Goal: Check status: Check status

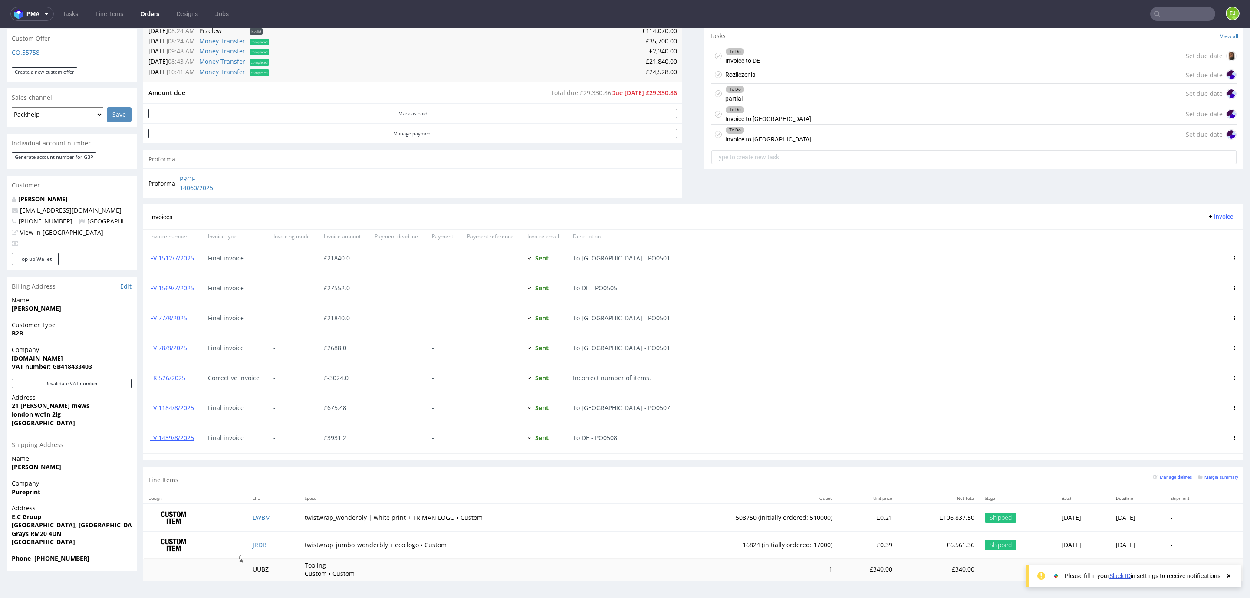
scroll to position [563, 0]
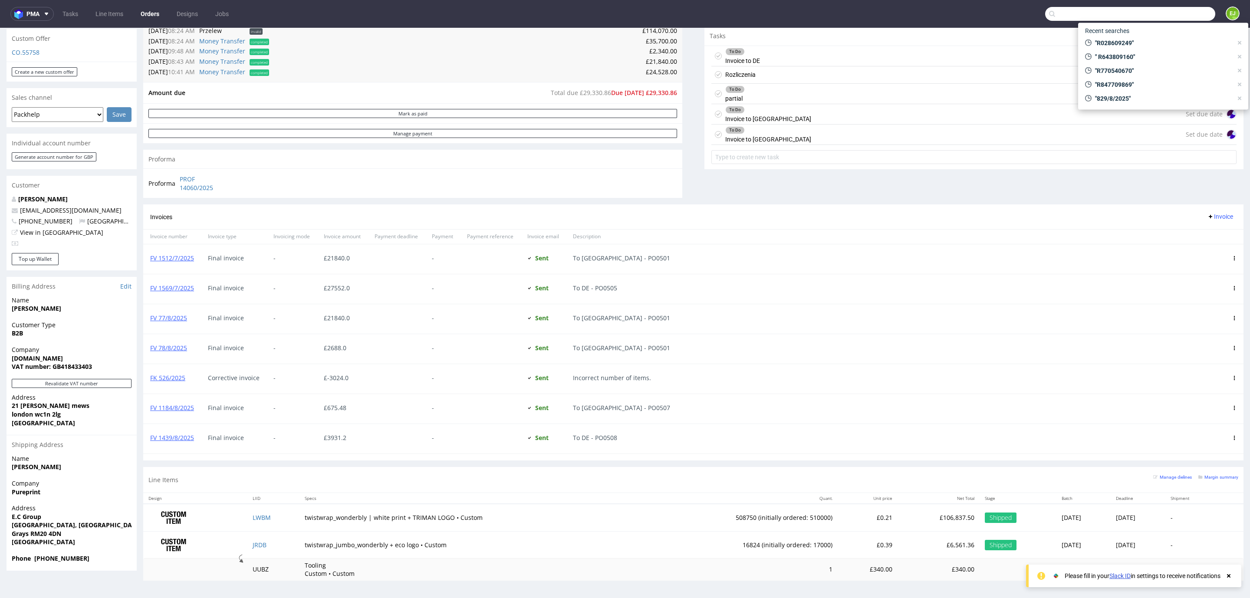
click at [1167, 19] on input "text" at bounding box center [1131, 14] width 170 height 14
paste input "R028609249"
type input "R028609249"
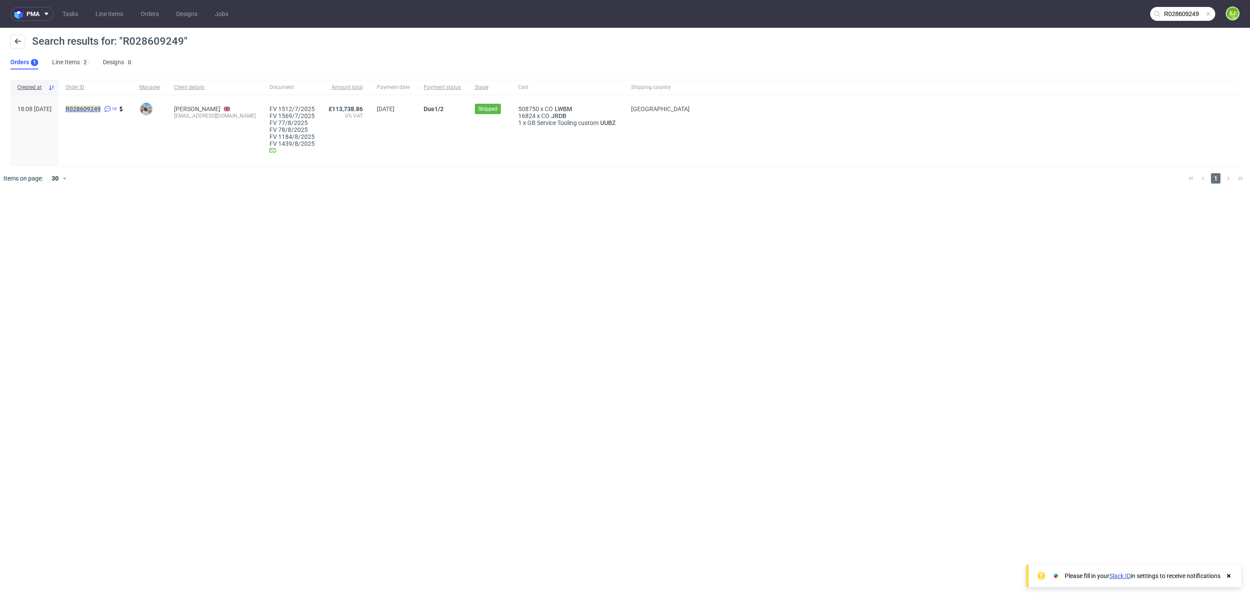
click at [101, 111] on mark "R028609249" at bounding box center [83, 109] width 35 height 7
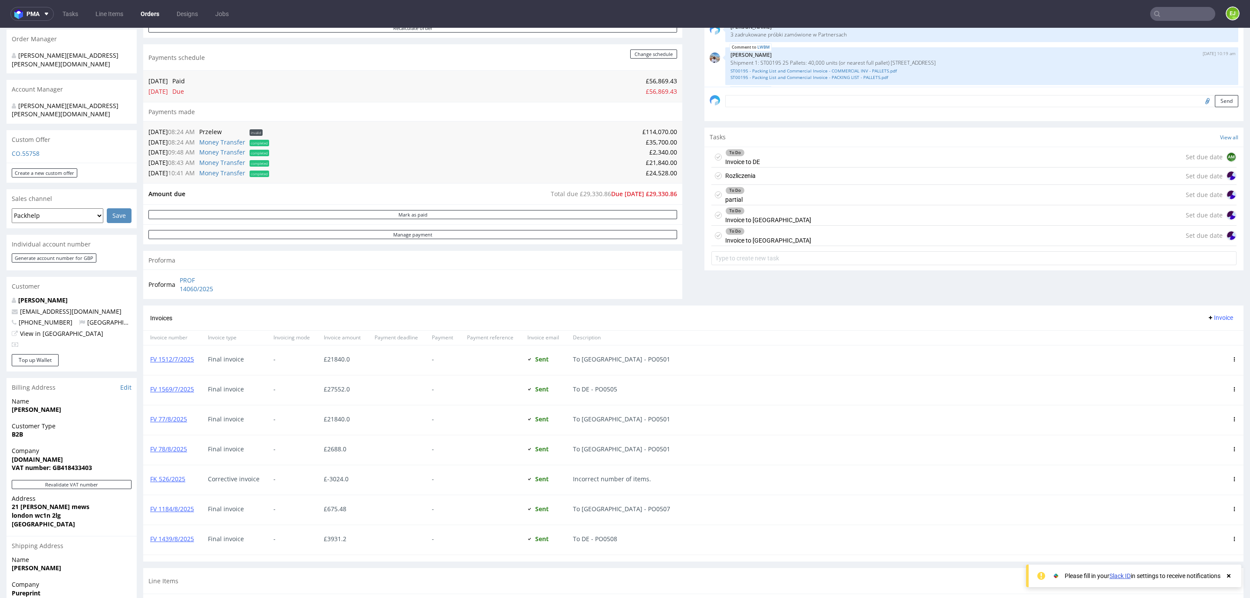
scroll to position [317, 0]
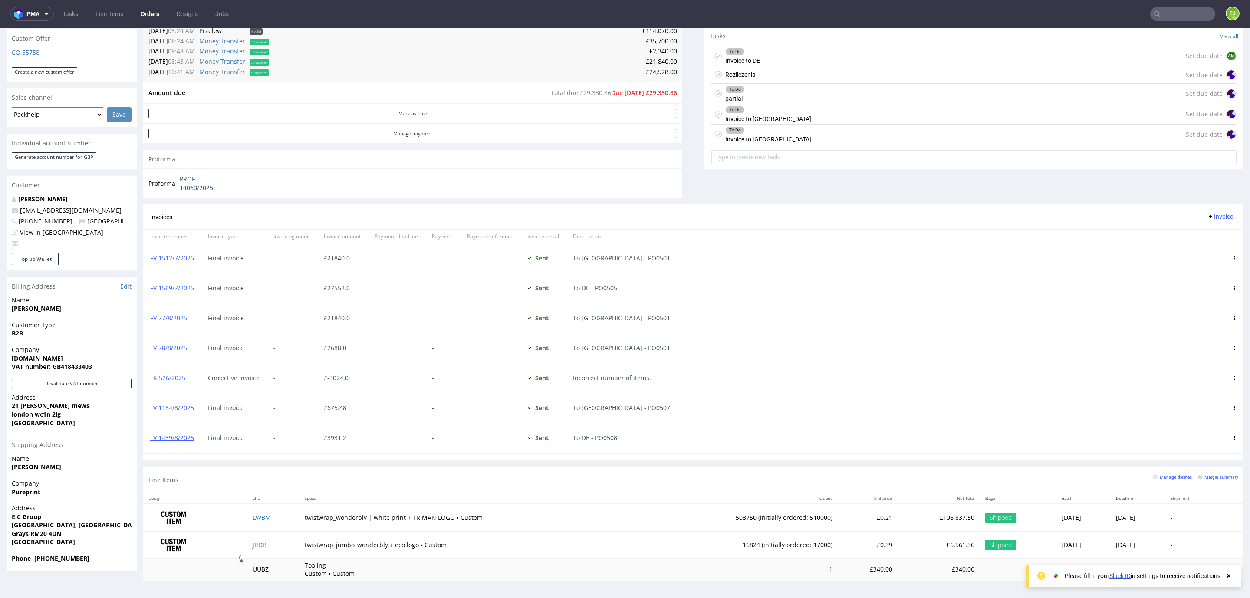
click at [186, 181] on link "PROF 14060/2025" at bounding box center [205, 183] width 50 height 17
drag, startPoint x: 34, startPoint y: 395, endPoint x: 71, endPoint y: 395, distance: 36.5
click at [71, 410] on span "london wc1n 2lg" at bounding box center [72, 414] width 120 height 9
copy strong "wc1n 2lg"
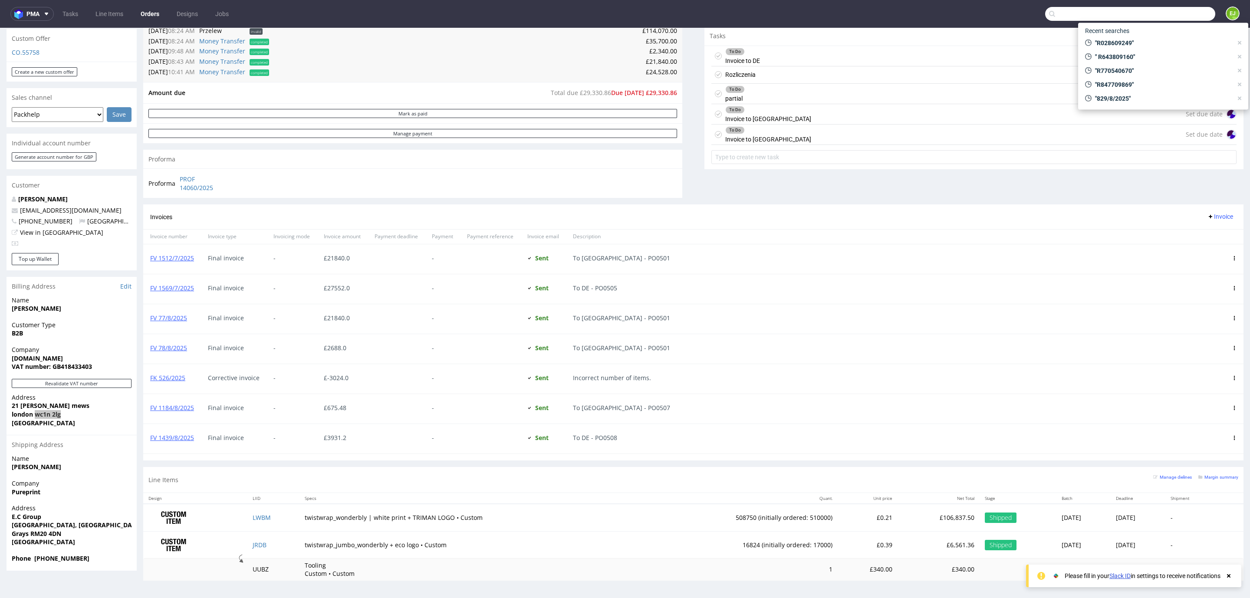
click at [1176, 13] on input "text" at bounding box center [1131, 14] width 170 height 14
paste input "R259446598"
type input "R259446598"
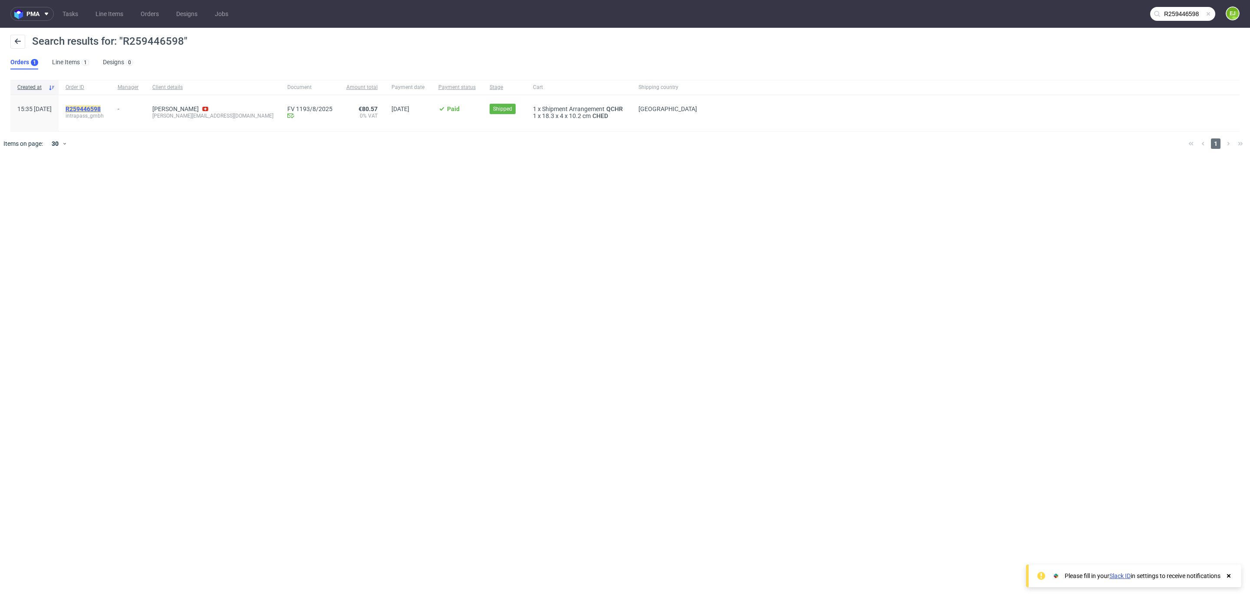
click at [101, 109] on mark "R259446598" at bounding box center [83, 109] width 35 height 7
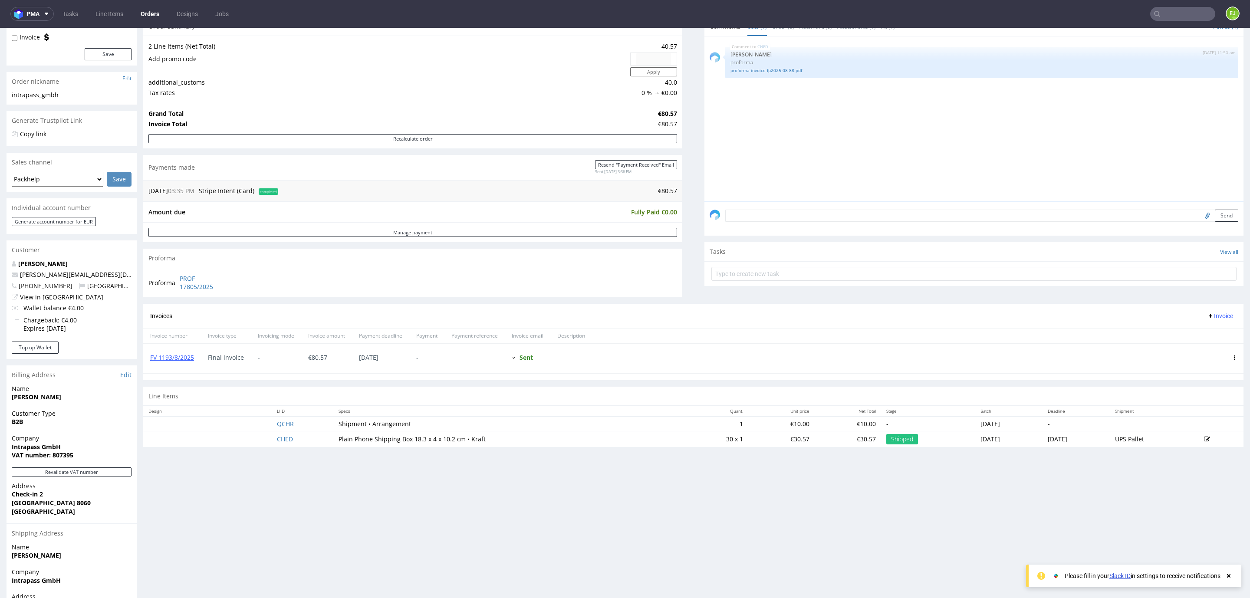
scroll to position [98, 0]
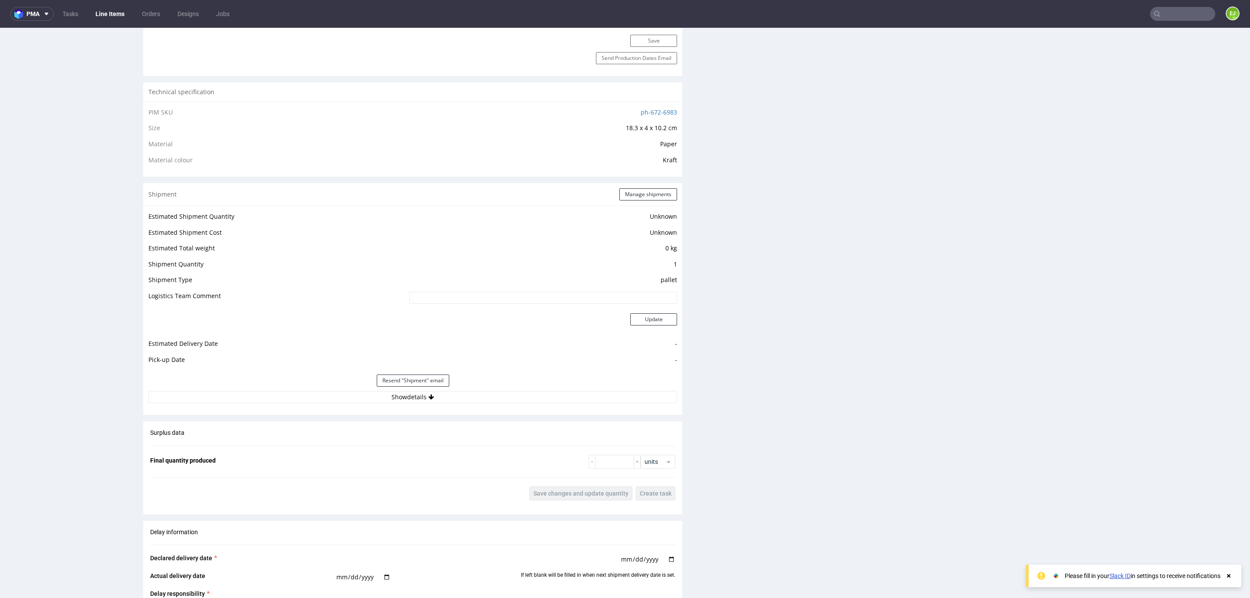
scroll to position [550, 0]
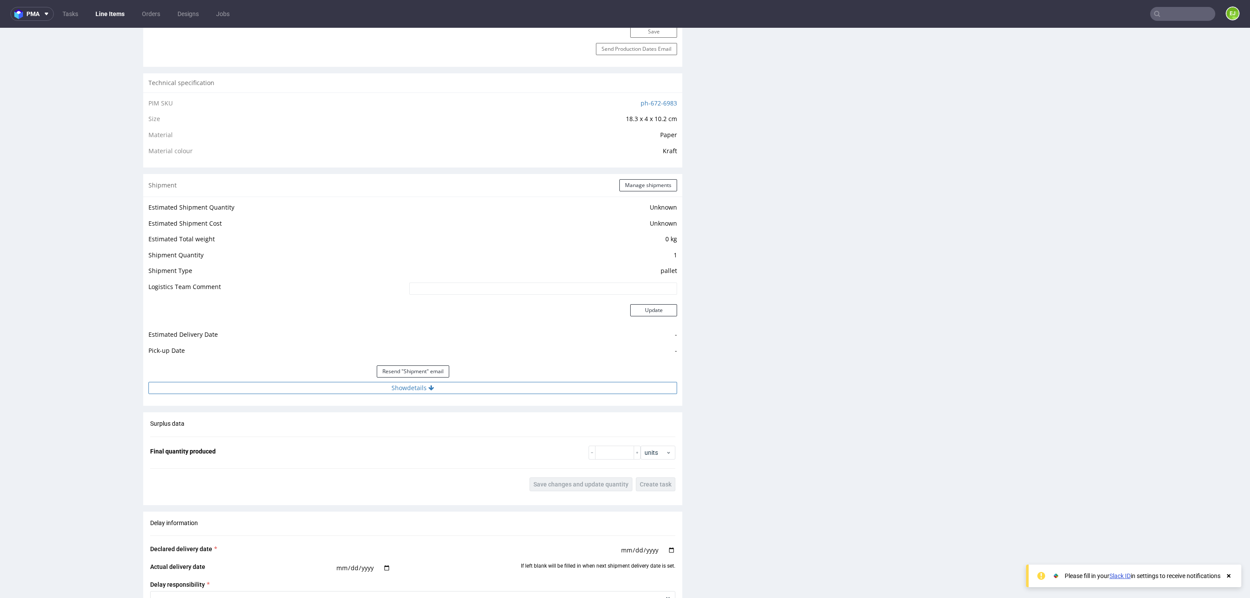
click at [351, 386] on button "Show details" at bounding box center [412, 388] width 529 height 12
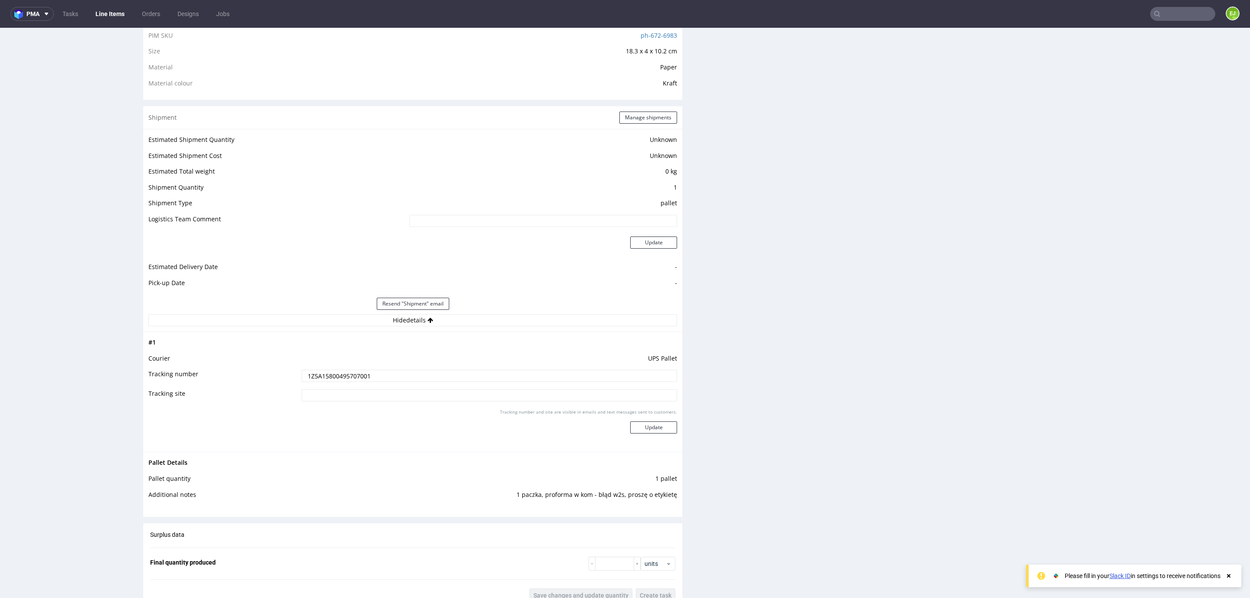
click at [349, 386] on td "1Z5A15800495707001" at bounding box center [489, 379] width 378 height 20
drag, startPoint x: 349, startPoint y: 386, endPoint x: 419, endPoint y: 339, distance: 83.6
click at [419, 339] on tbody "# 1 Courier UPS Pallet Tracking number 1Z5A15800495707001 Tracking site Trackin…" at bounding box center [412, 391] width 529 height 109
click at [424, 375] on input "1Z5A15800495707001" at bounding box center [490, 376] width 376 height 12
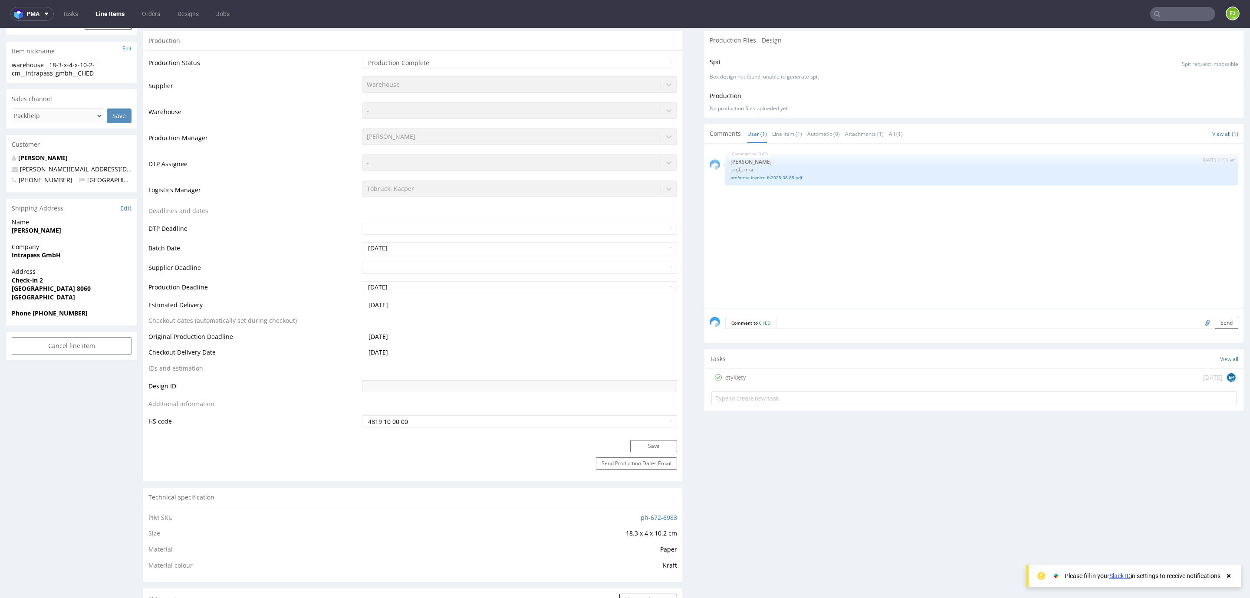
scroll to position [0, 0]
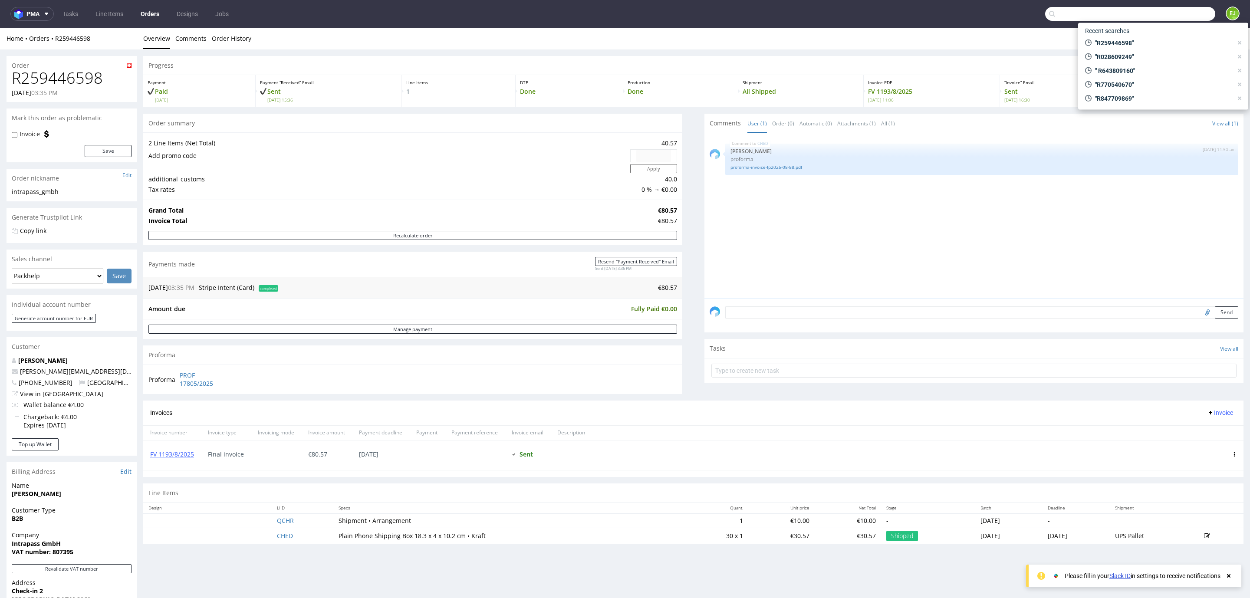
click at [1164, 18] on input "text" at bounding box center [1131, 14] width 170 height 14
paste input "R722240206"
type input "R722240206"
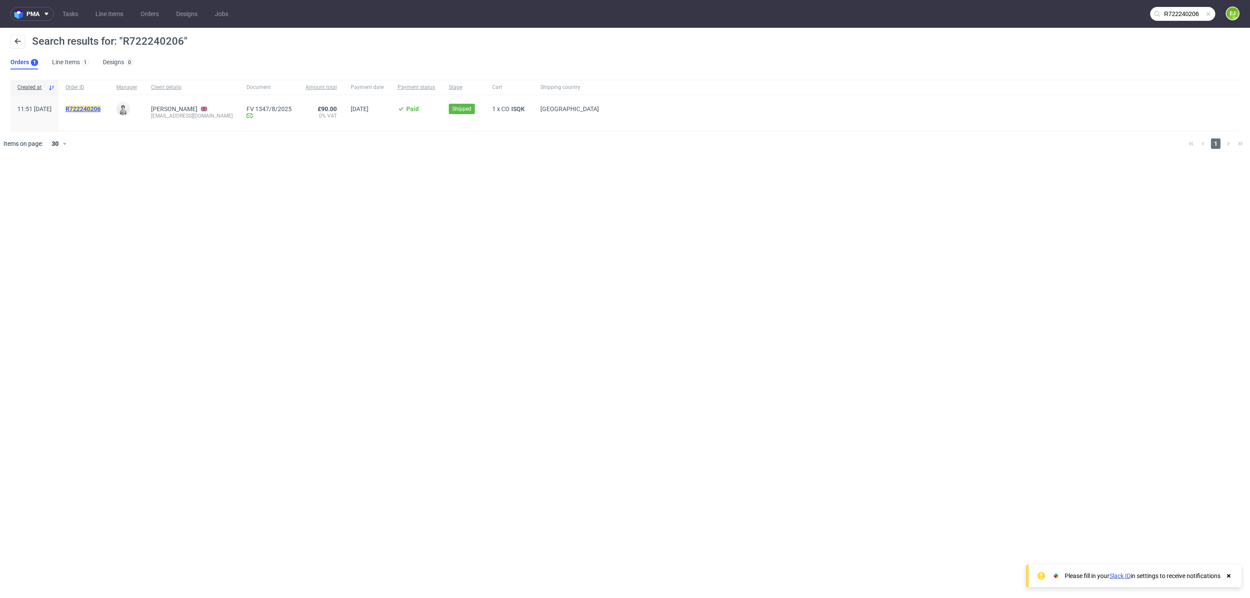
click at [101, 106] on mark "R722240206" at bounding box center [83, 109] width 35 height 7
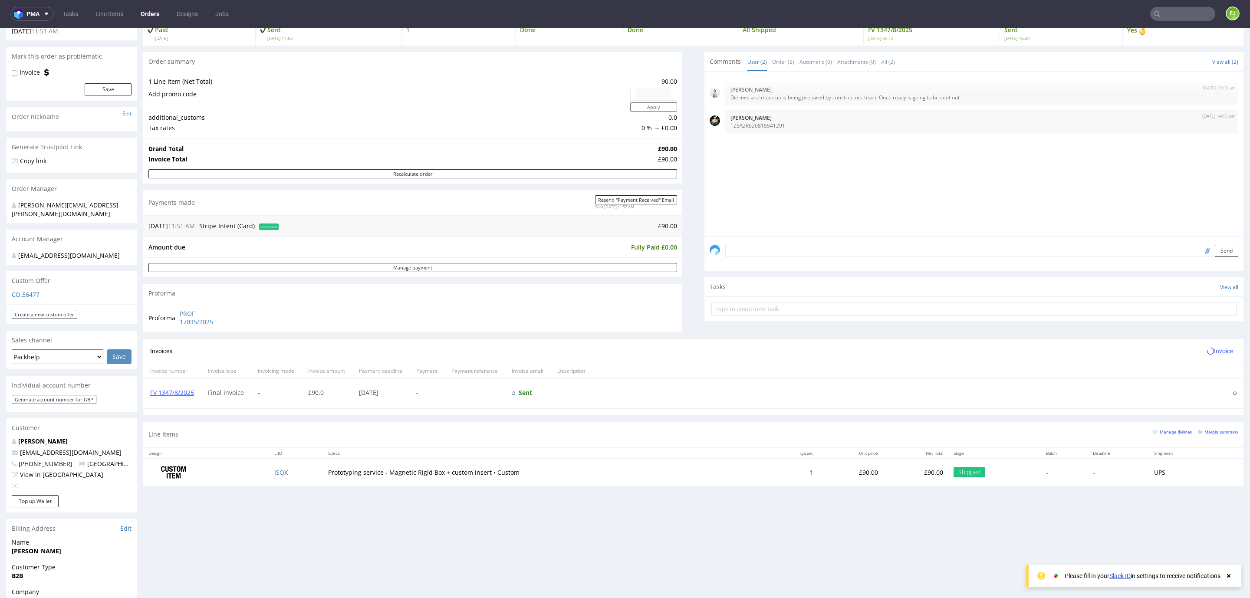
scroll to position [99, 0]
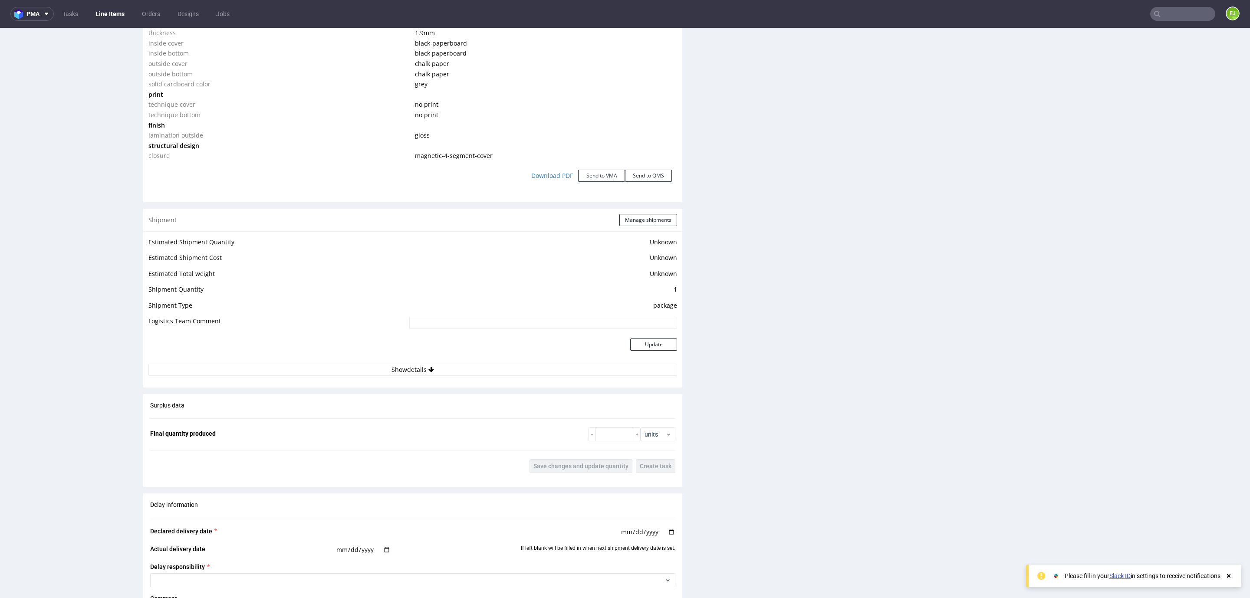
scroll to position [959, 0]
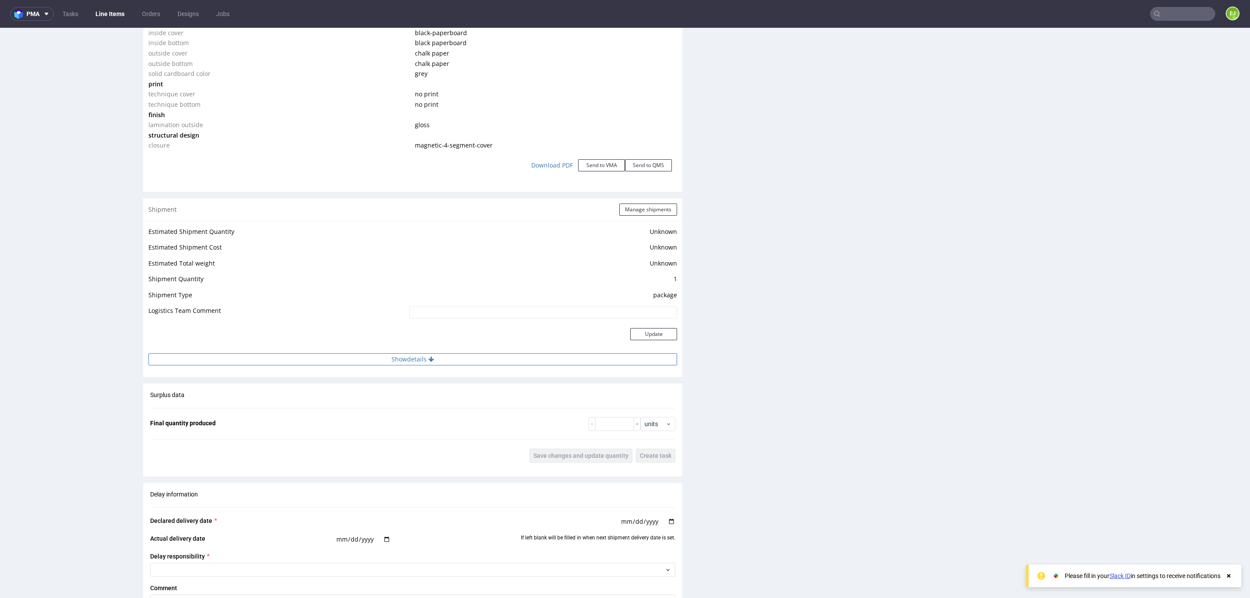
click at [319, 357] on button "Show details" at bounding box center [412, 359] width 529 height 12
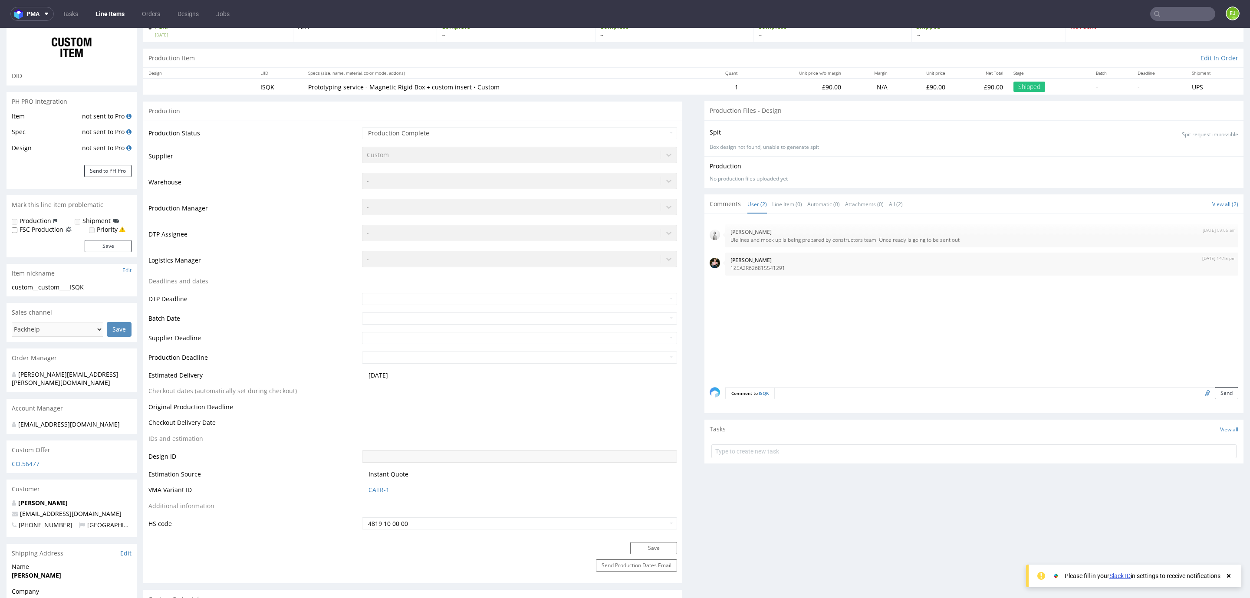
scroll to position [0, 0]
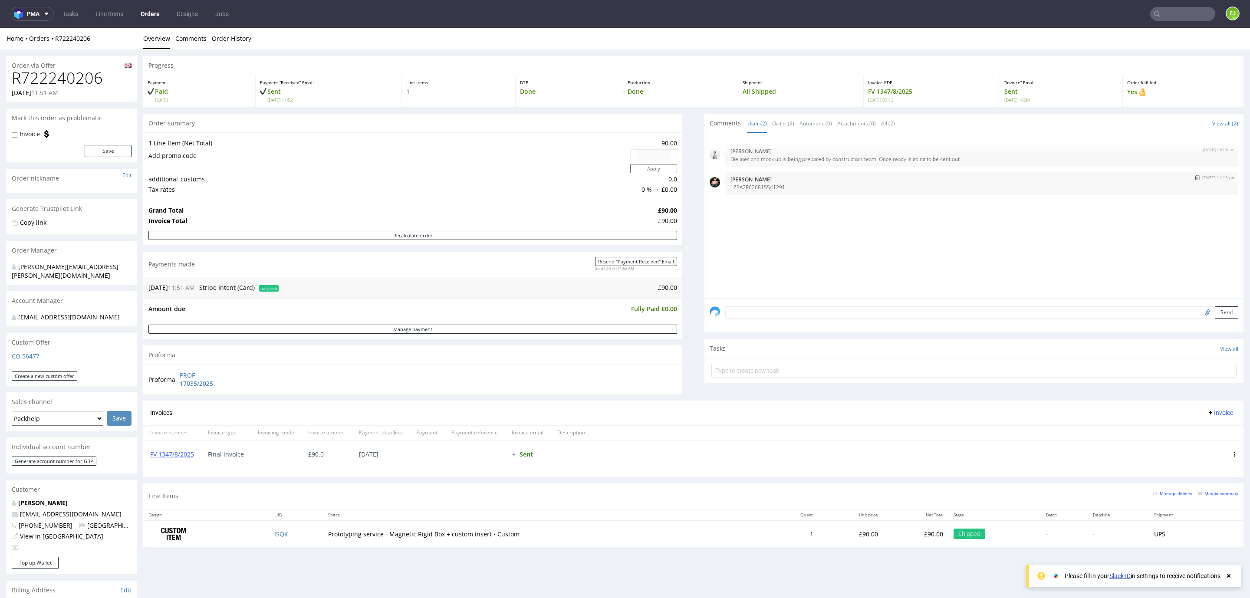
click at [760, 188] on p "1Z5A2R626815541291" at bounding box center [982, 187] width 503 height 7
copy p "1Z5A2R626815541291"
click at [56, 73] on h1 "R722240206" at bounding box center [72, 77] width 120 height 17
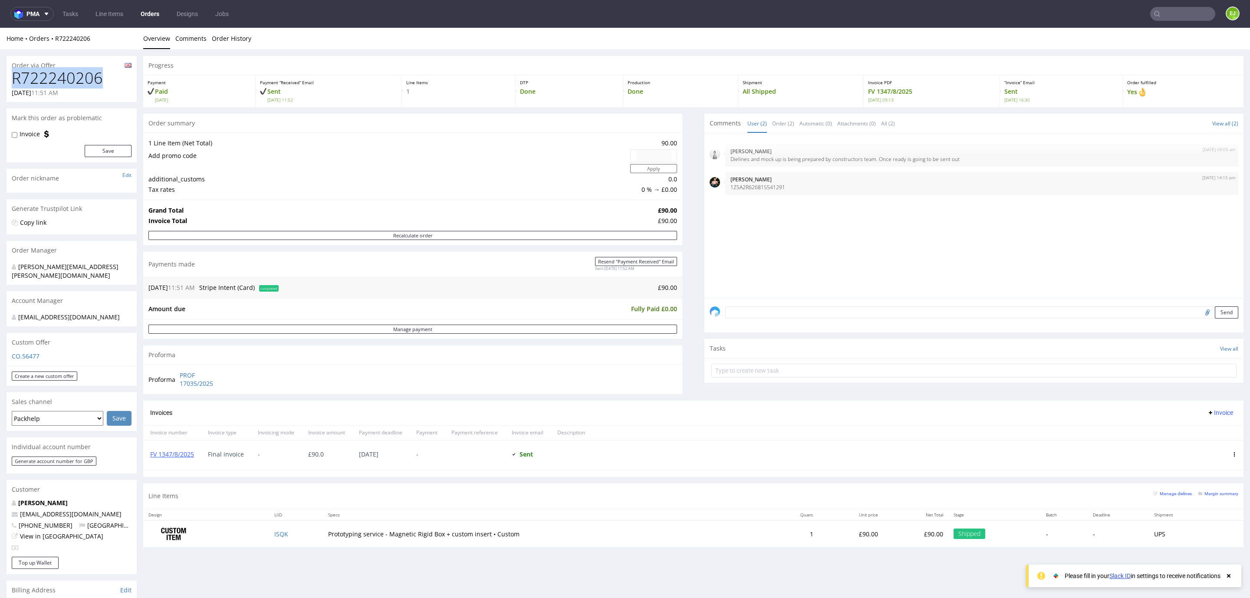
copy h1 "R722240206"
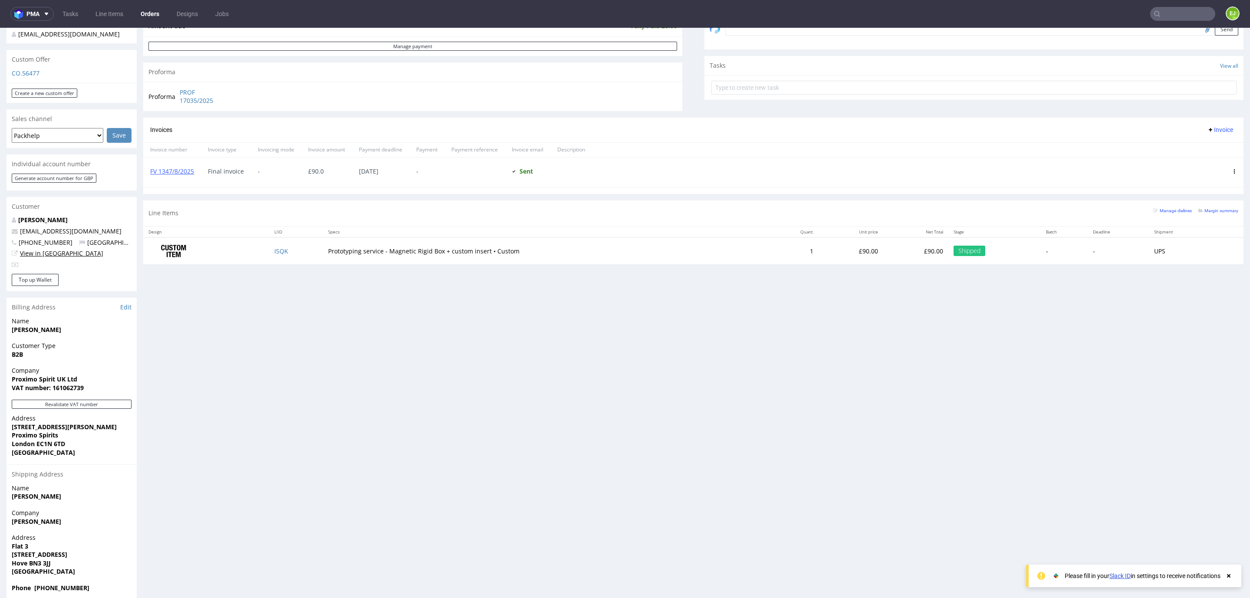
scroll to position [296, 0]
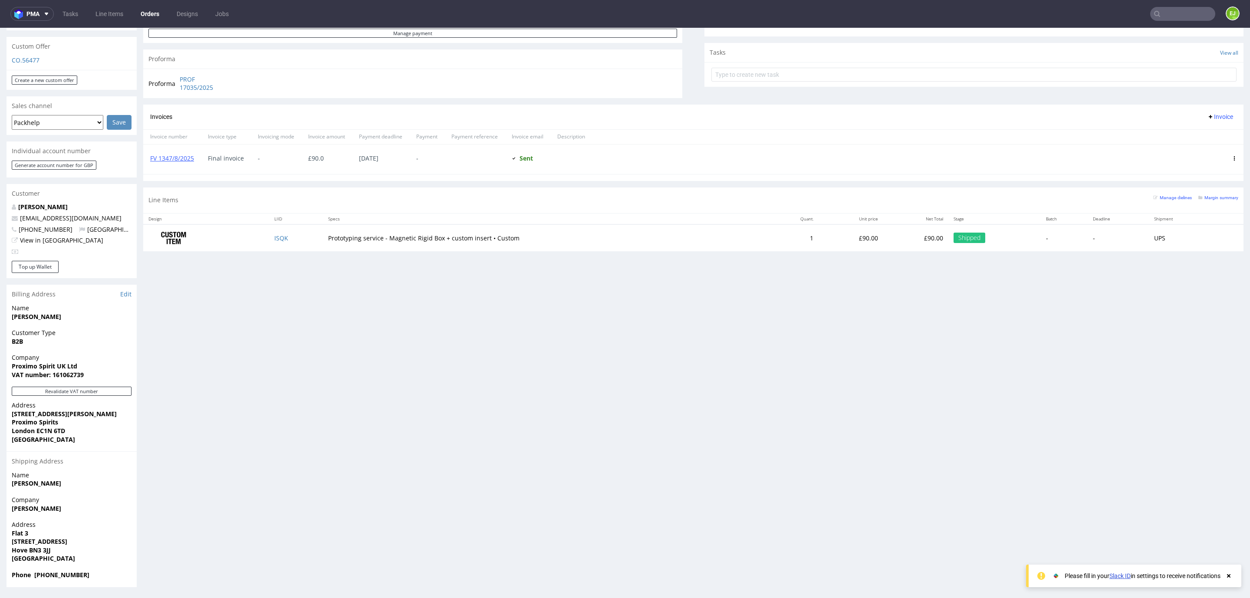
click at [63, 373] on strong "VAT number: 161062739" at bounding box center [48, 375] width 72 height 8
drag, startPoint x: 63, startPoint y: 373, endPoint x: 76, endPoint y: 433, distance: 61.3
click at [76, 433] on span "London EC1N 6TD" at bounding box center [72, 431] width 120 height 9
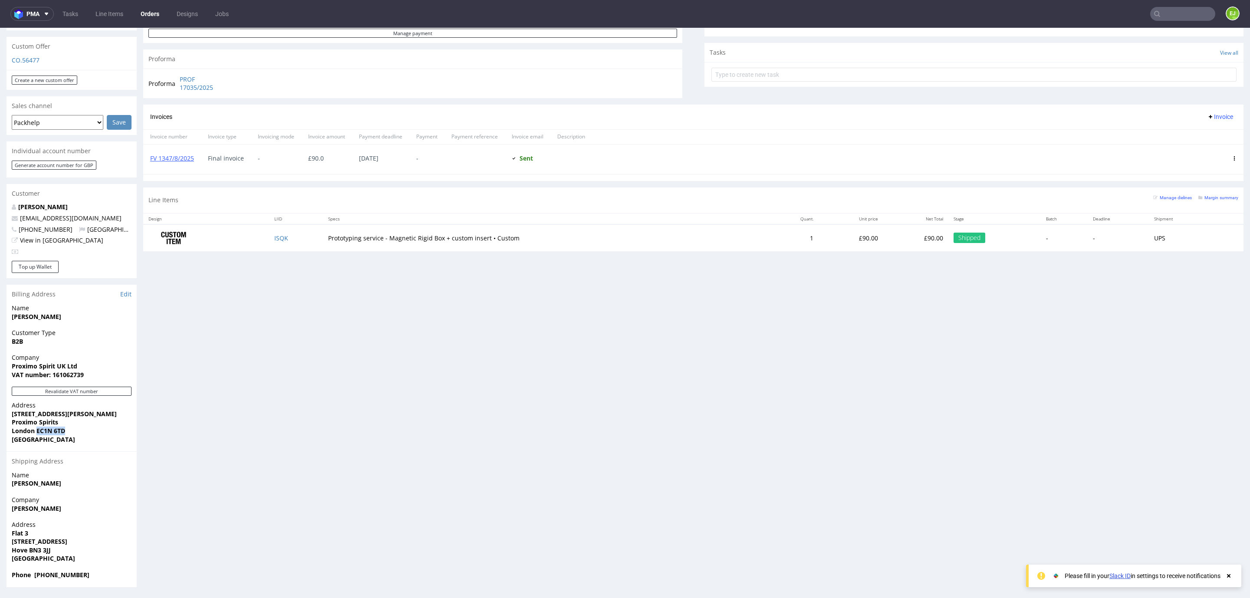
copy strong "EC1N 6TD"
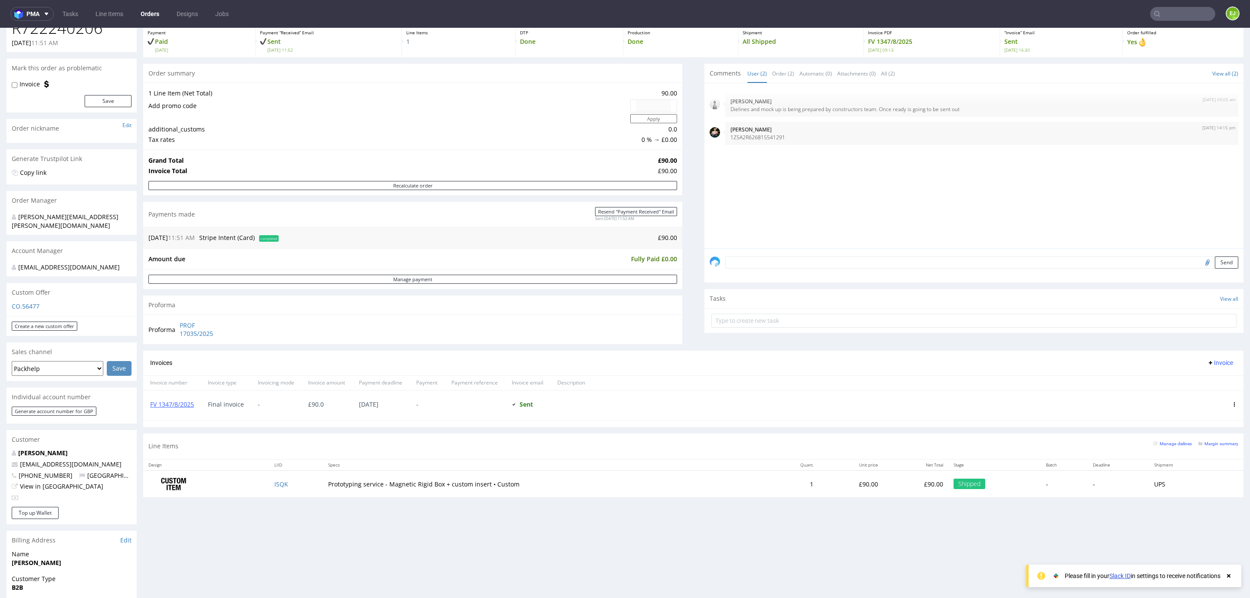
scroll to position [0, 0]
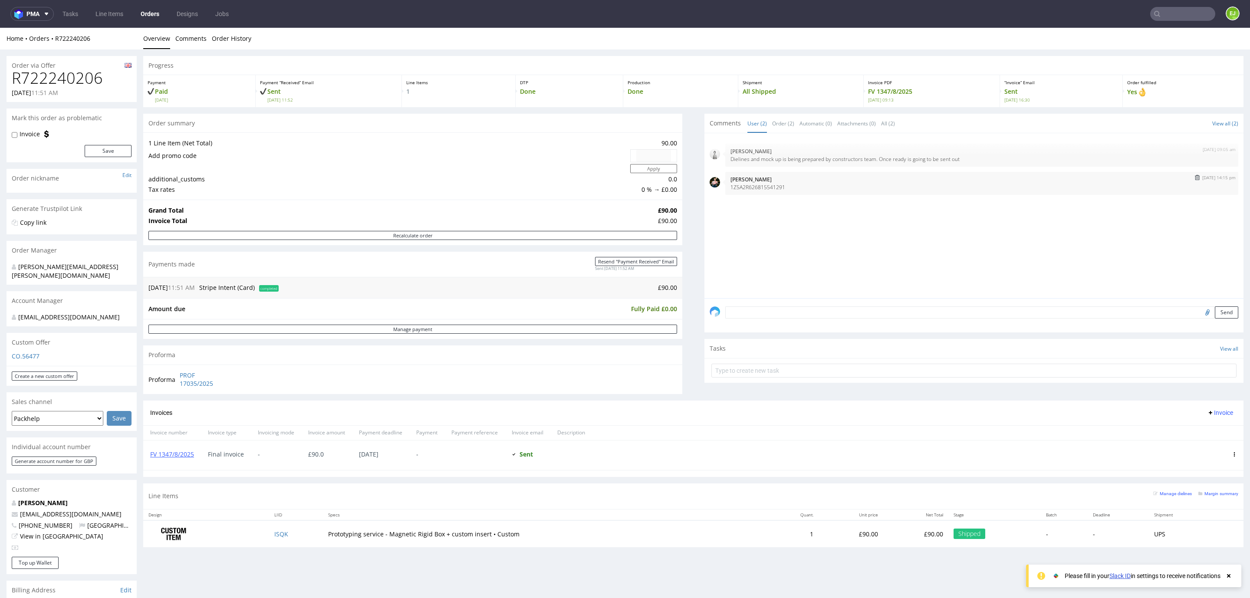
click at [768, 189] on p "1Z5A2R626815541291" at bounding box center [982, 187] width 503 height 7
drag, startPoint x: 768, startPoint y: 189, endPoint x: 732, endPoint y: 189, distance: 36.5
click at [732, 189] on p "1Z5A2R626815541291" at bounding box center [982, 187] width 503 height 7
copy p "1Z5A2R626815541291"
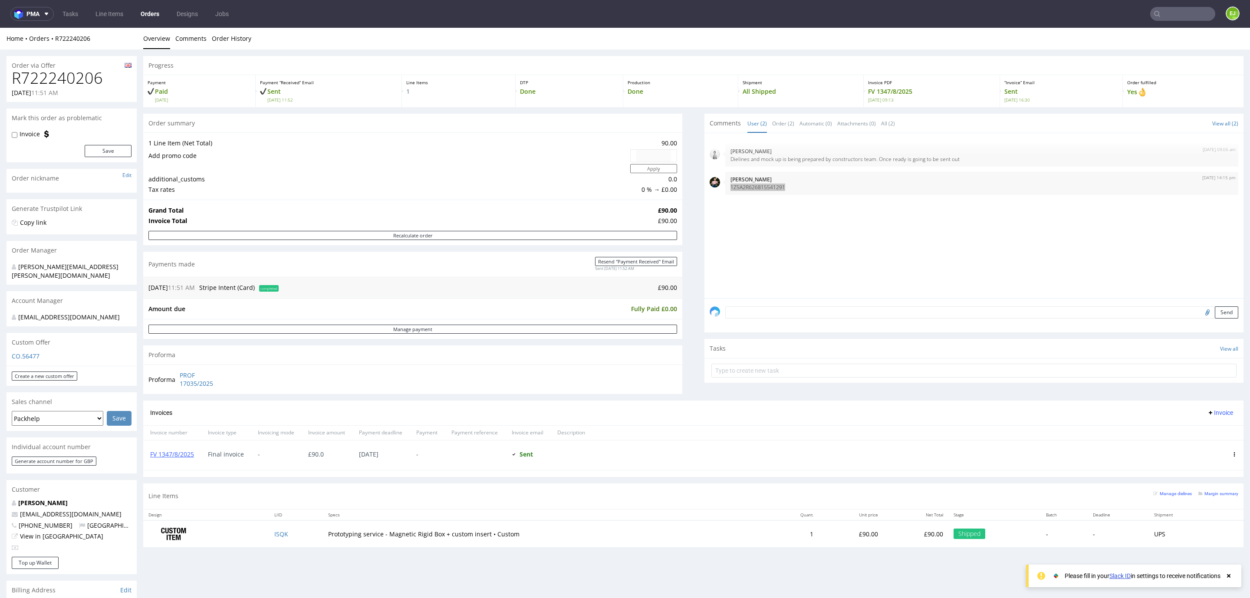
click at [1174, 14] on input "text" at bounding box center [1183, 14] width 65 height 14
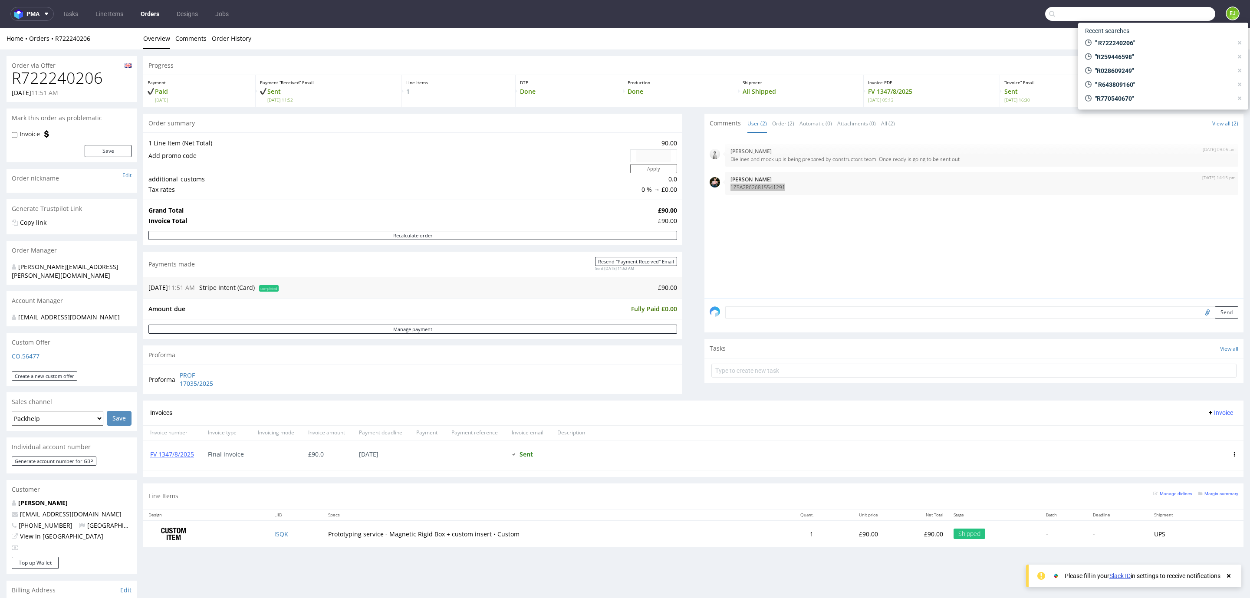
paste input "R174037975"
type input "R174037975"
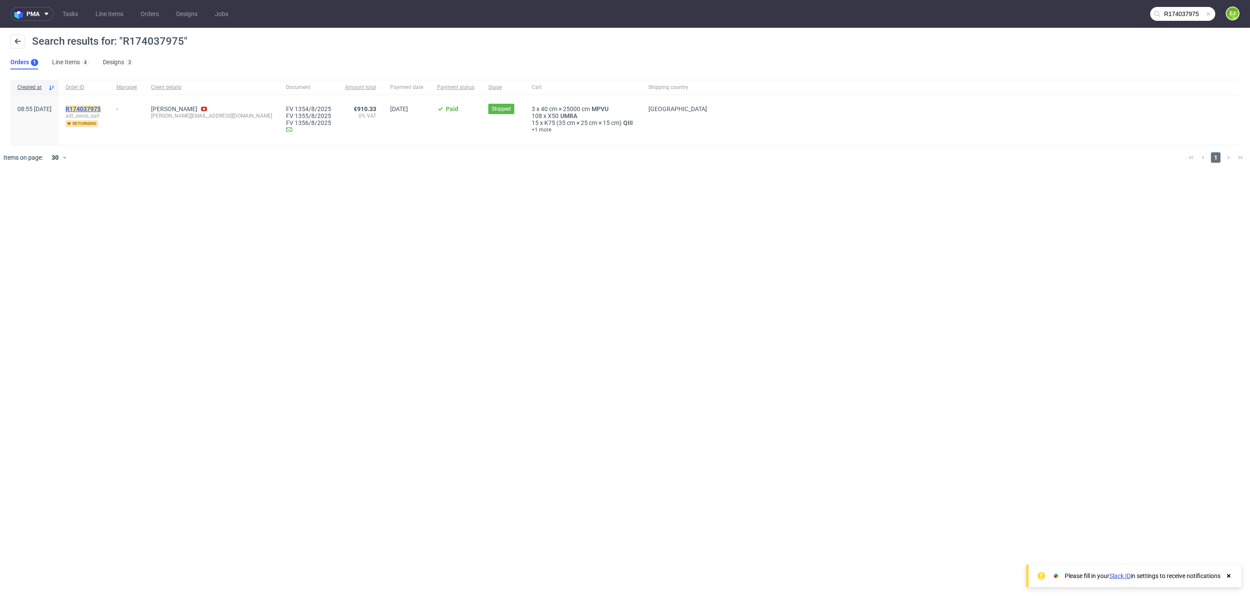
click at [96, 111] on mark "R174037975" at bounding box center [83, 109] width 35 height 7
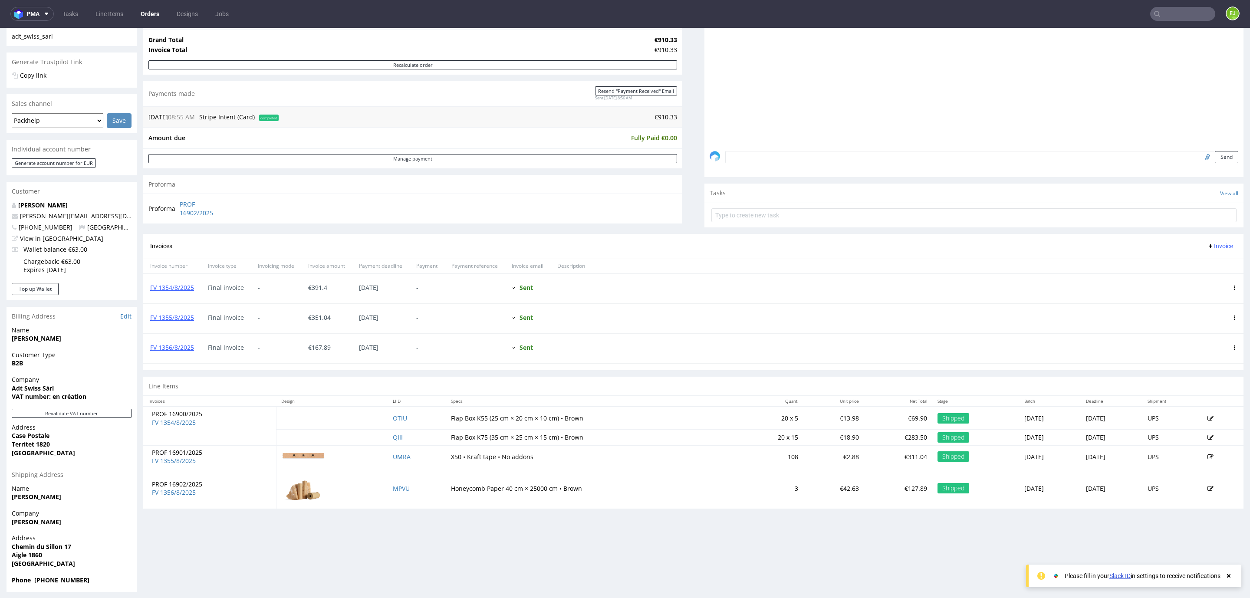
scroll to position [157, 0]
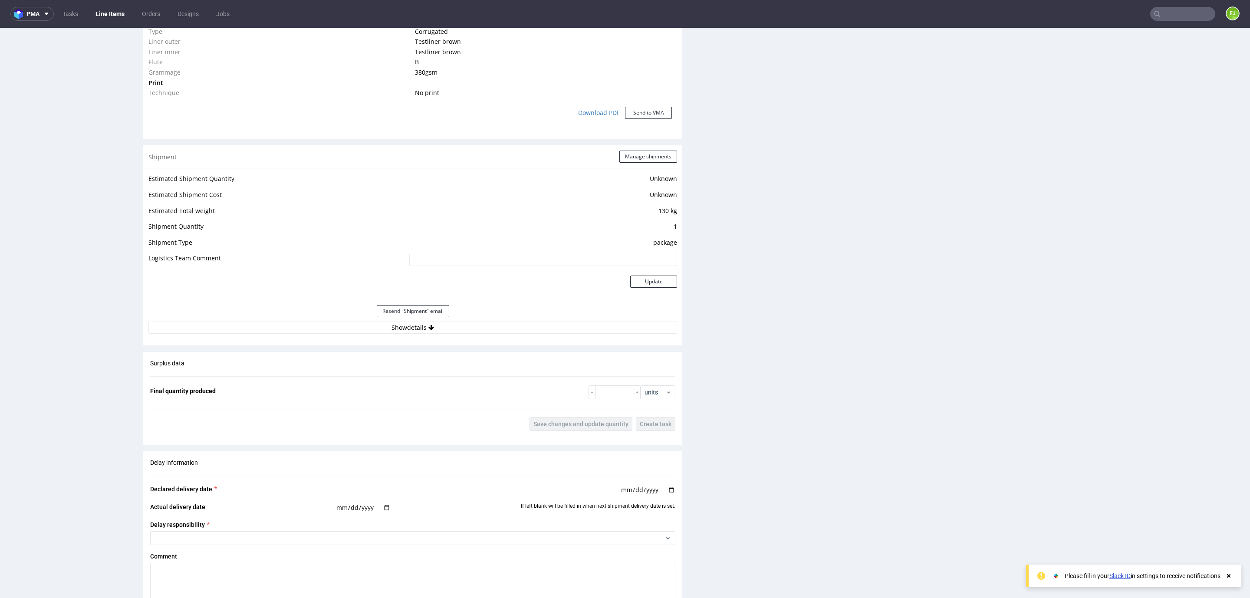
scroll to position [735, 0]
click at [376, 331] on div "Estimated Shipment Quantity Unknown Estimated Shipment Cost Unknown Estimated T…" at bounding box center [412, 248] width 539 height 171
click at [369, 323] on button "Show details" at bounding box center [412, 323] width 529 height 12
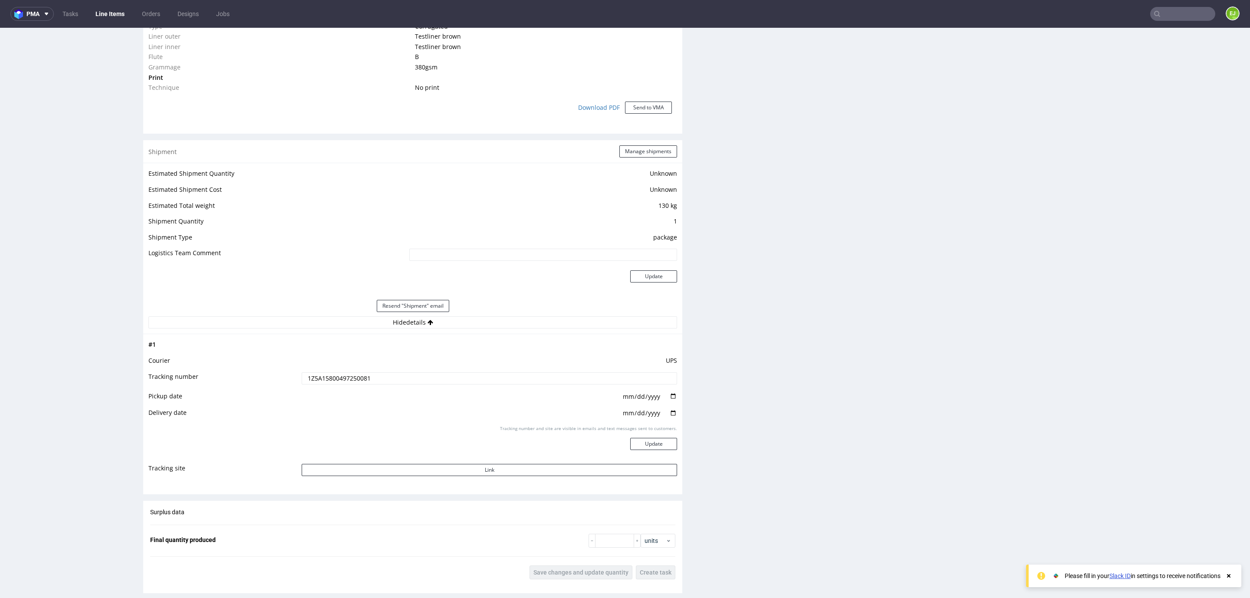
click at [358, 376] on input "1Z5A15800497250081" at bounding box center [490, 379] width 376 height 12
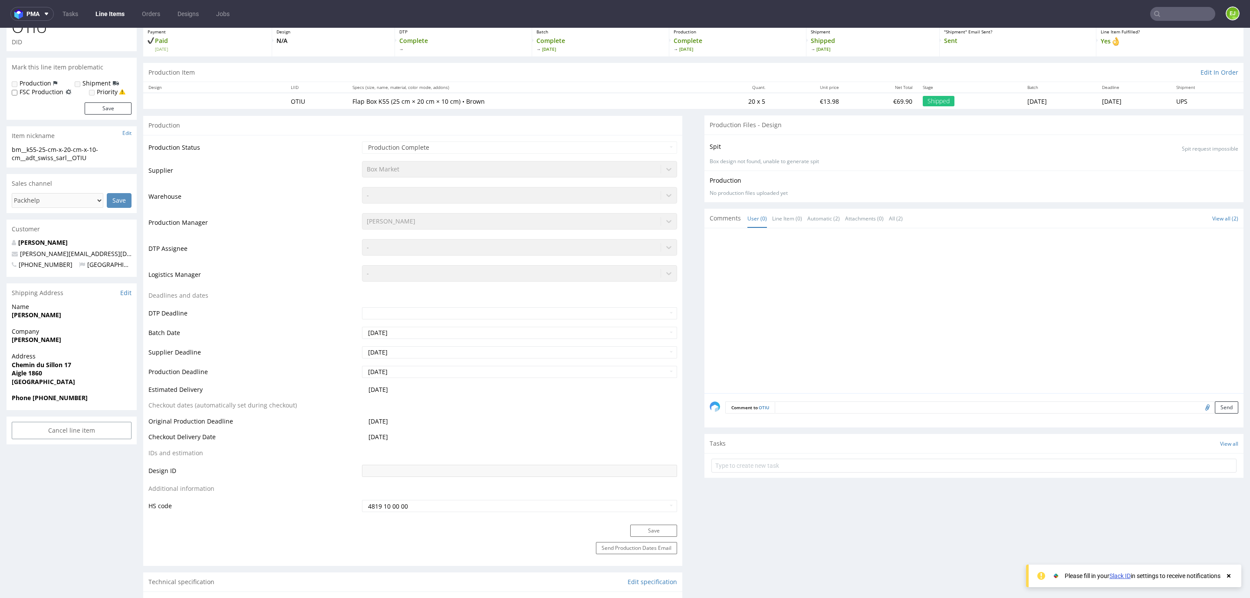
scroll to position [0, 0]
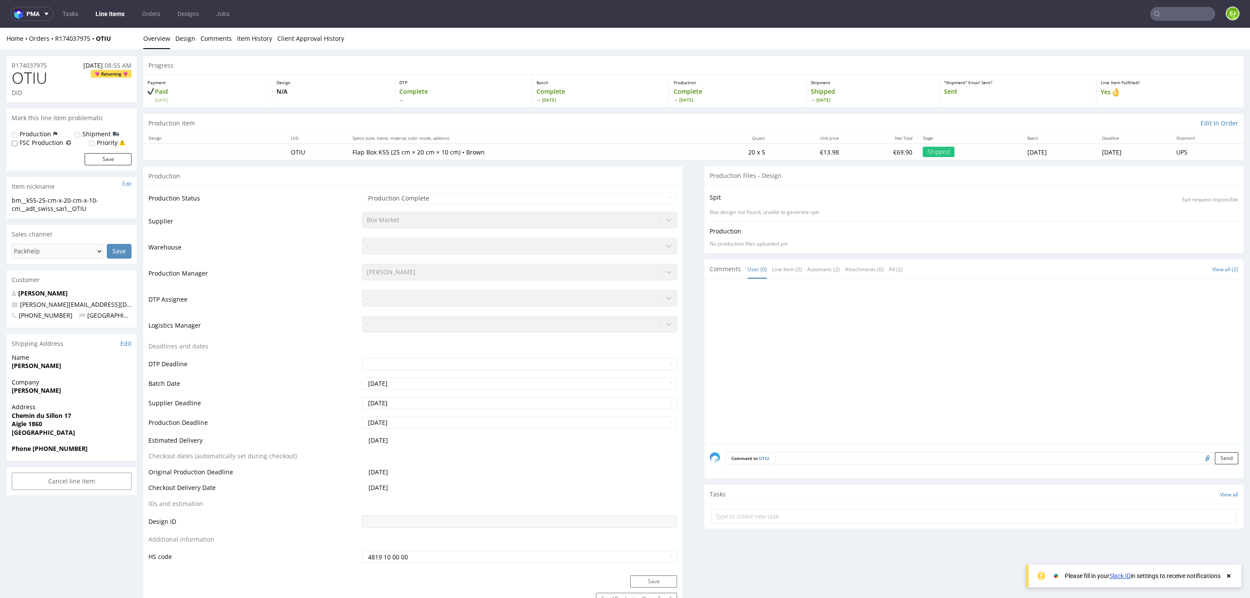
click at [84, 33] on div "Home Orders R174037975 OTIU Overview Design Comments Item History Client Approv…" at bounding box center [625, 39] width 1250 height 22
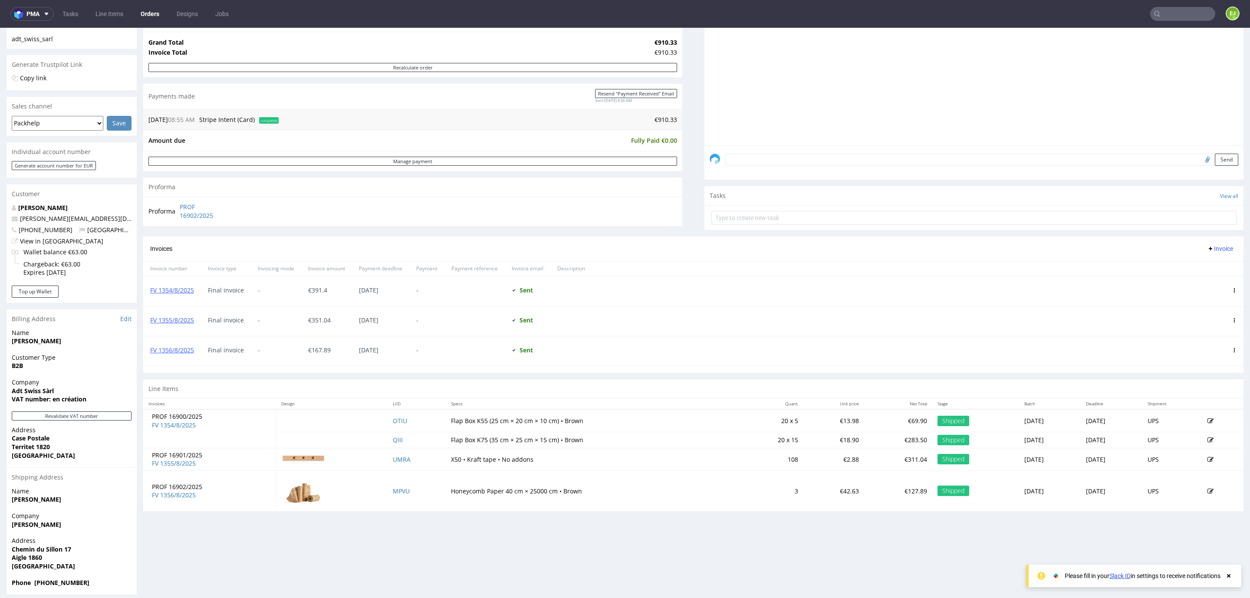
scroll to position [160, 0]
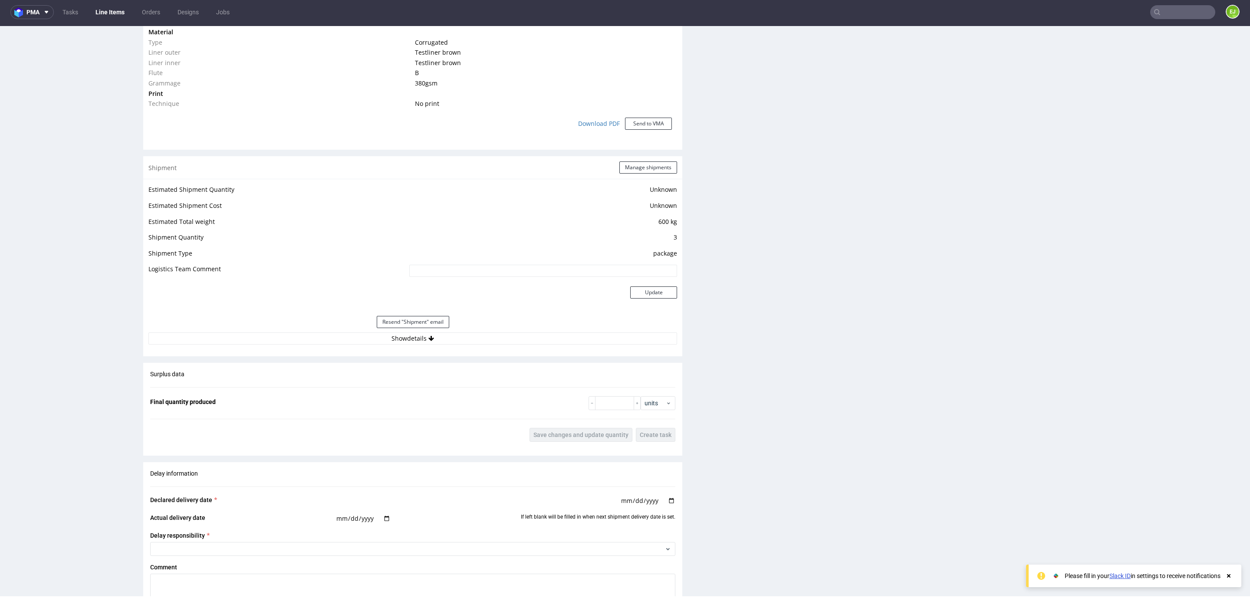
scroll to position [723, 0]
click at [397, 331] on button "Show details" at bounding box center [412, 333] width 529 height 12
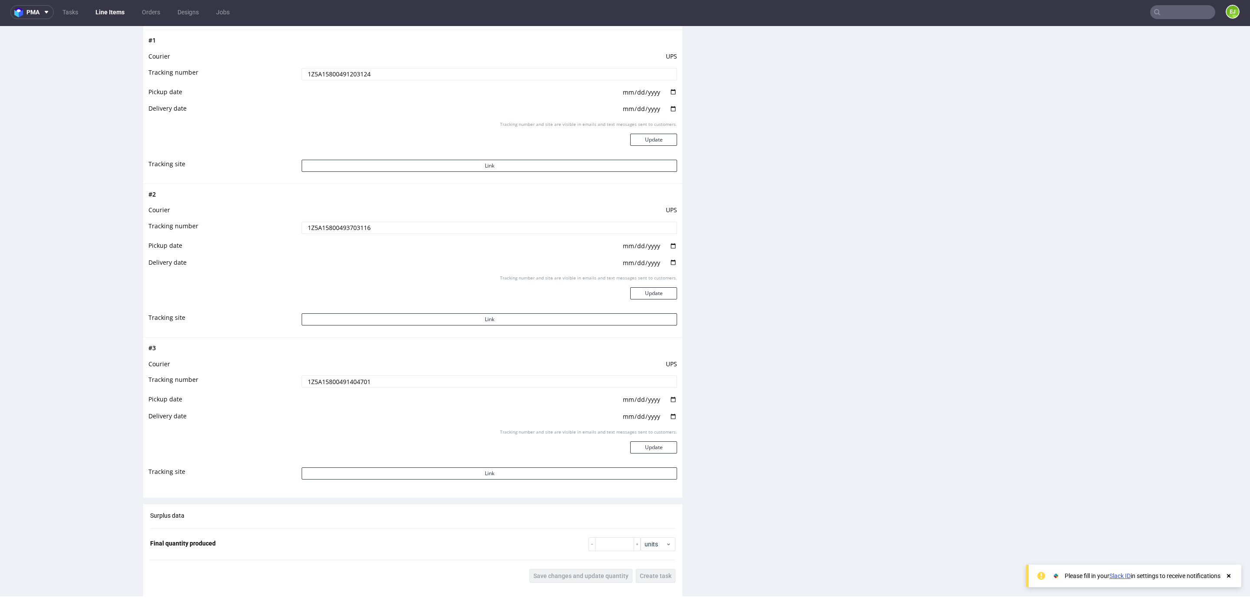
scroll to position [1041, 0]
click at [348, 379] on input "1Z5A15800491404701" at bounding box center [490, 378] width 376 height 12
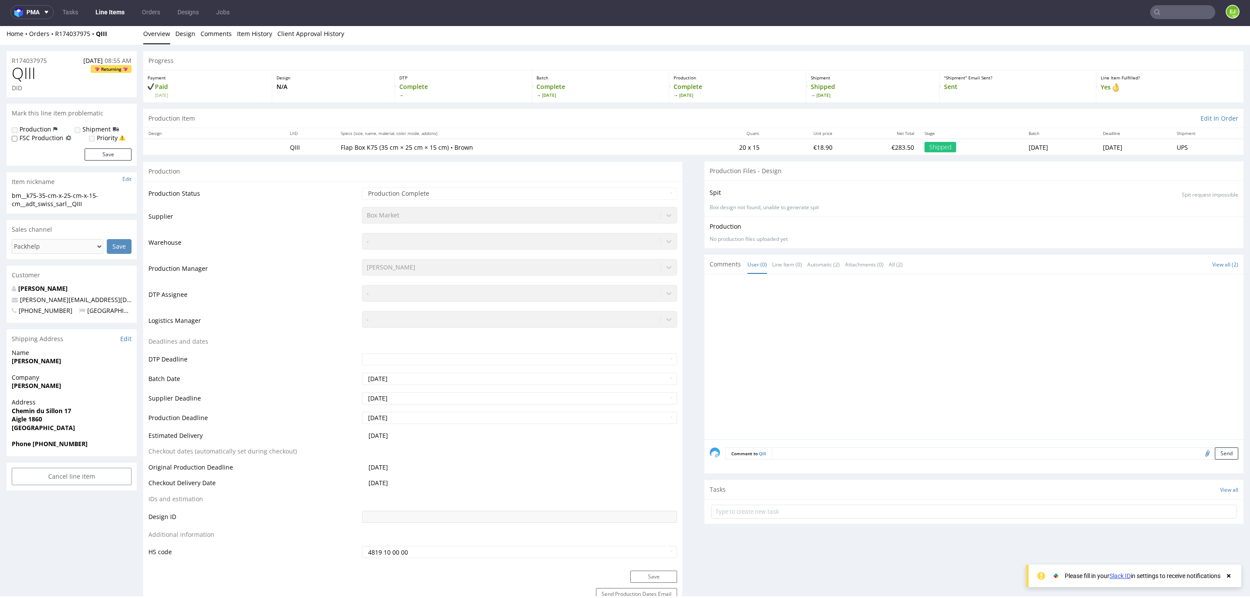
scroll to position [0, 0]
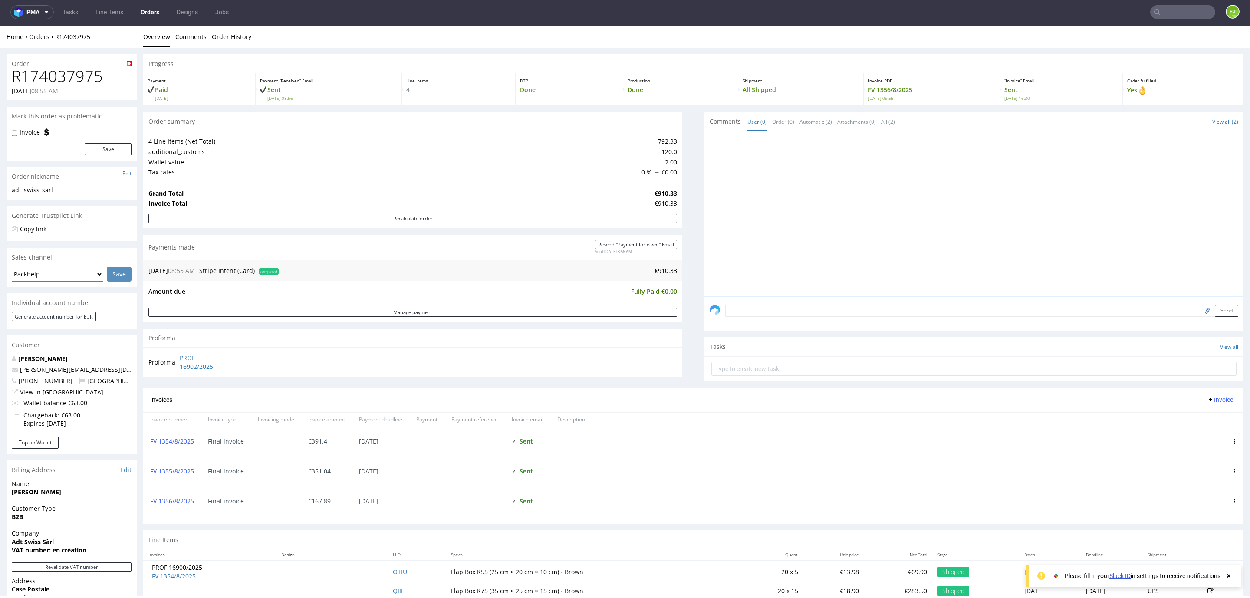
scroll to position [160, 0]
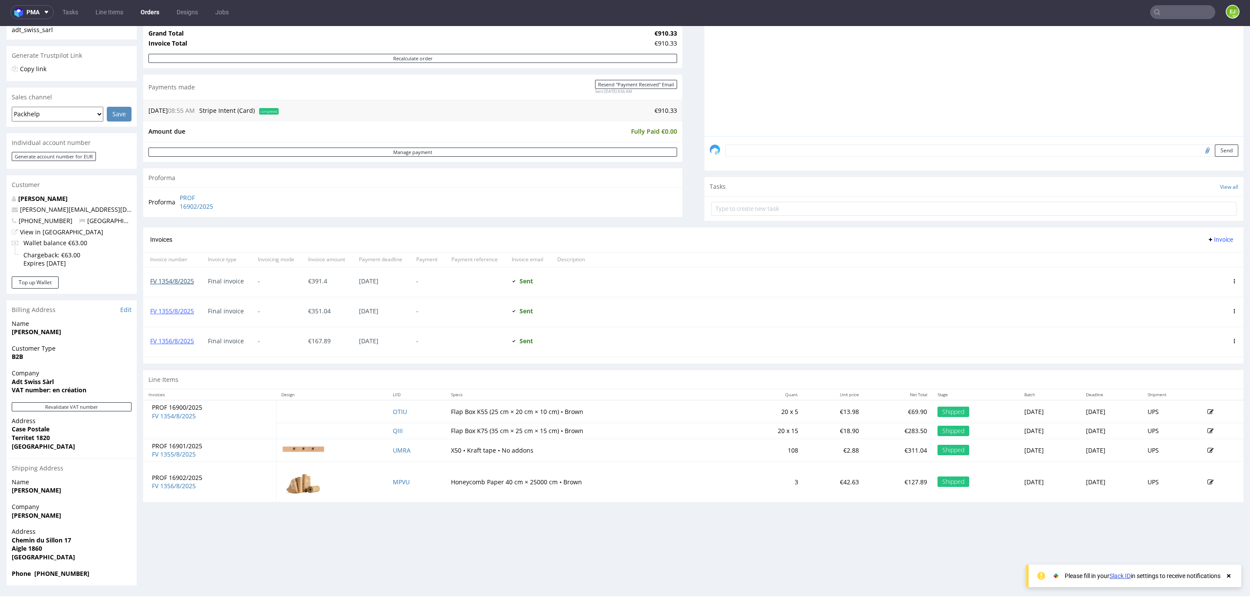
click at [183, 283] on link "FV 1354/8/2025" at bounding box center [172, 281] width 44 height 8
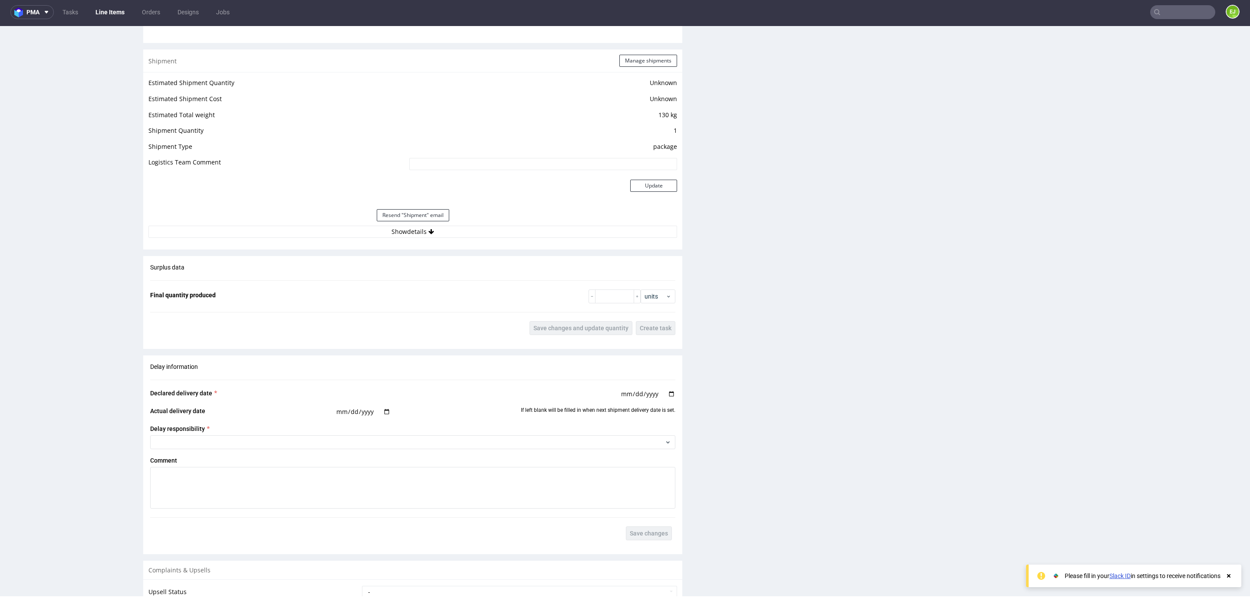
scroll to position [825, 0]
click at [425, 234] on button "Show details" at bounding box center [412, 230] width 529 height 12
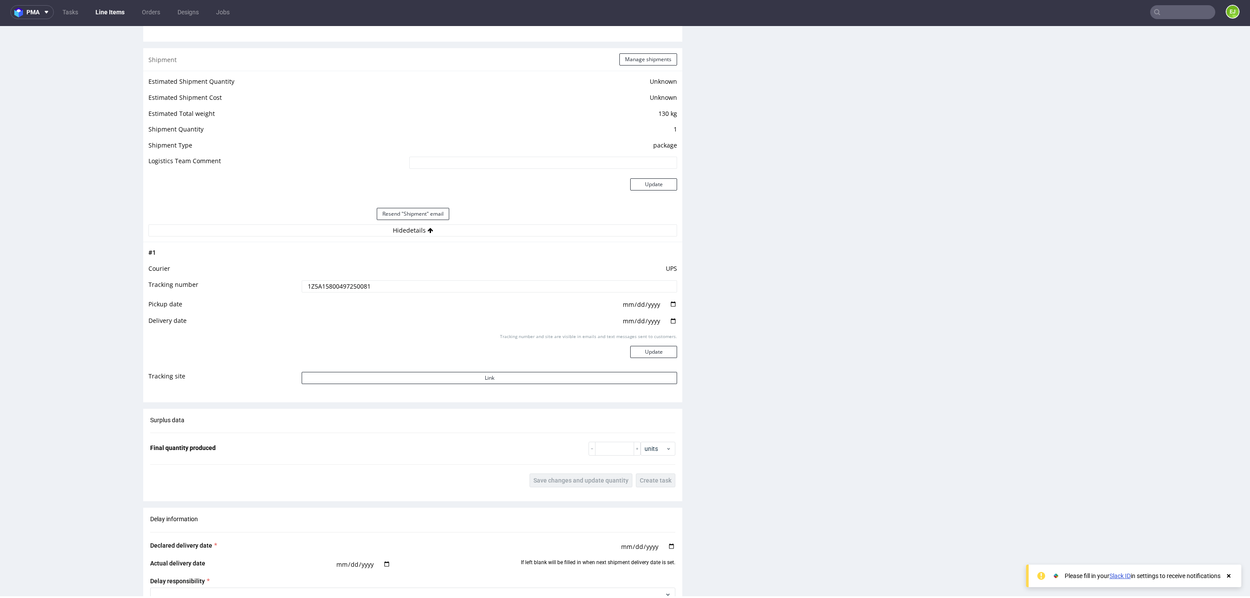
click at [389, 283] on input "1Z5A15800497250081" at bounding box center [490, 286] width 376 height 12
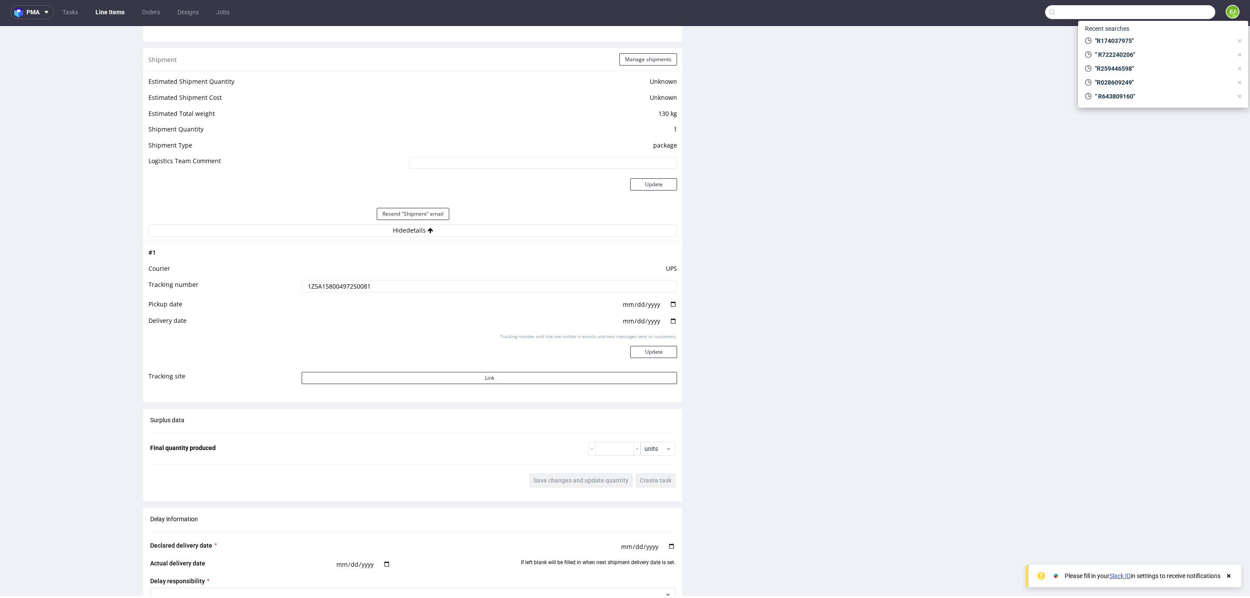
click at [1188, 16] on input "text" at bounding box center [1131, 12] width 170 height 14
type input "R174037975"
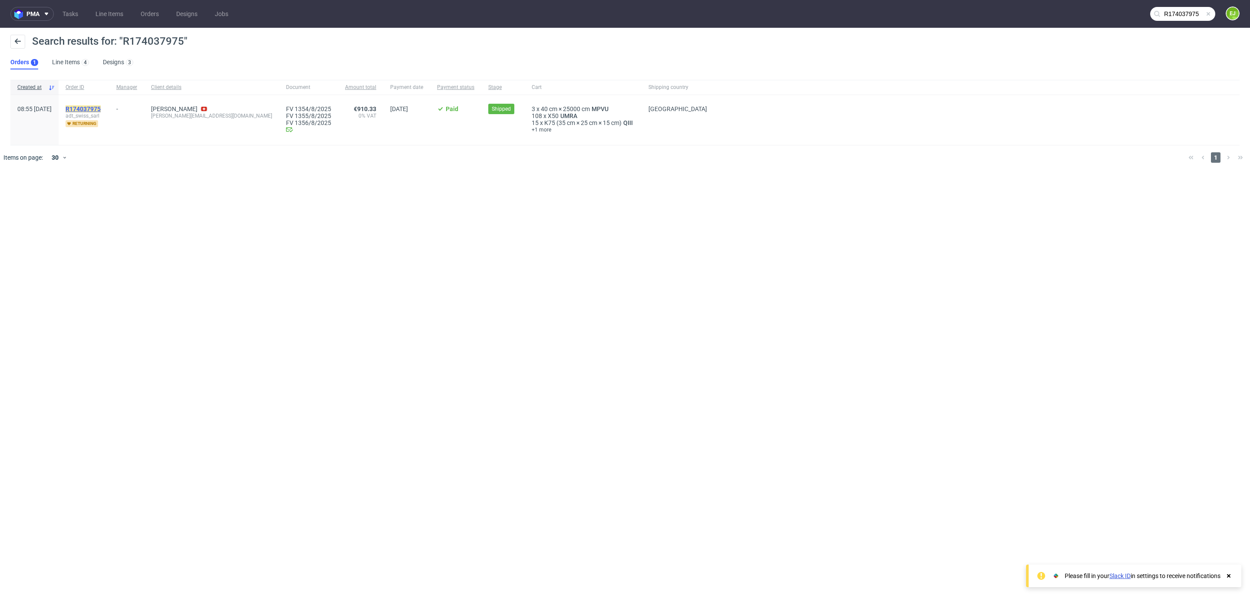
click at [101, 106] on mark "R174037975" at bounding box center [83, 109] width 35 height 7
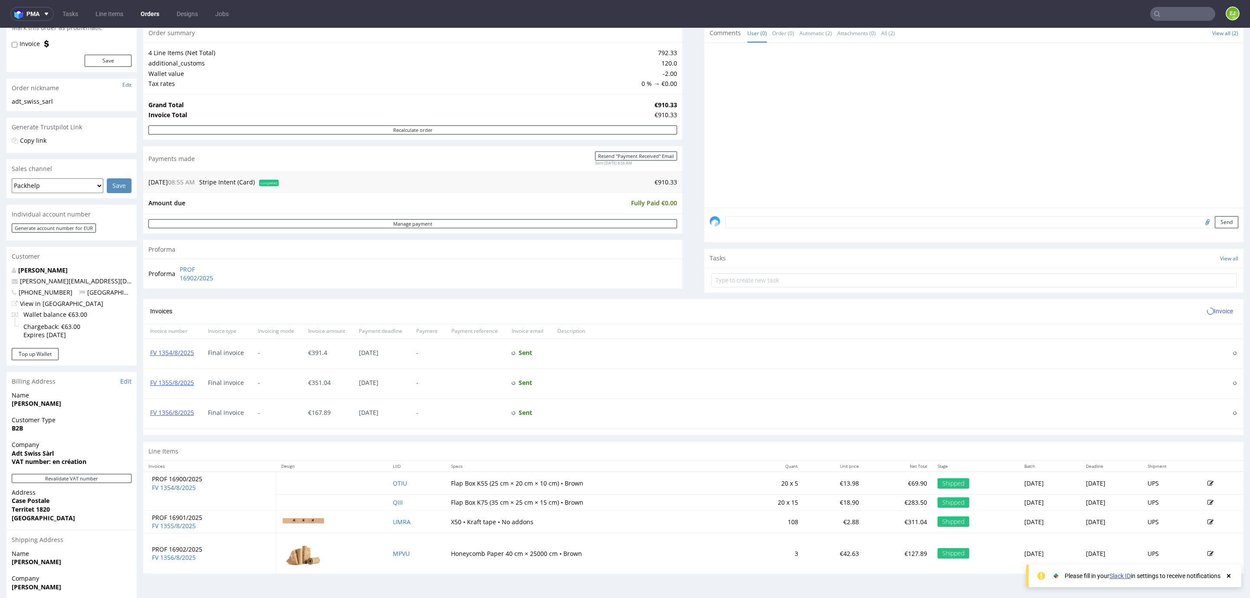
scroll to position [160, 0]
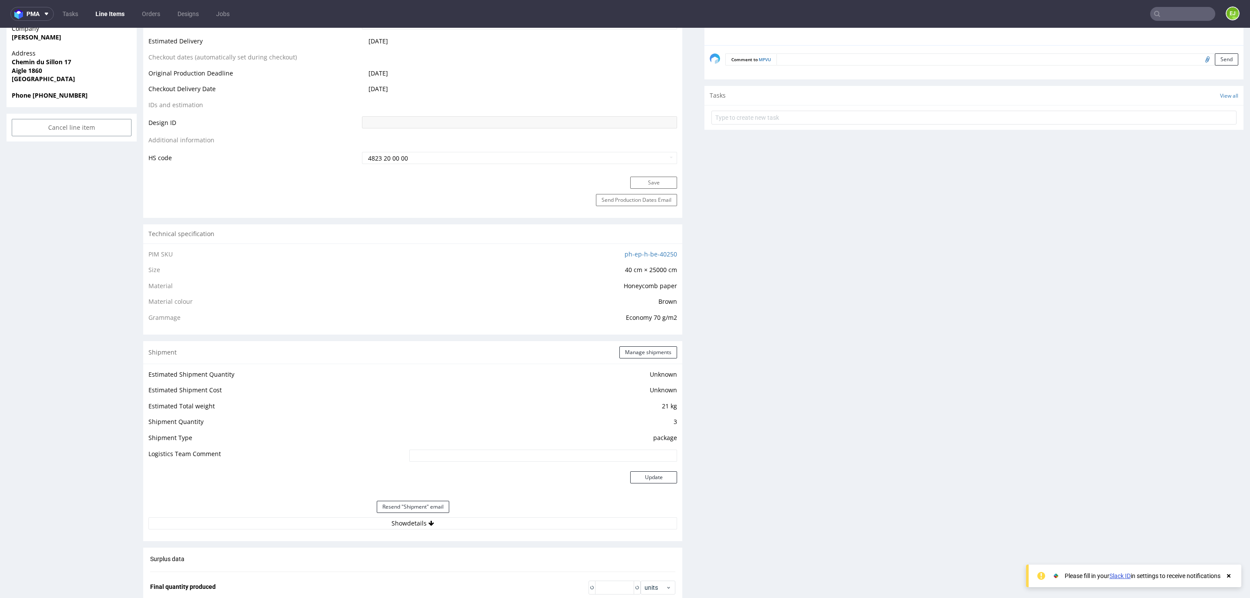
scroll to position [427, 0]
click at [348, 516] on button "Show details" at bounding box center [412, 520] width 529 height 12
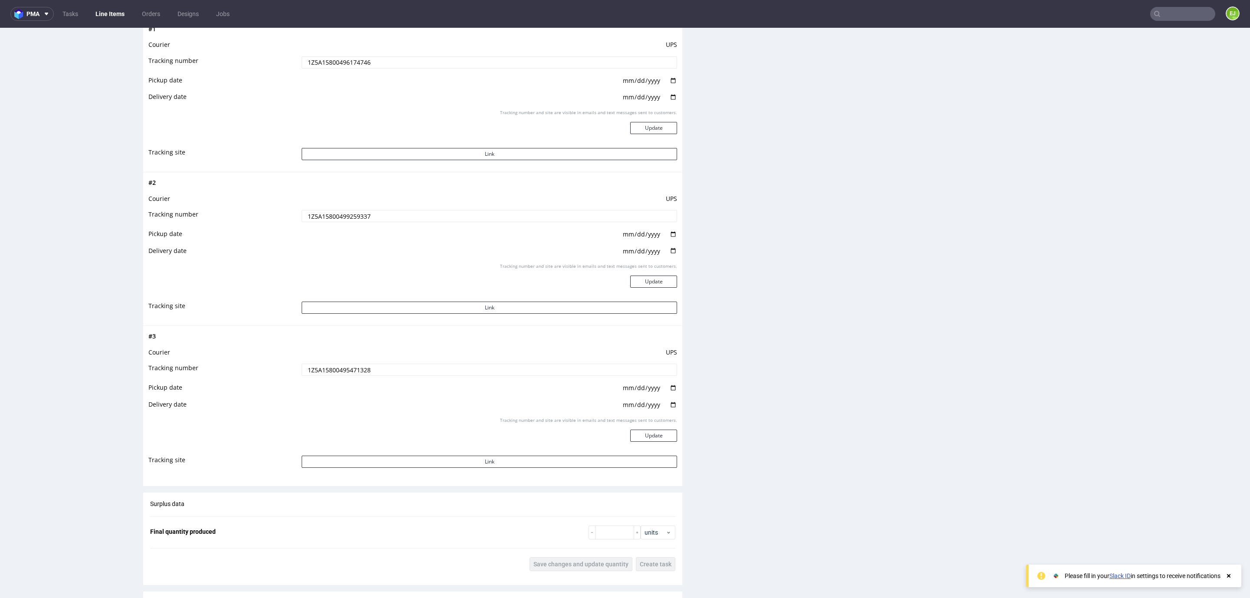
scroll to position [942, 0]
click at [349, 373] on input "1Z5A15800495471328" at bounding box center [490, 369] width 376 height 12
click at [305, 217] on input "1Z5A15800499259337" at bounding box center [490, 215] width 376 height 12
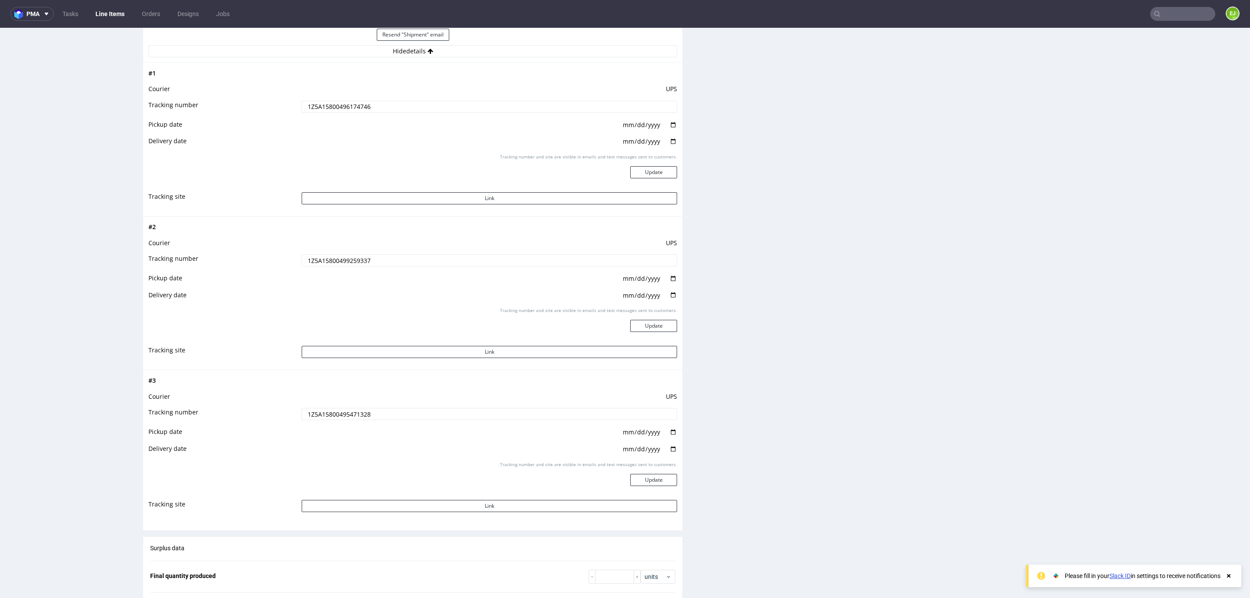
scroll to position [895, 0]
click at [367, 104] on input "1Z5A15800496174746" at bounding box center [490, 108] width 376 height 12
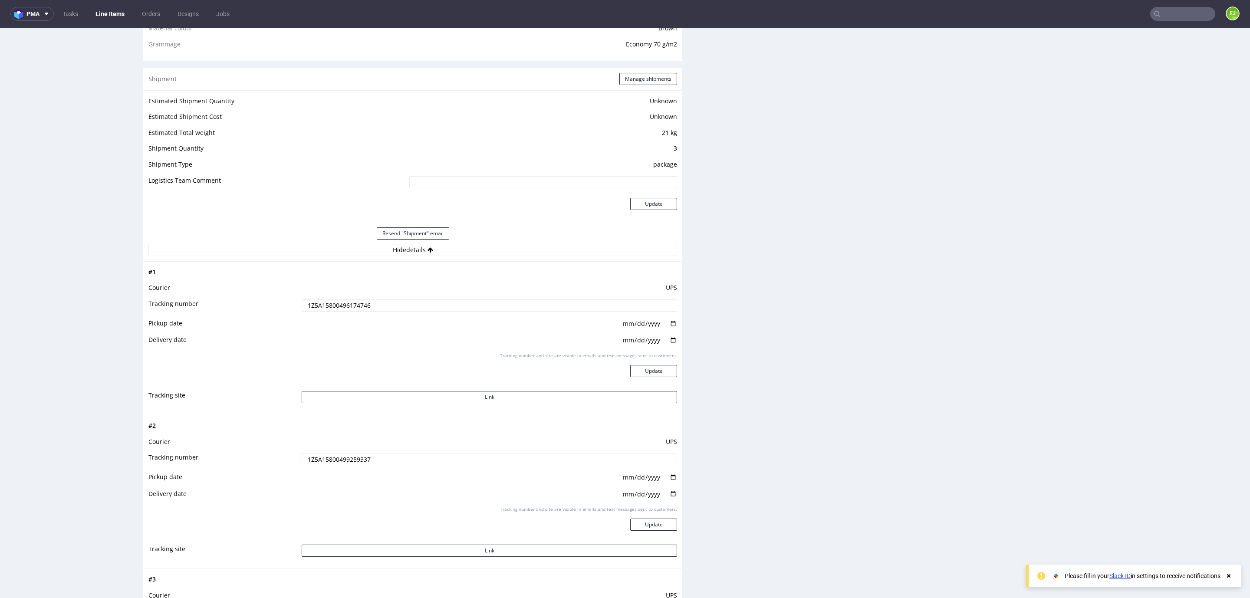
scroll to position [698, 0]
click at [343, 466] on td "1Z5A15800499259337" at bounding box center [489, 462] width 378 height 20
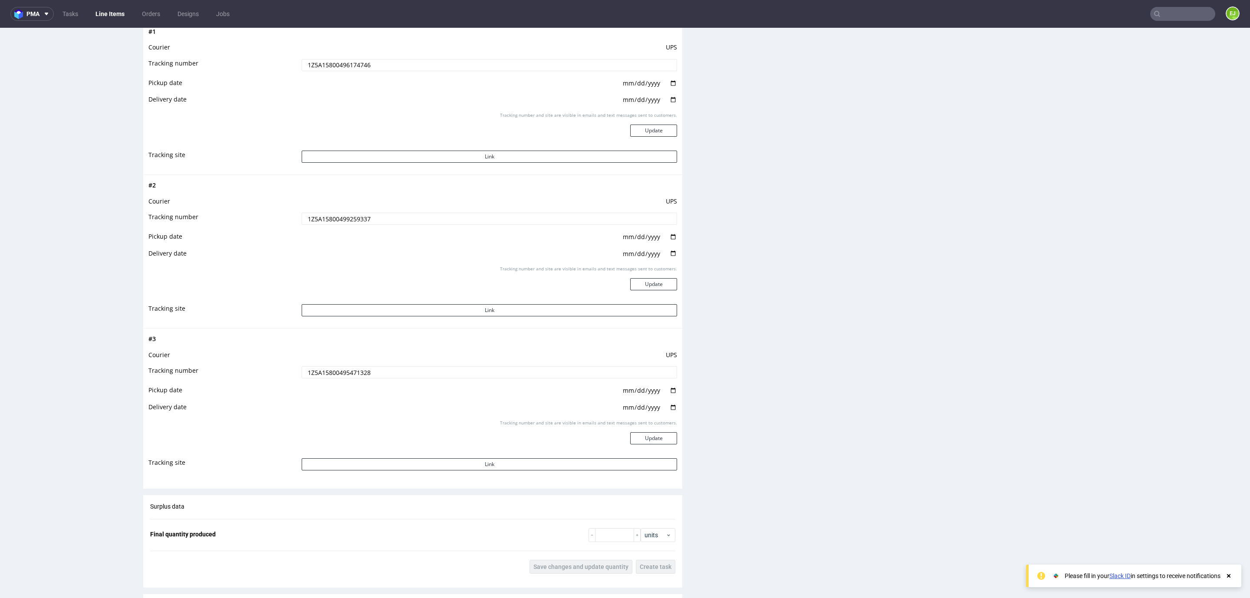
scroll to position [938, 0]
click at [364, 379] on td "1Z5A15800495471328" at bounding box center [489, 375] width 378 height 20
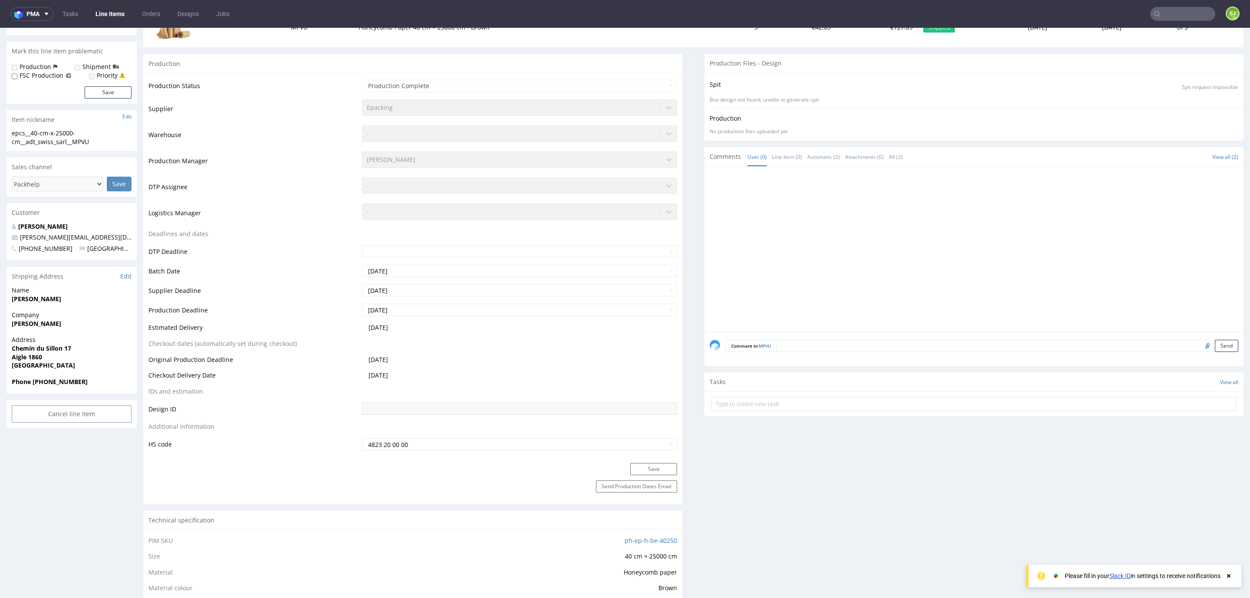
scroll to position [0, 0]
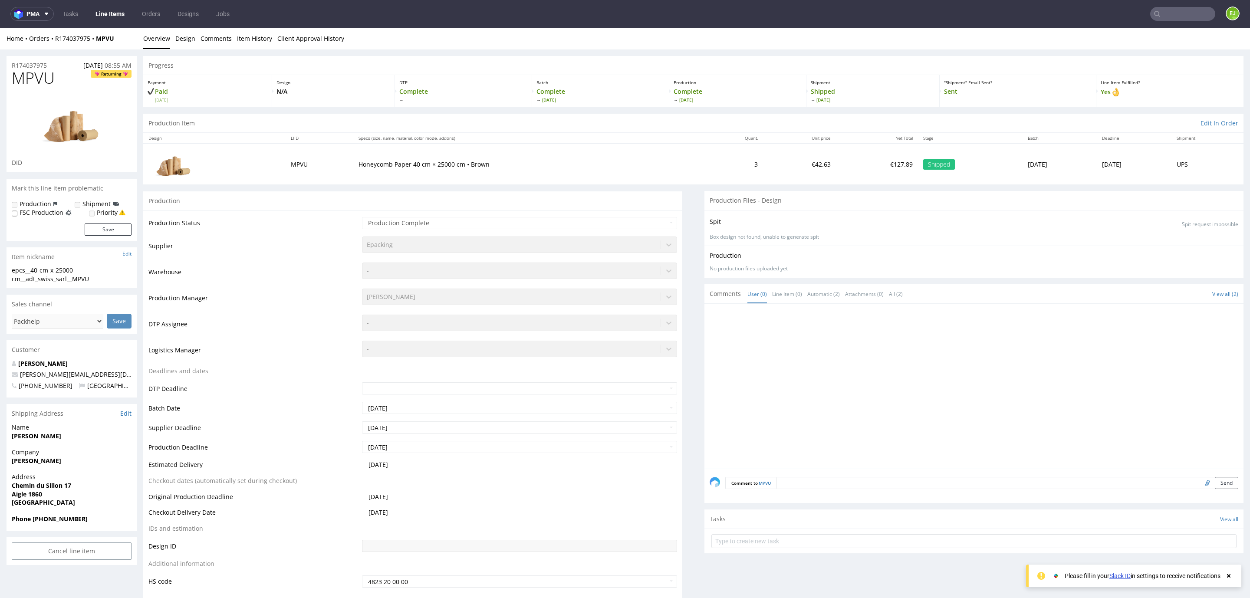
click at [37, 79] on span "MPVU" at bounding box center [33, 77] width 43 height 17
copy span "MPVU"
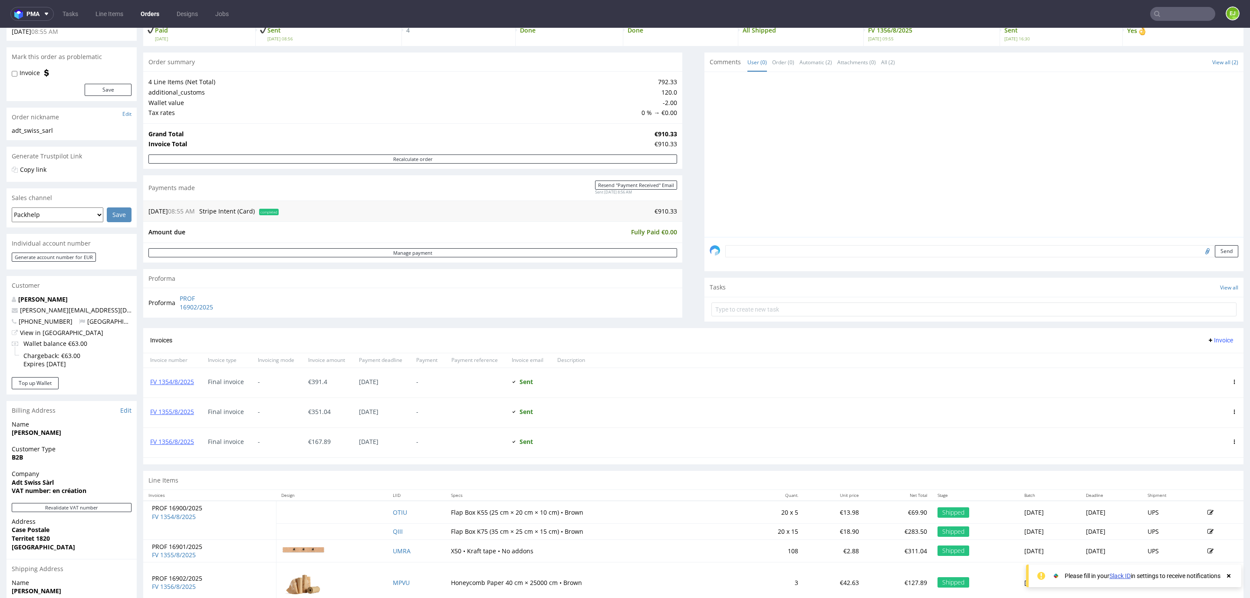
scroll to position [160, 0]
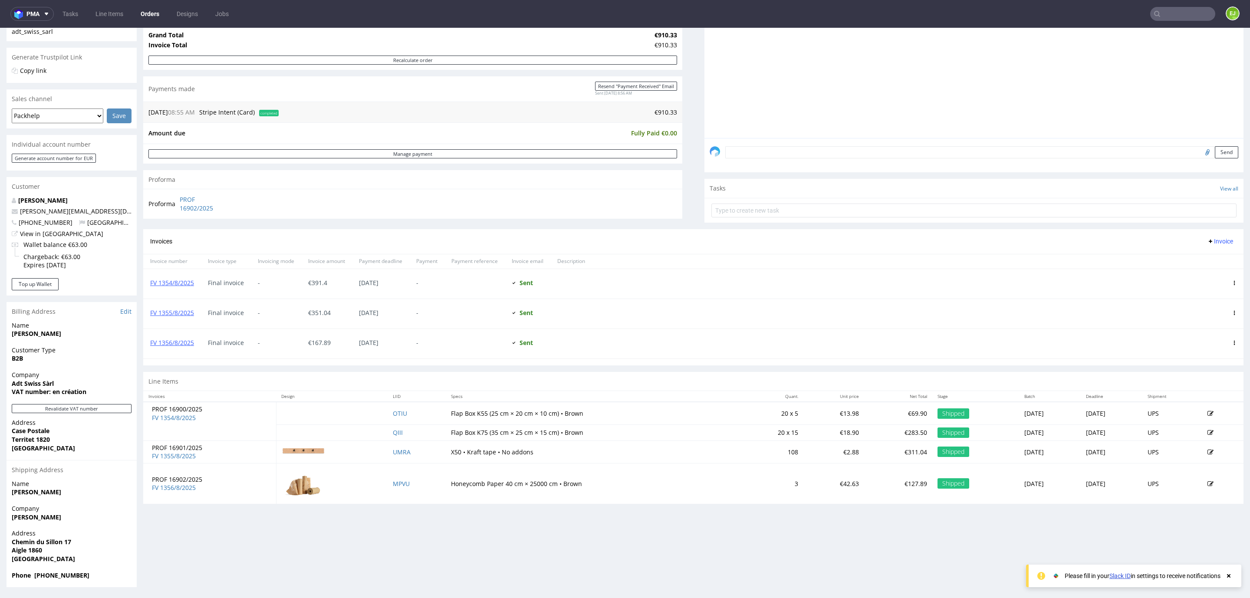
click at [47, 440] on strong "Territet 1820" at bounding box center [31, 439] width 38 height 8
copy strong "1820"
click at [1159, 12] on input "text" at bounding box center [1183, 14] width 65 height 14
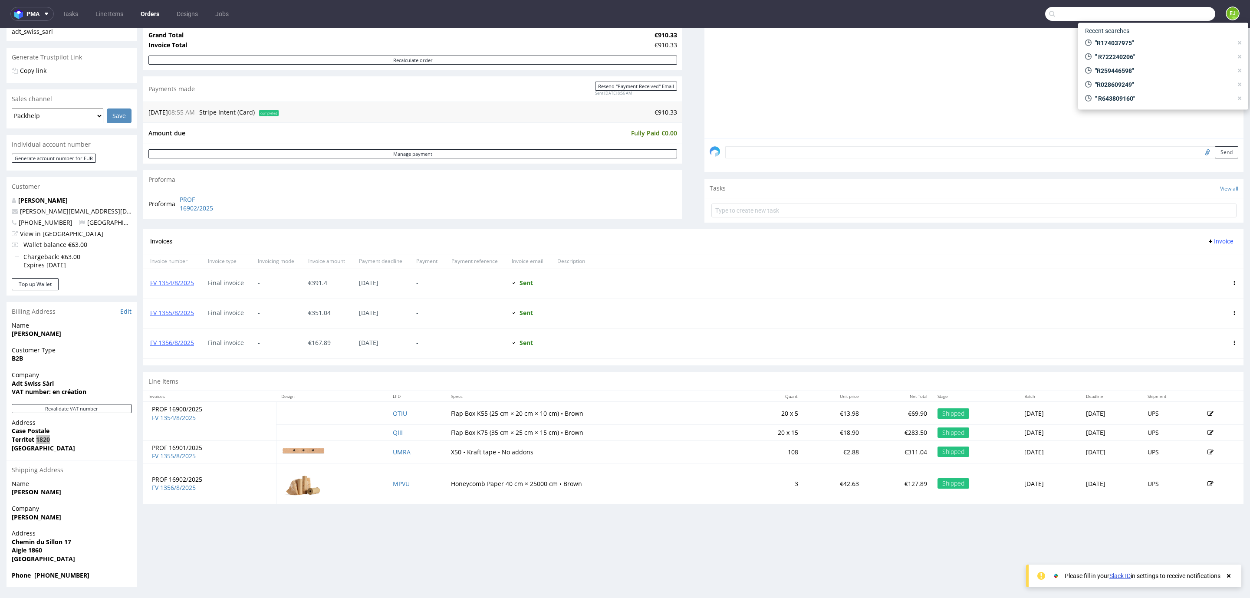
paste input "R320689824"
type input "R320689824"
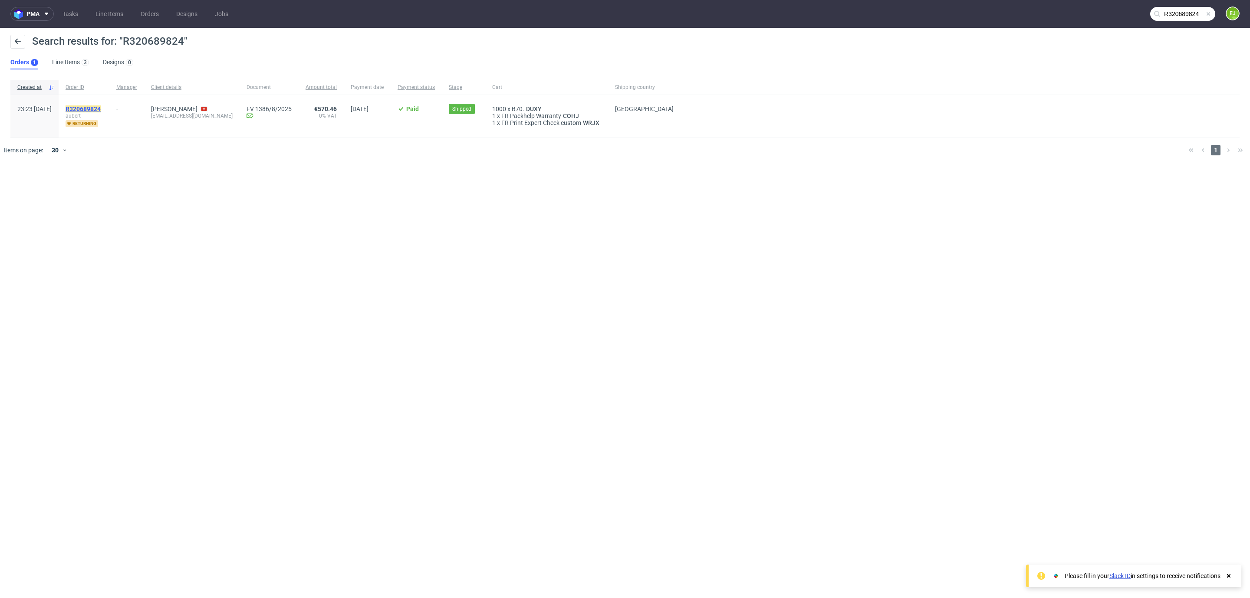
click at [101, 108] on mark "R320689824" at bounding box center [83, 109] width 35 height 7
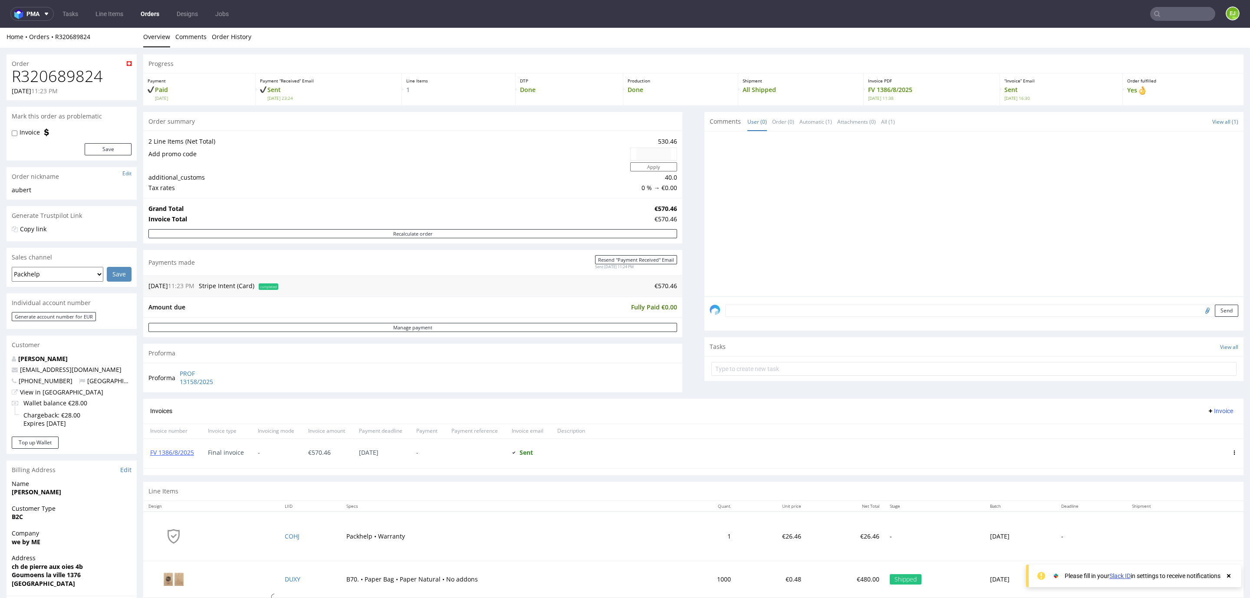
scroll to position [146, 0]
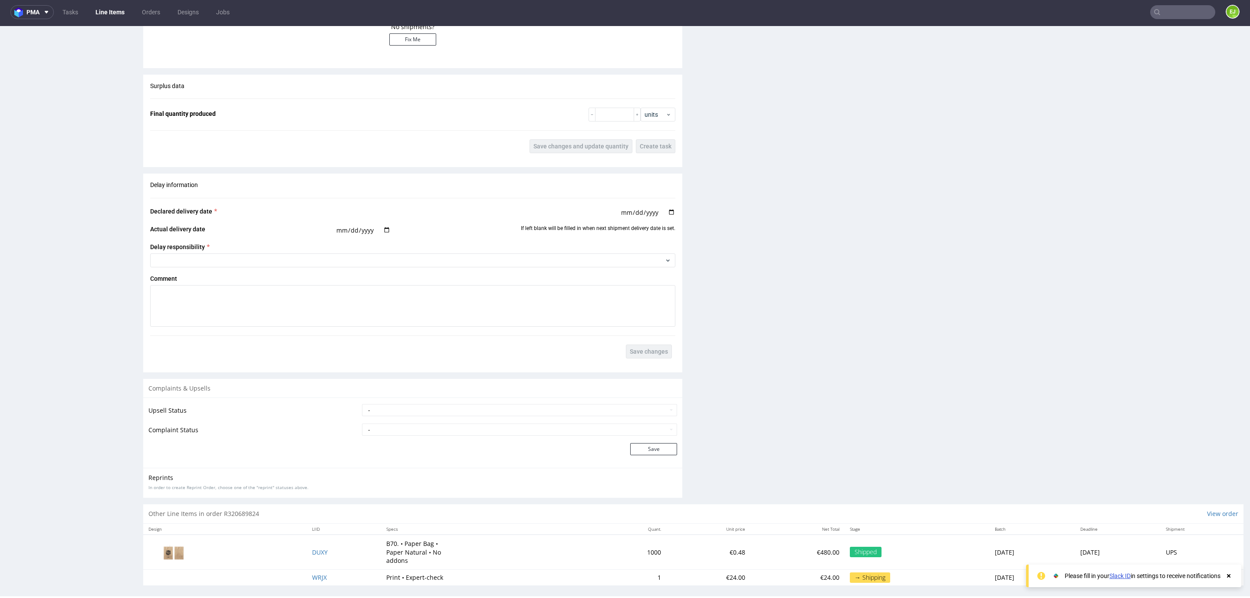
scroll to position [800, 0]
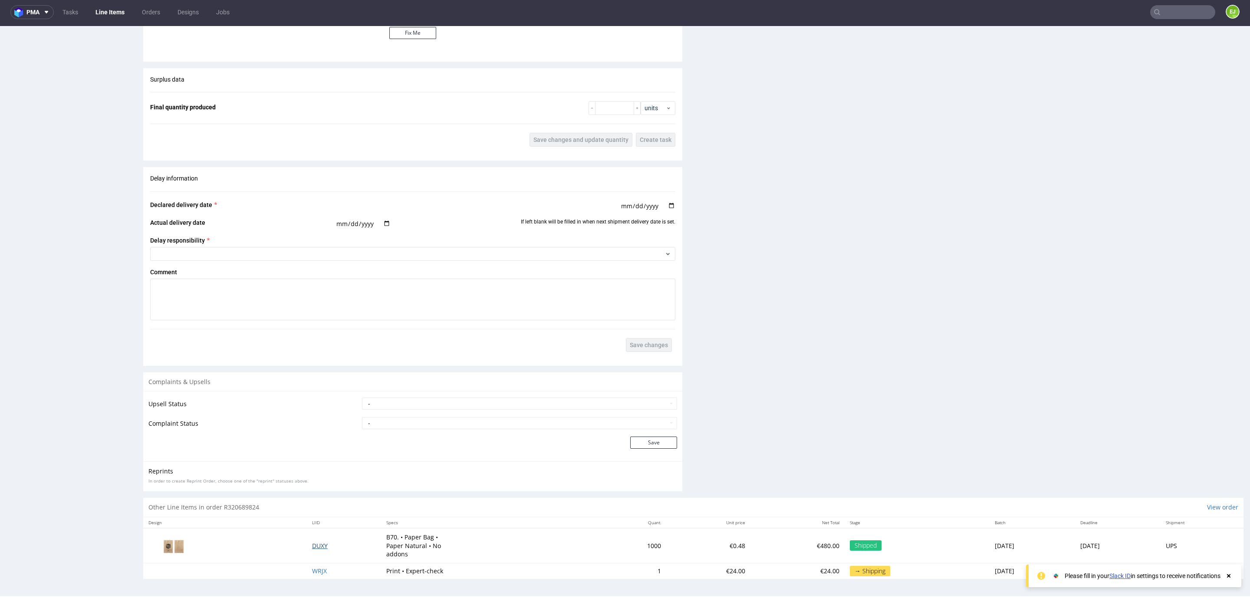
click at [312, 543] on span "DUXY" at bounding box center [320, 546] width 16 height 8
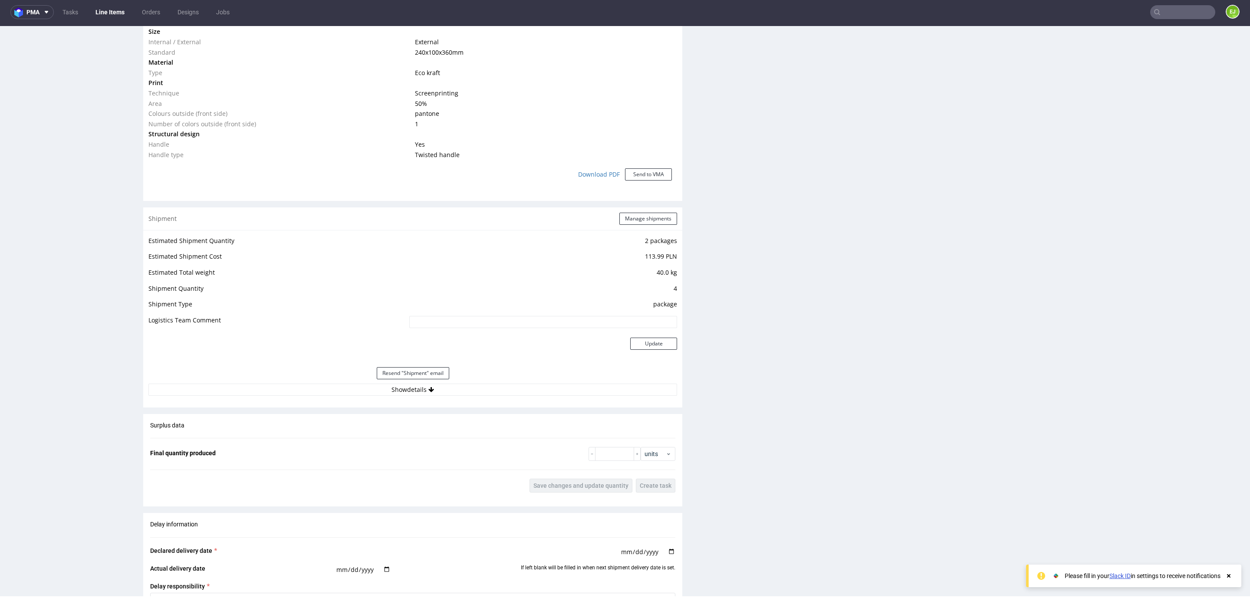
scroll to position [716, 0]
click at [334, 389] on button "Show details" at bounding box center [412, 389] width 529 height 12
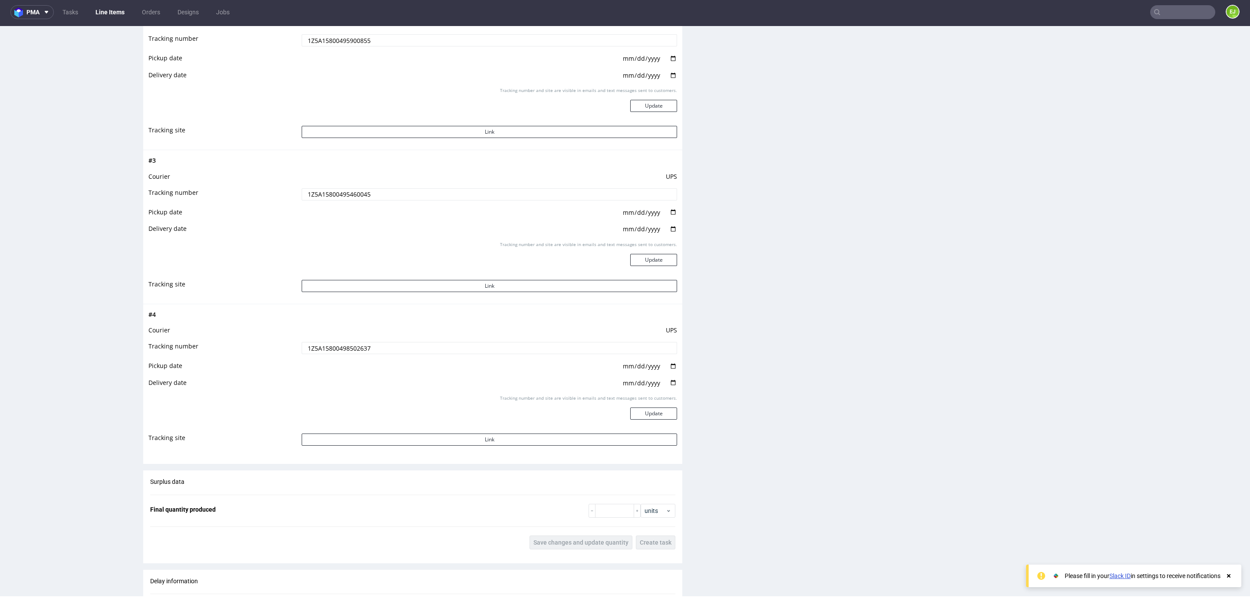
scroll to position [1276, 0]
click at [320, 342] on input "1Z5A15800498502637" at bounding box center [490, 346] width 376 height 12
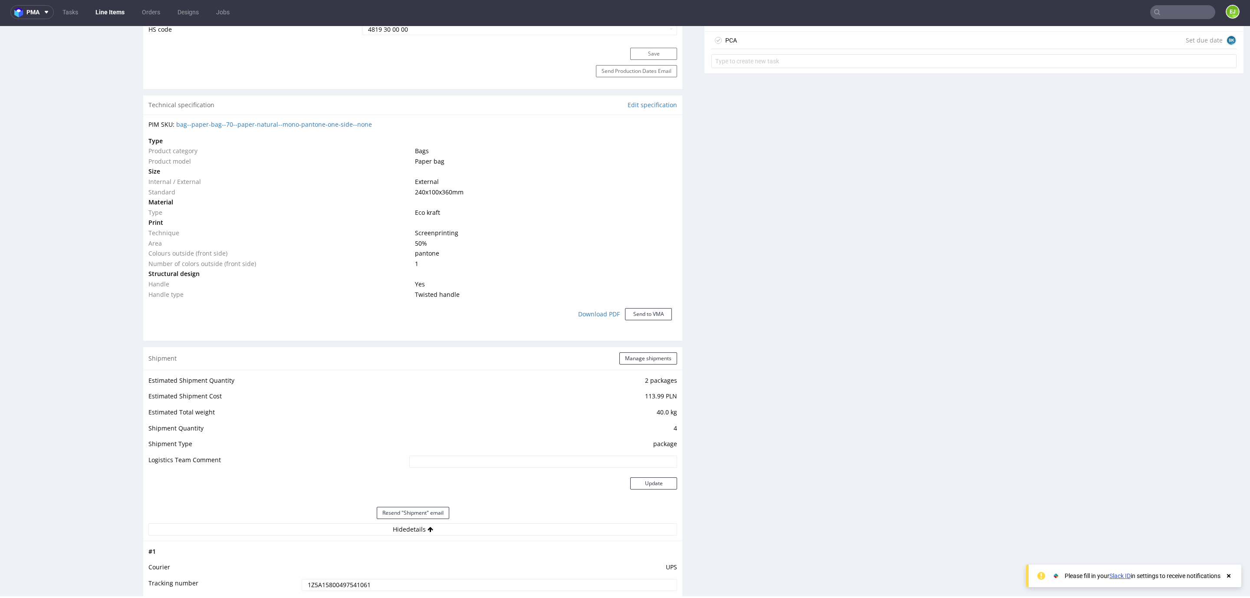
scroll to position [0, 0]
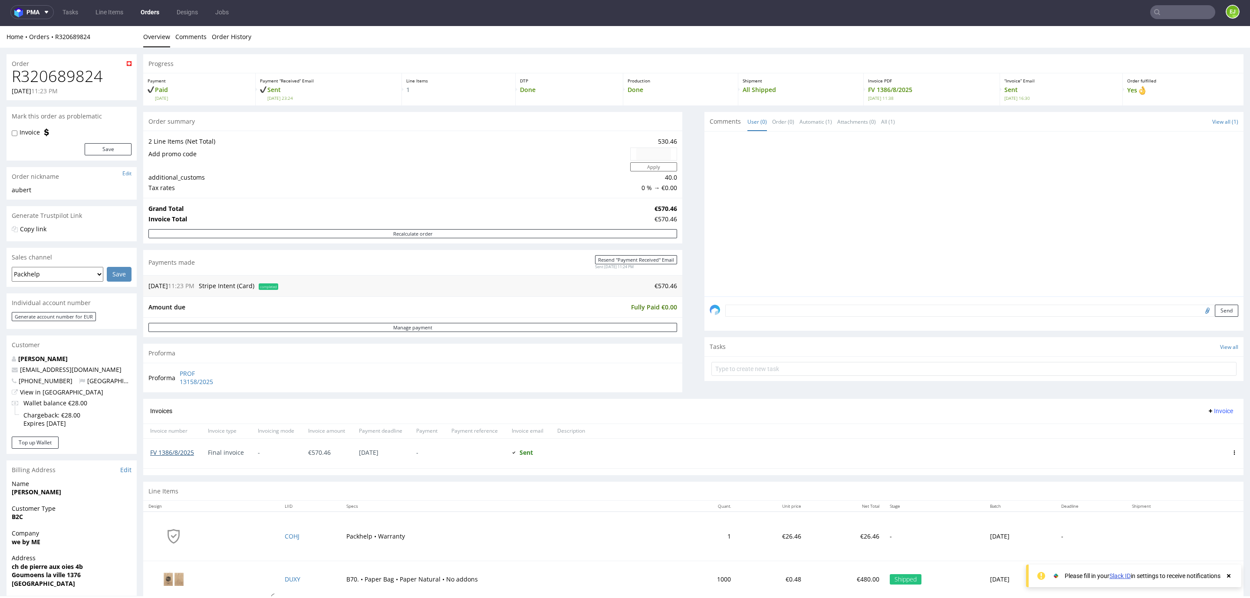
click at [180, 455] on link "FV 1386/8/2025" at bounding box center [172, 453] width 44 height 8
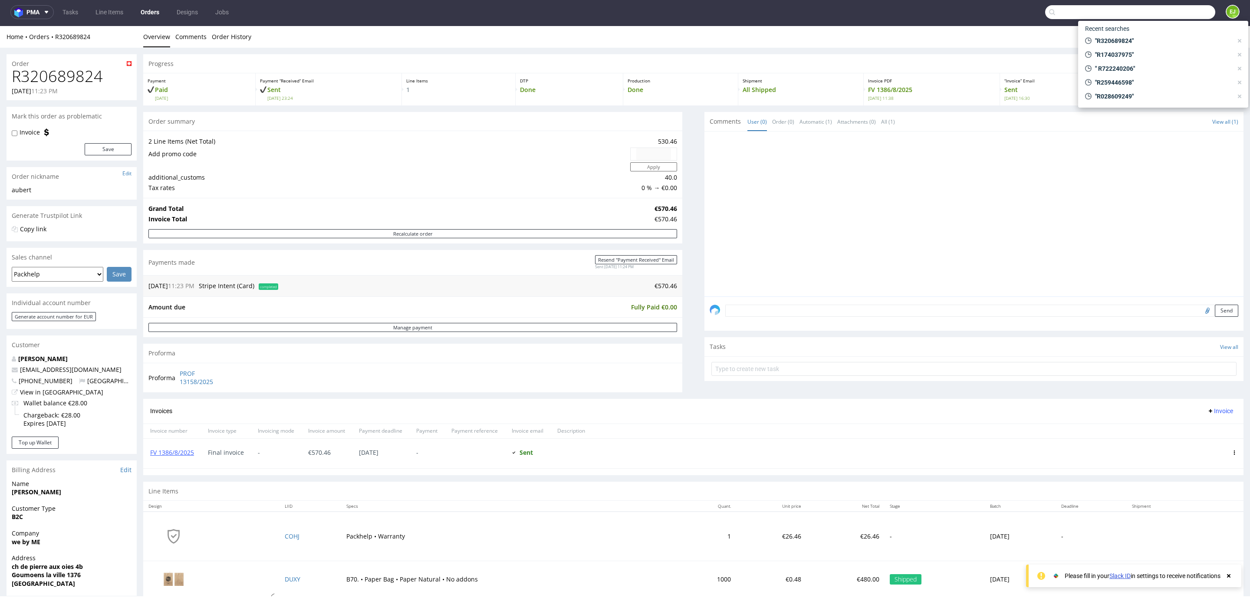
click at [1174, 10] on input "text" at bounding box center [1131, 12] width 170 height 14
type input "R166645432"
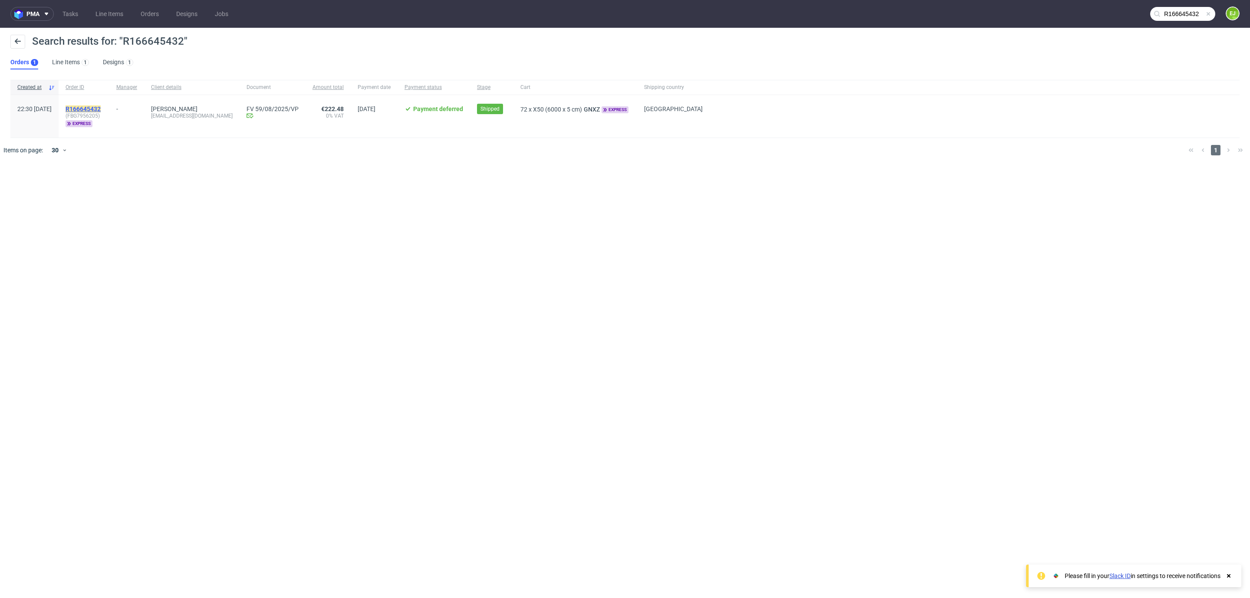
click at [101, 108] on mark "R166645432" at bounding box center [83, 109] width 35 height 7
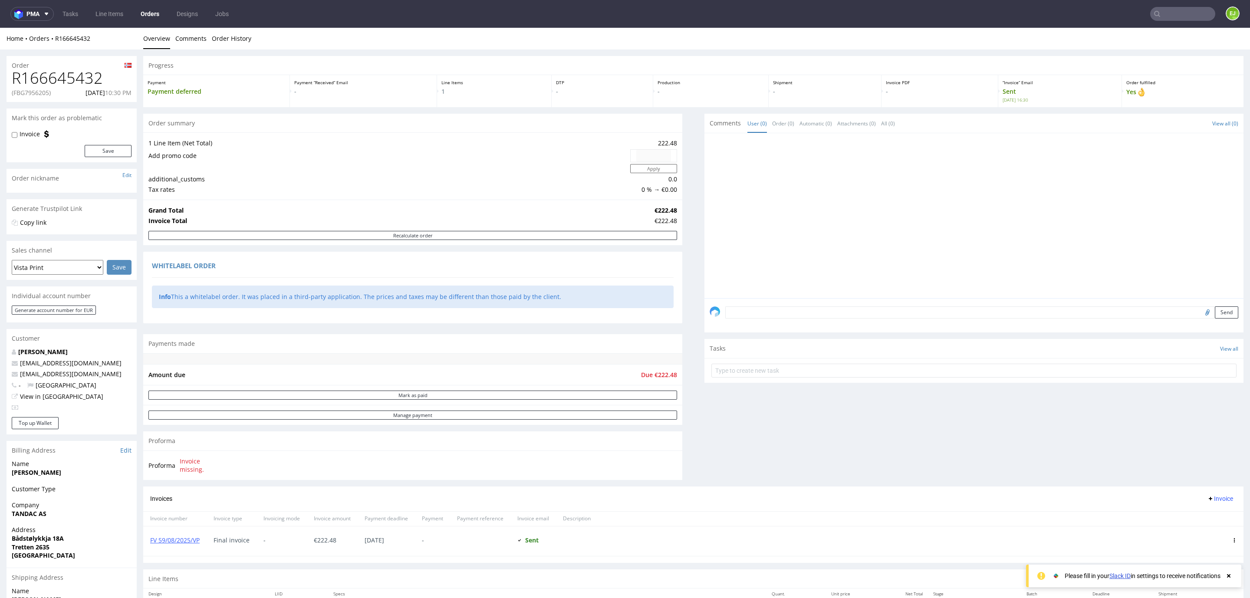
scroll to position [108, 0]
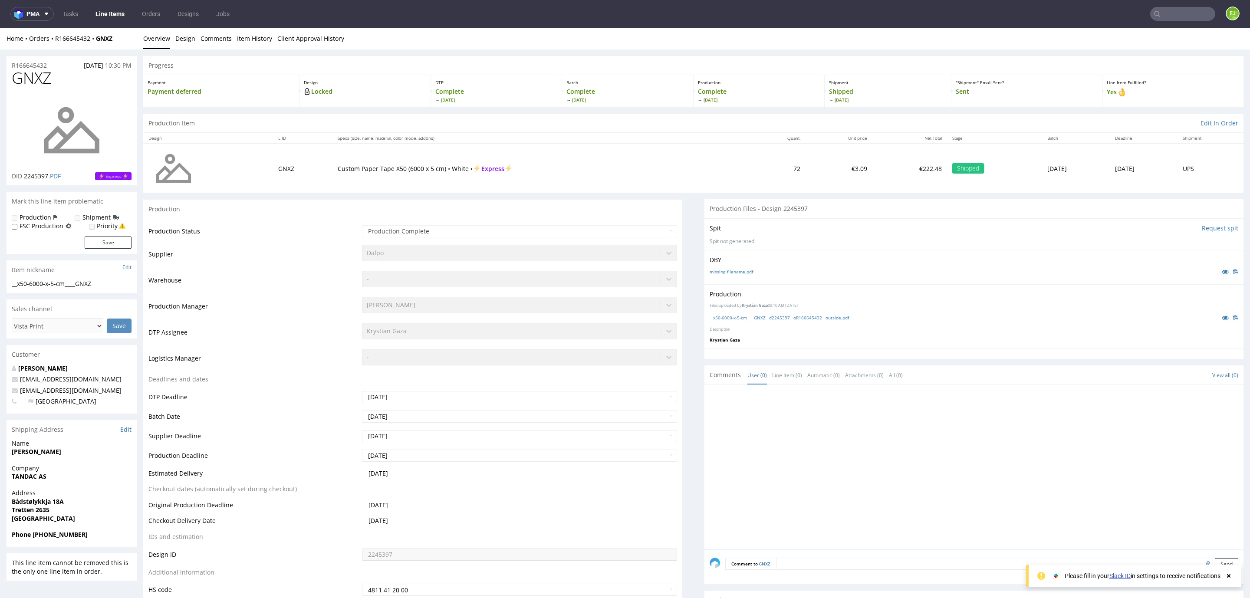
click at [42, 83] on span "GNXZ" at bounding box center [32, 77] width 40 height 17
copy span "GNXZ"
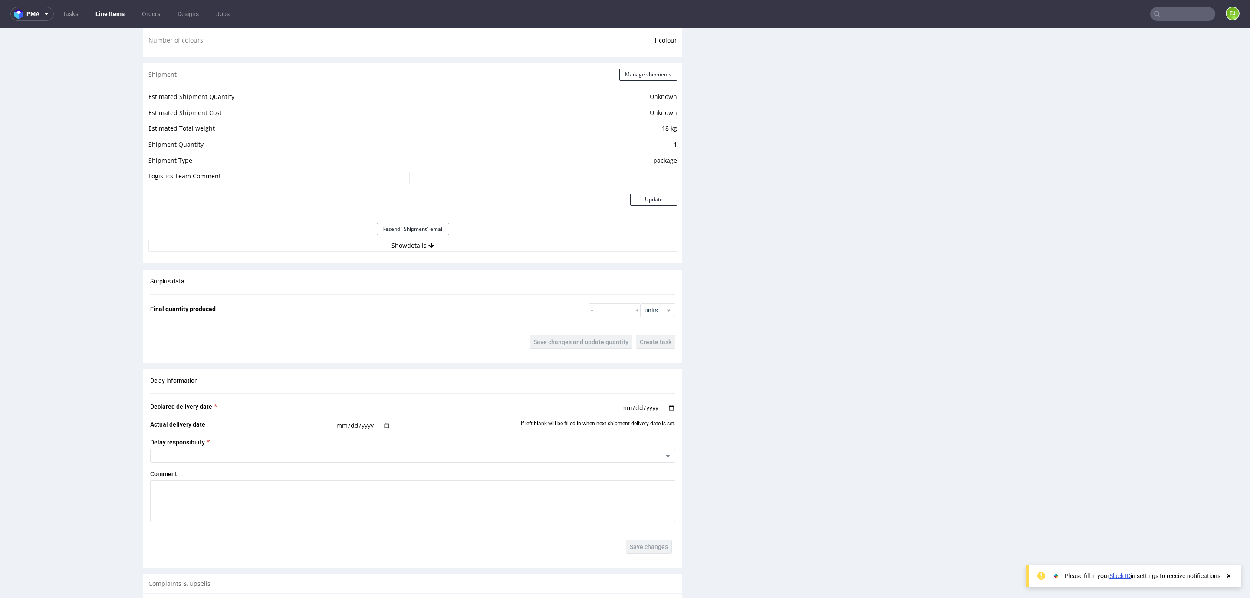
scroll to position [767, 0]
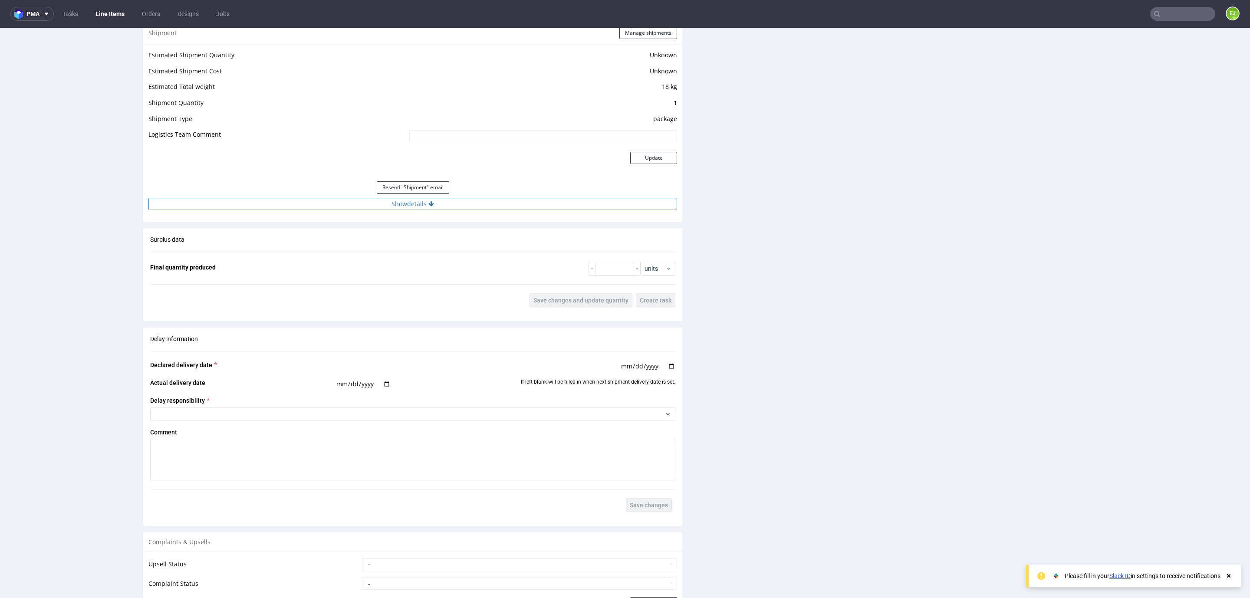
click at [310, 207] on button "Show details" at bounding box center [412, 204] width 529 height 12
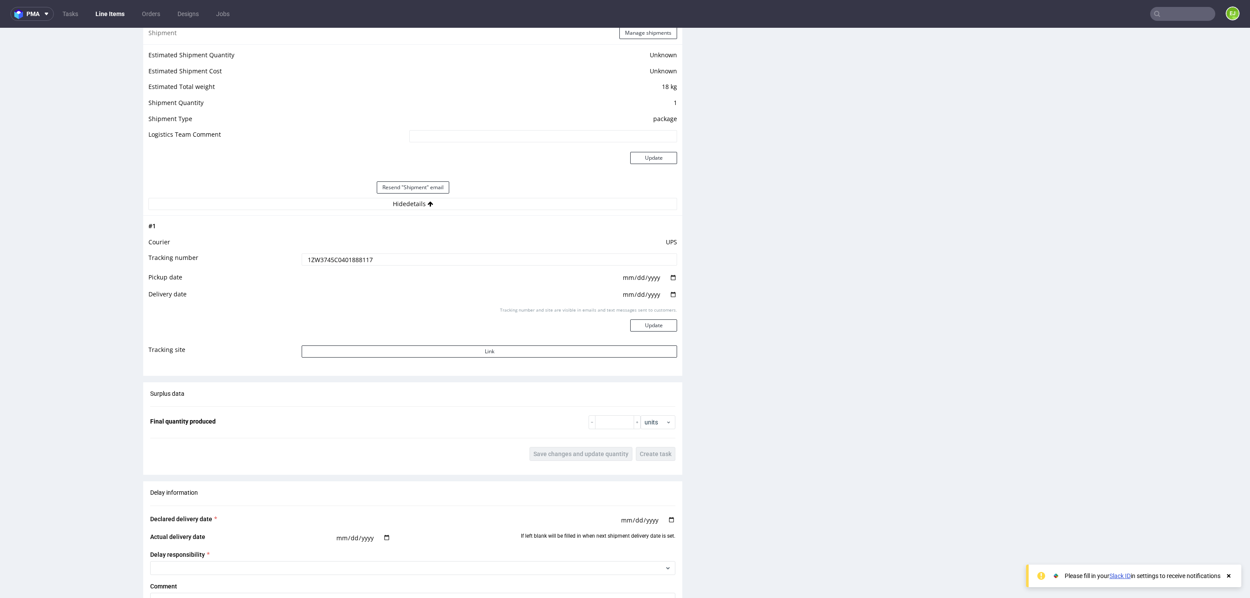
click at [352, 266] on input "1ZW3745C0401888117" at bounding box center [490, 260] width 376 height 12
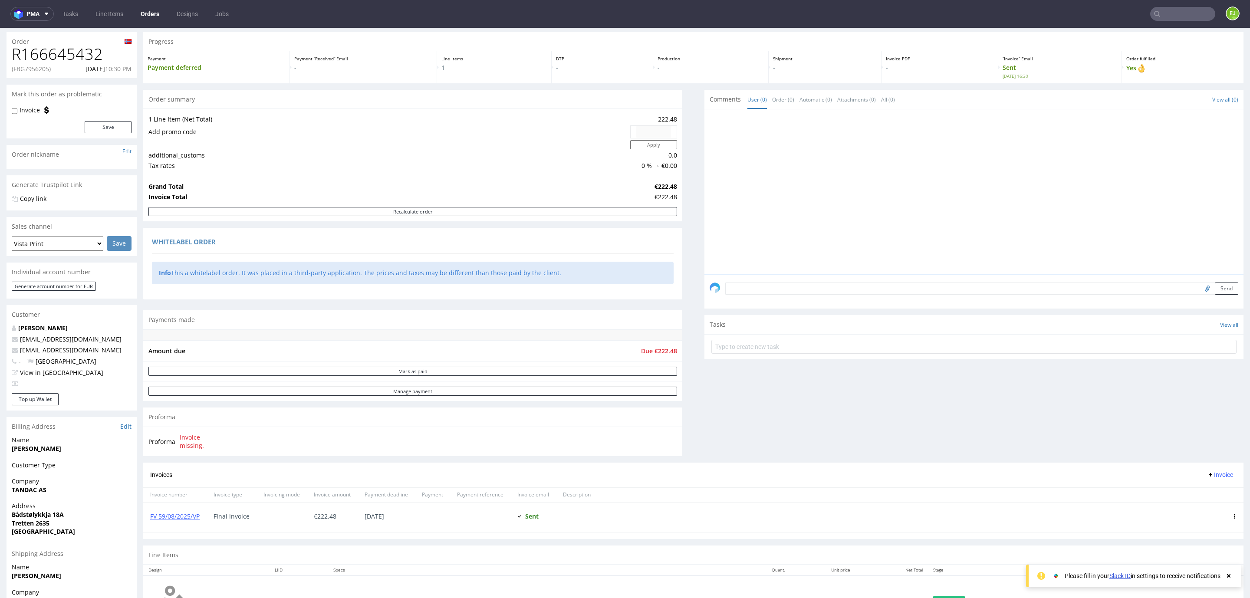
scroll to position [25, 0]
click at [55, 55] on h1 "R166645432" at bounding box center [72, 53] width 120 height 17
copy h1 "R166645432"
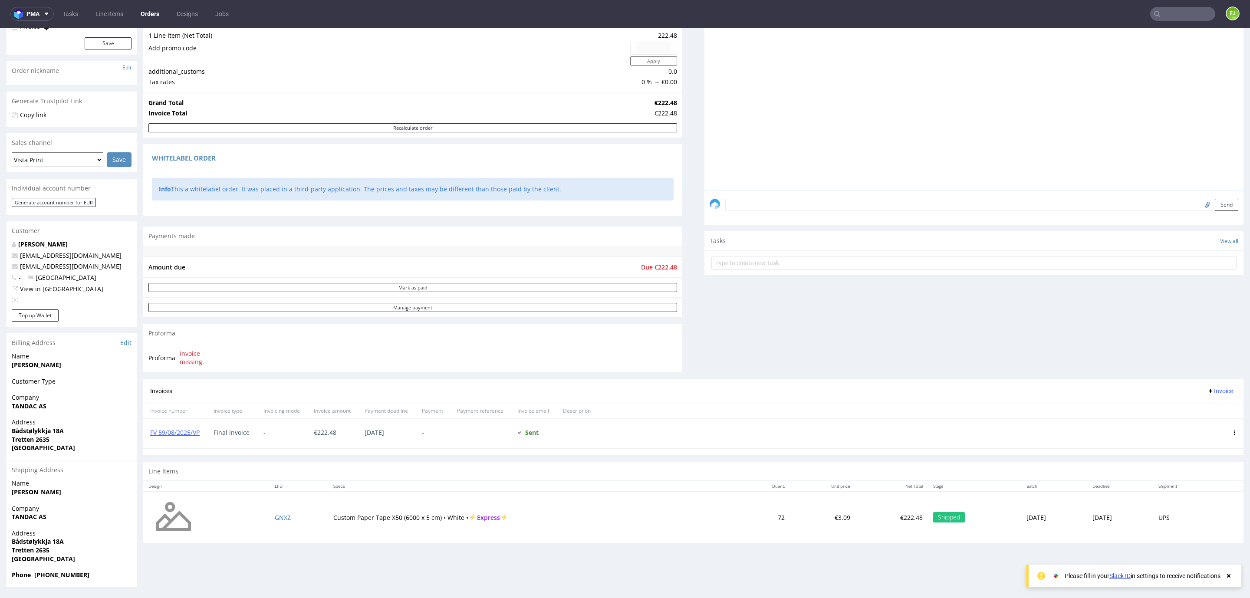
scroll to position [2, 0]
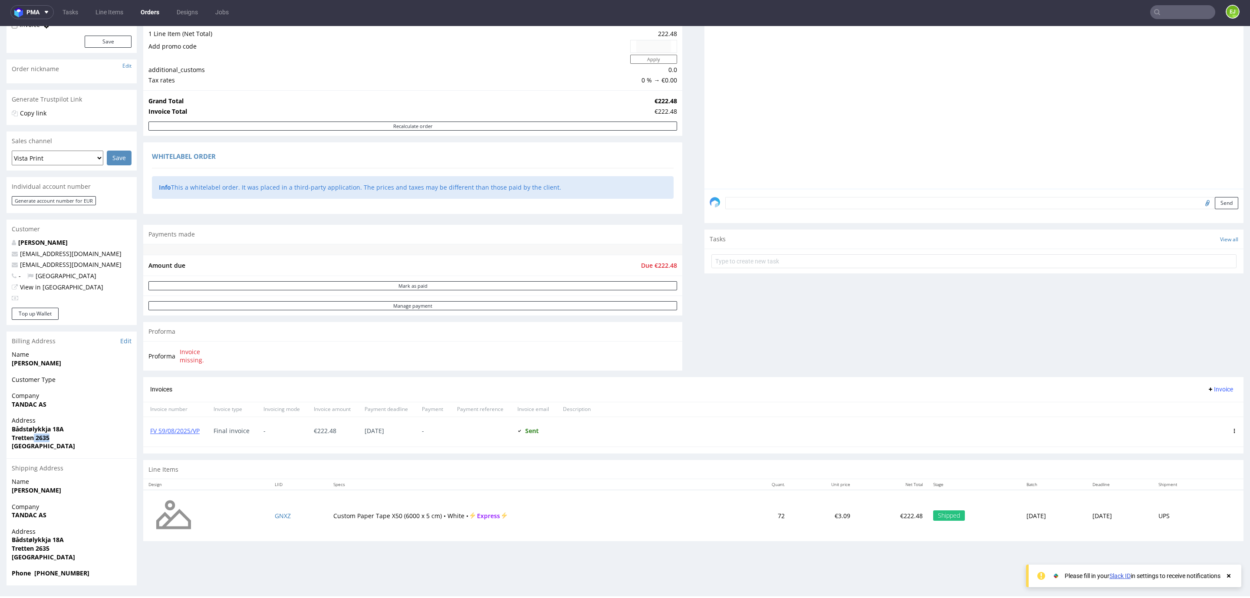
drag, startPoint x: 35, startPoint y: 440, endPoint x: 49, endPoint y: 440, distance: 13.5
click at [49, 440] on strong "Tretten 2635" at bounding box center [31, 438] width 38 height 8
copy strong "2635"
click at [1169, 18] on input "text" at bounding box center [1183, 12] width 65 height 14
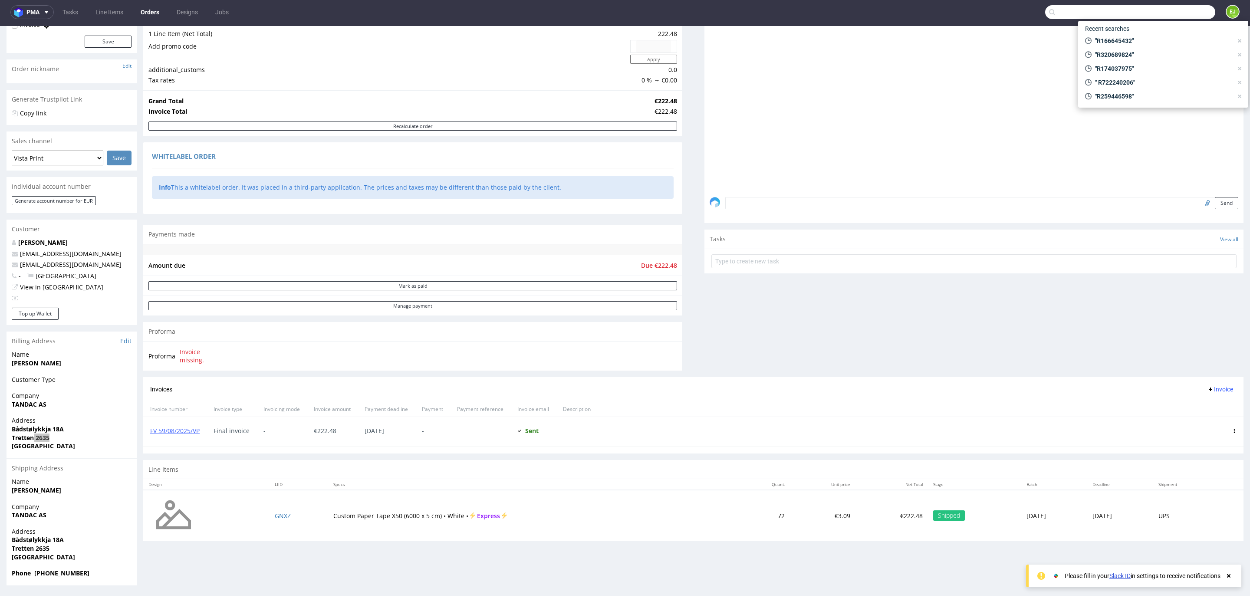
paste input "R098423925"
type input "R098423925"
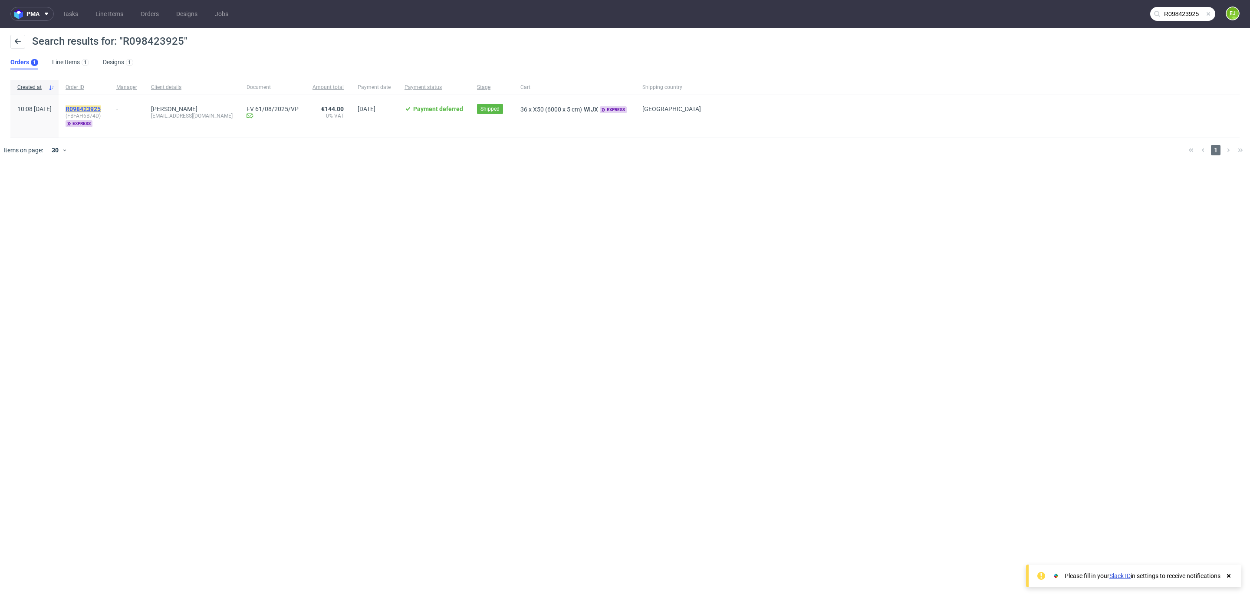
click at [101, 106] on mark "R098423925" at bounding box center [83, 109] width 35 height 7
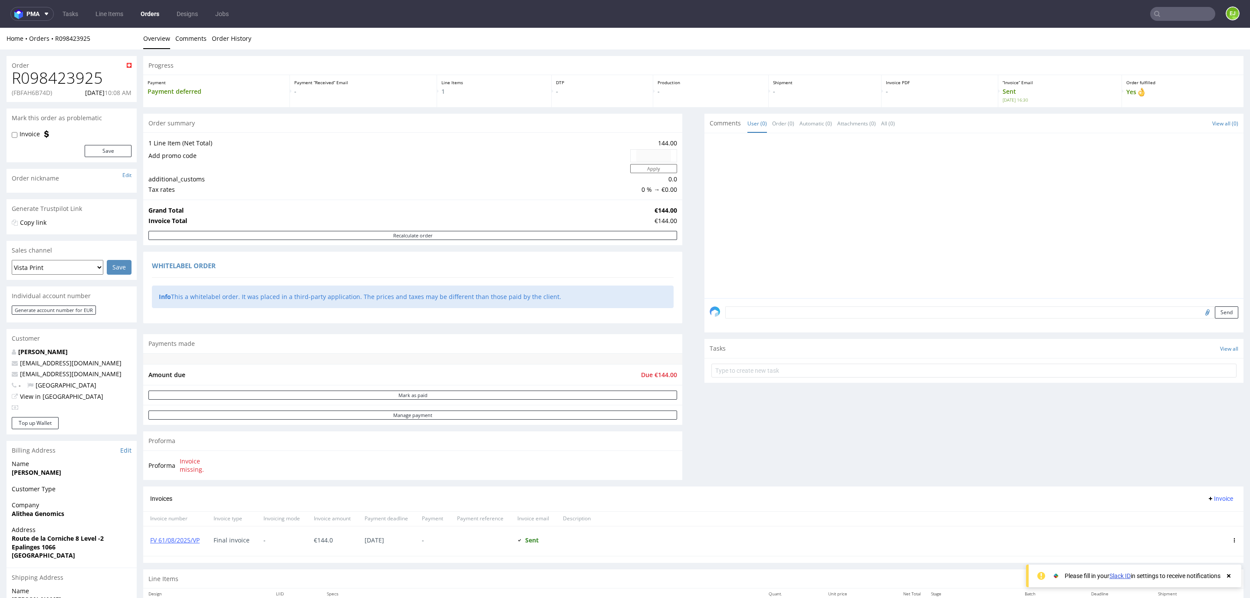
scroll to position [108, 0]
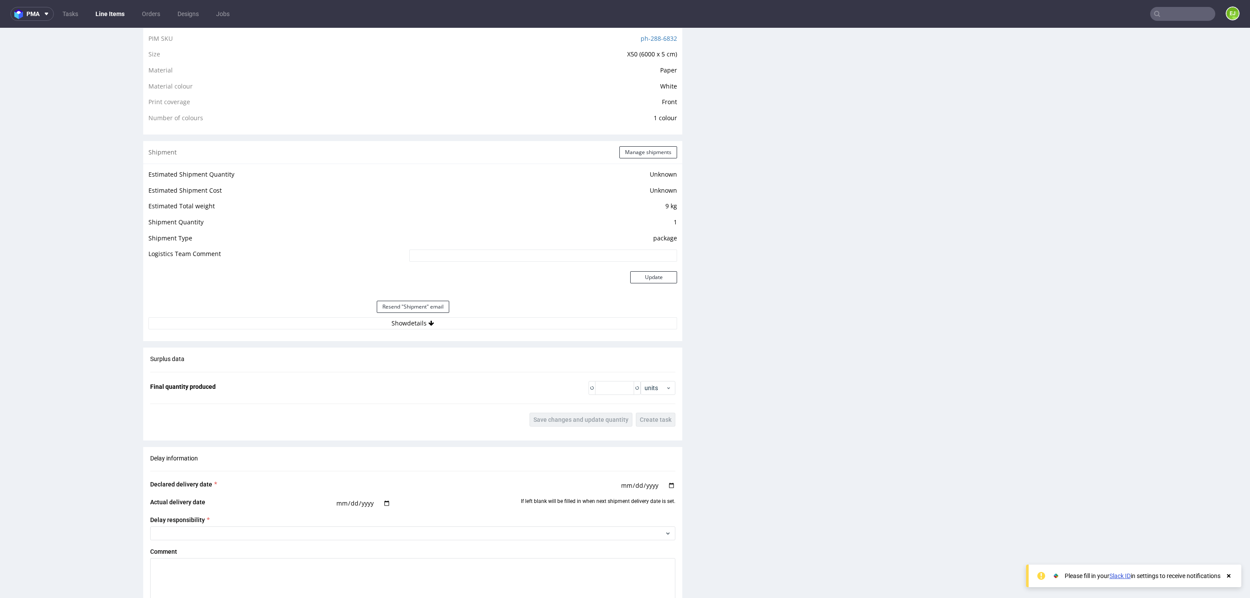
scroll to position [649, 0]
click at [343, 333] on div "Estimated Shipment Quantity Unknown Estimated Shipment Cost Unknown Estimated T…" at bounding box center [412, 248] width 539 height 171
click at [340, 327] on button "Show details" at bounding box center [412, 323] width 529 height 12
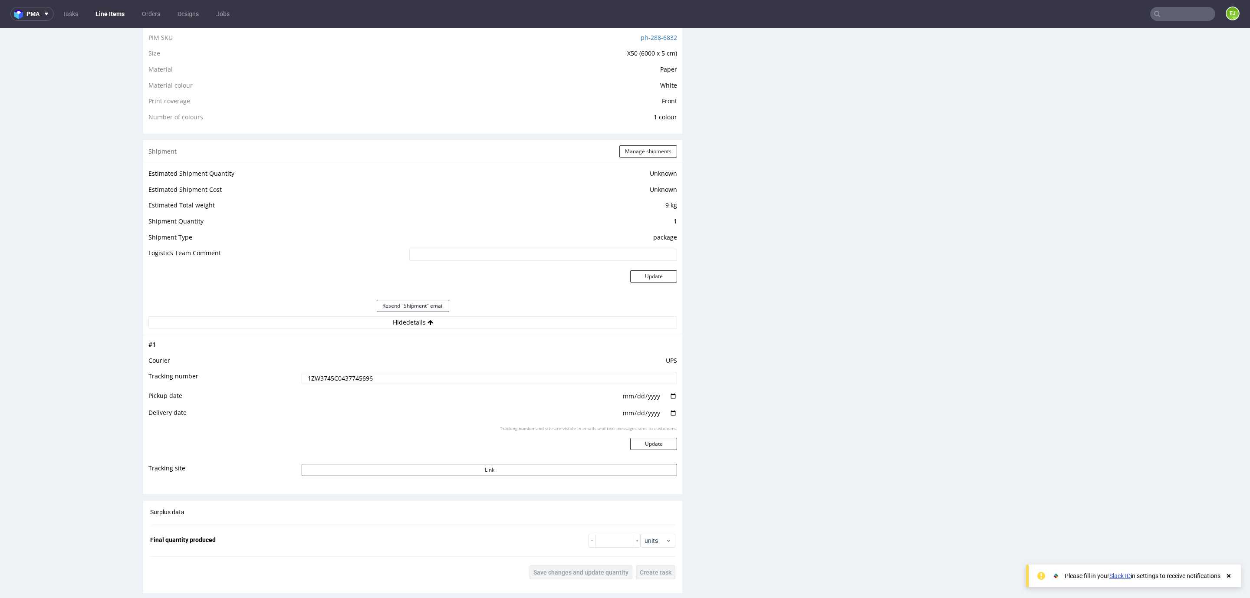
click at [357, 378] on input "1ZW3745C0437745696" at bounding box center [490, 378] width 376 height 12
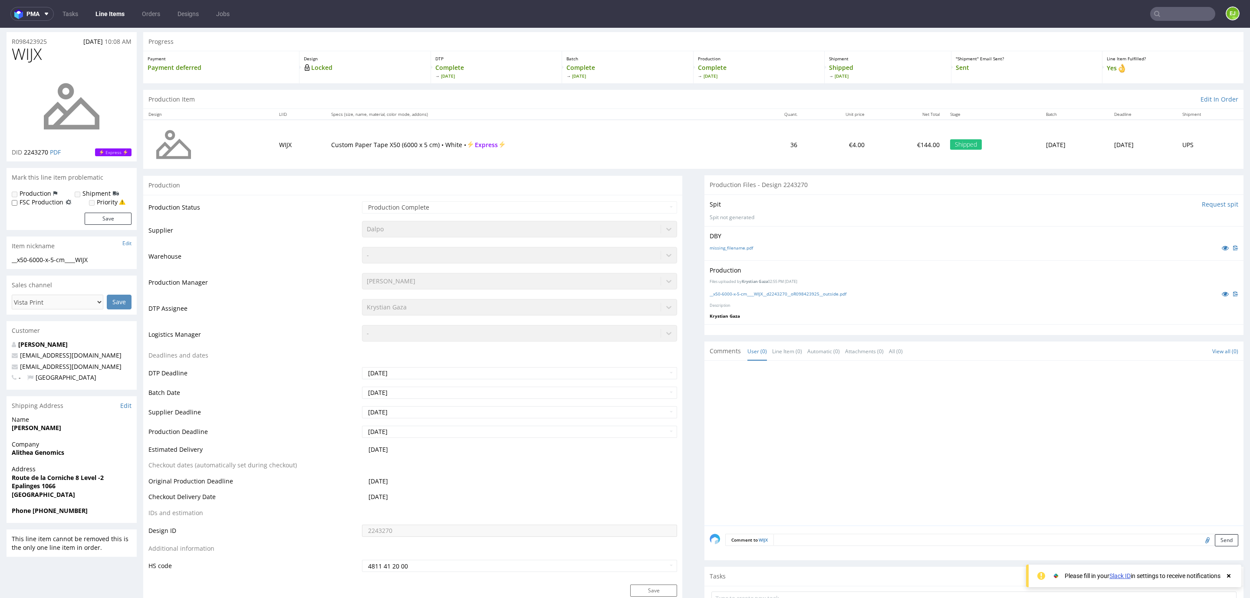
scroll to position [0, 0]
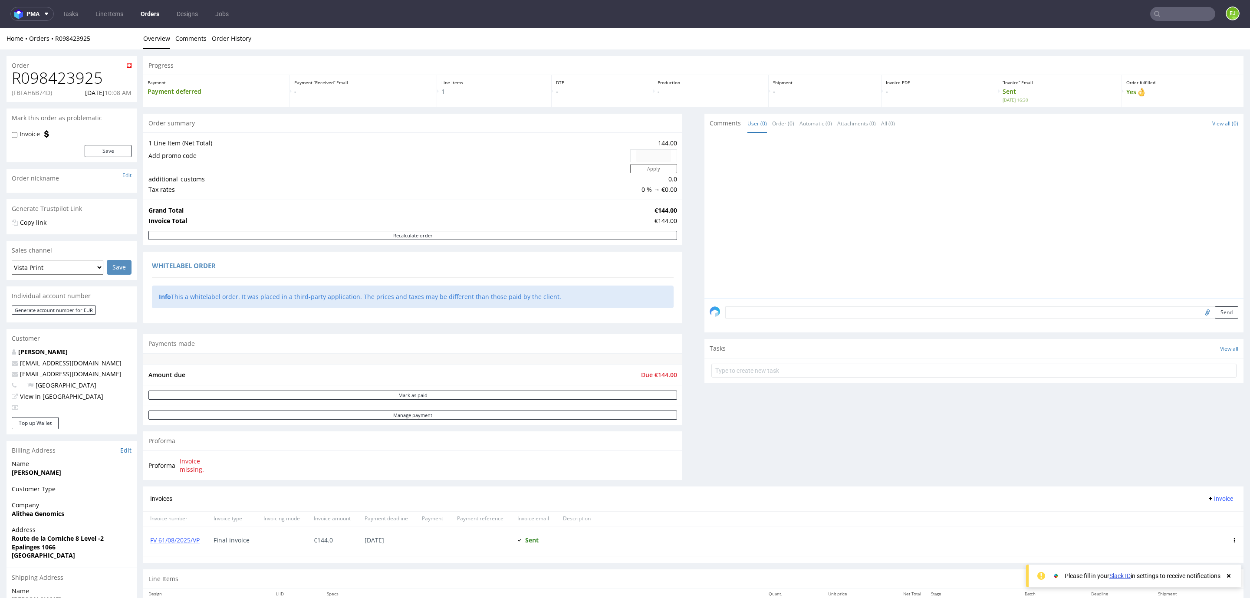
scroll to position [108, 0]
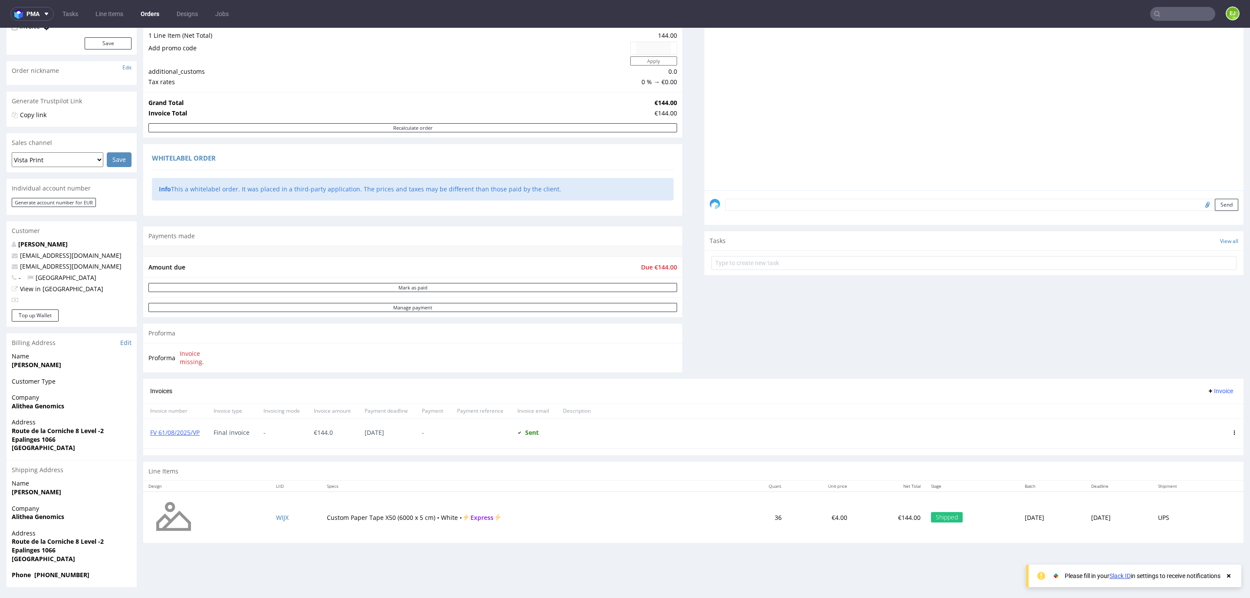
click at [51, 437] on strong "Epalinges 1066" at bounding box center [34, 439] width 44 height 8
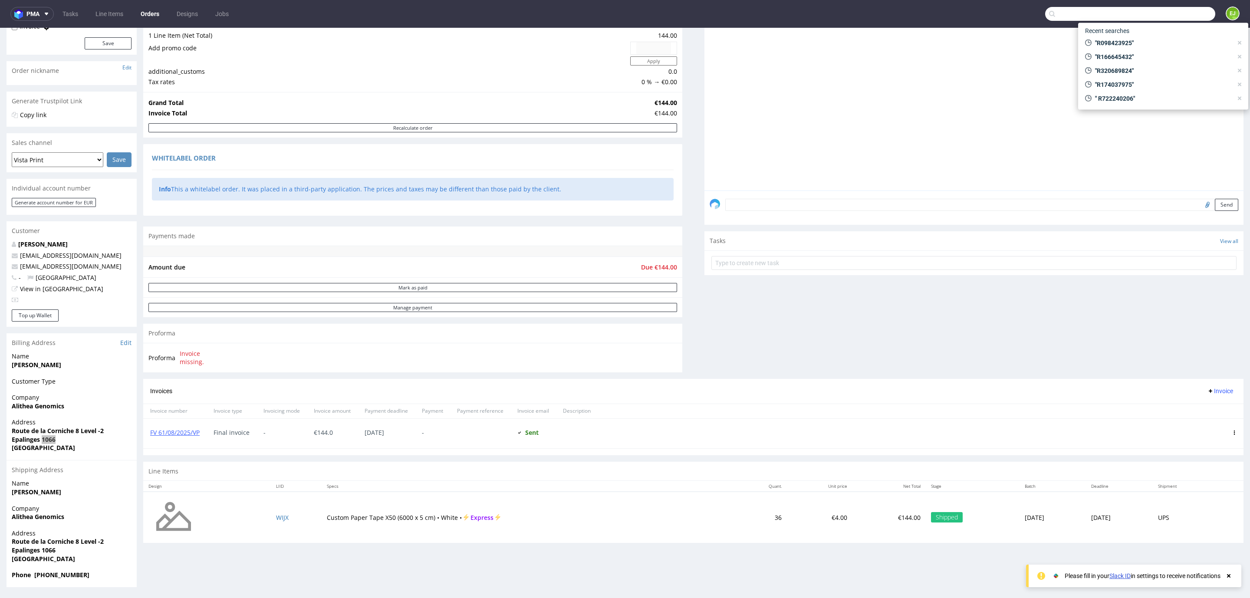
click at [1158, 12] on input "text" at bounding box center [1131, 14] width 170 height 14
paste input "R943938702."
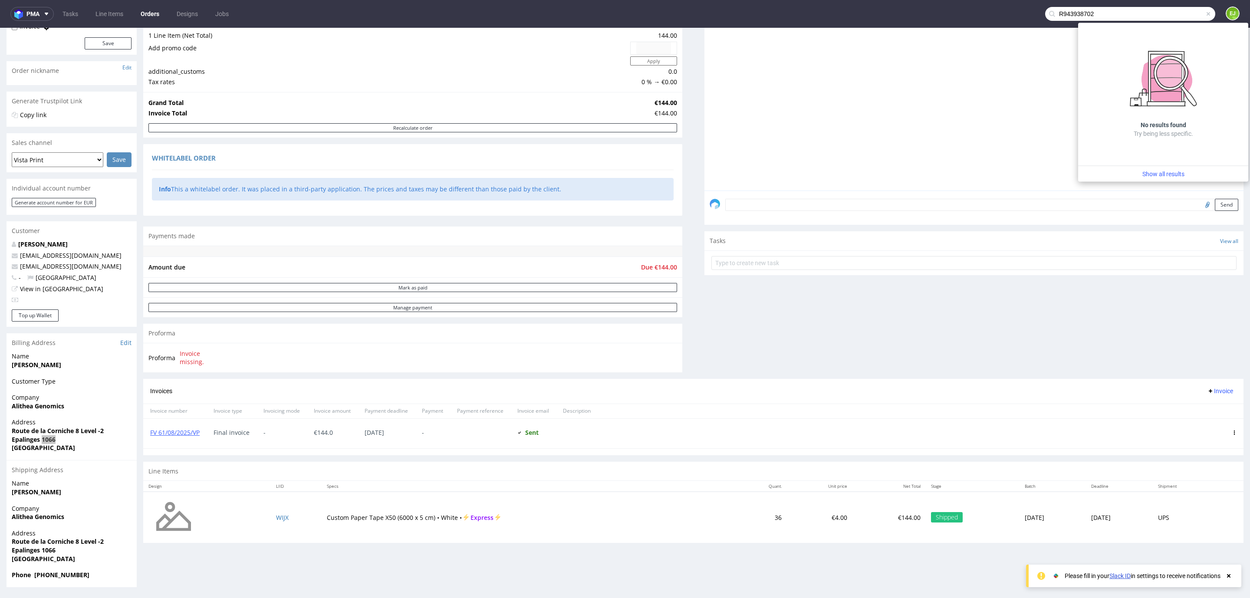
type input "R943938702"
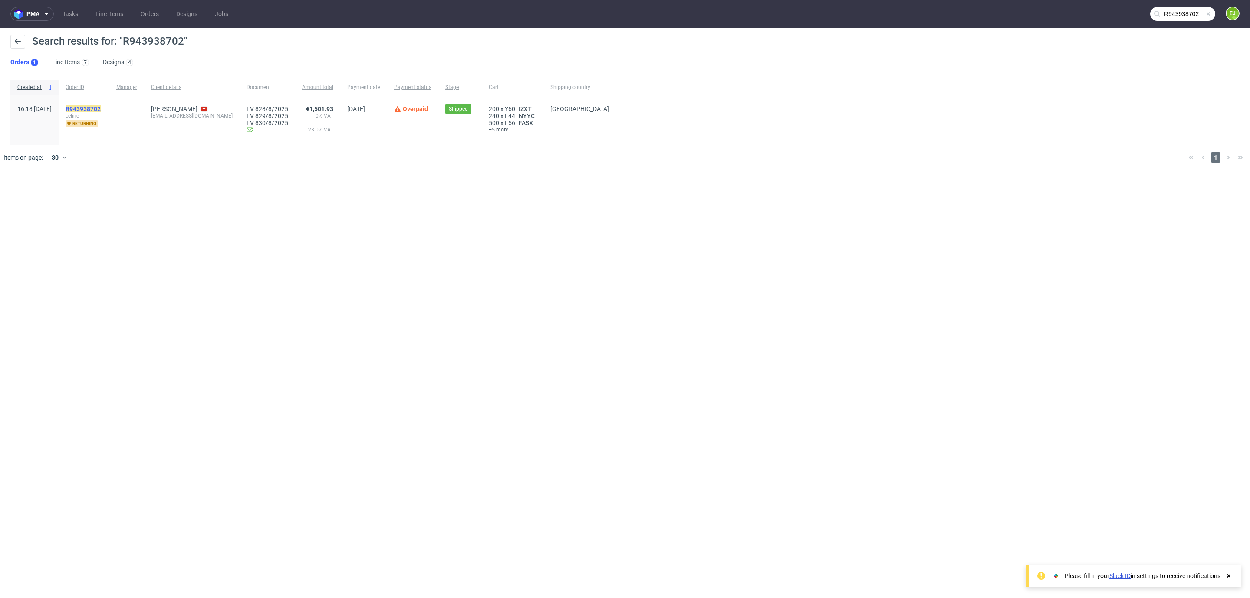
click at [101, 111] on mark "R943938702" at bounding box center [83, 109] width 35 height 7
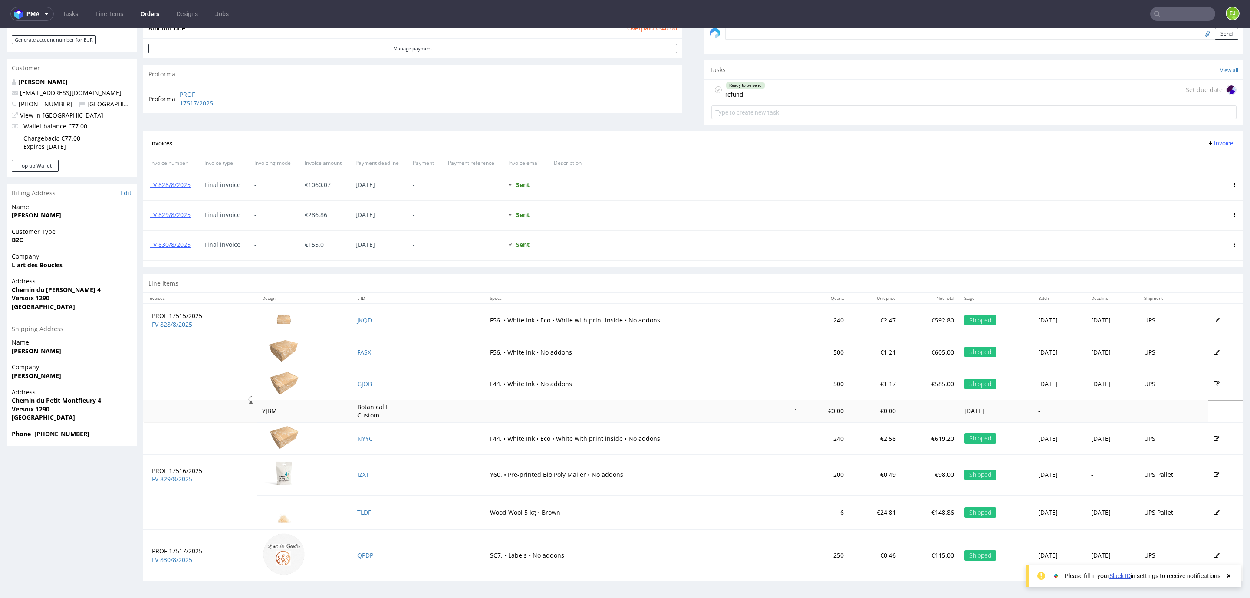
scroll to position [2, 0]
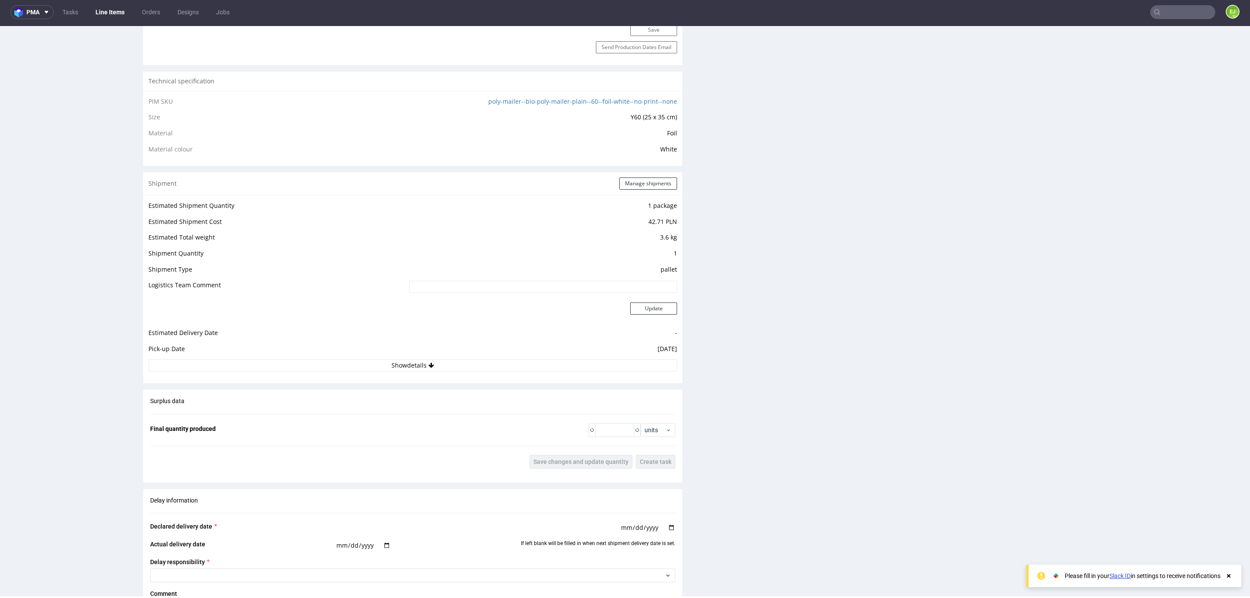
scroll to position [653, 0]
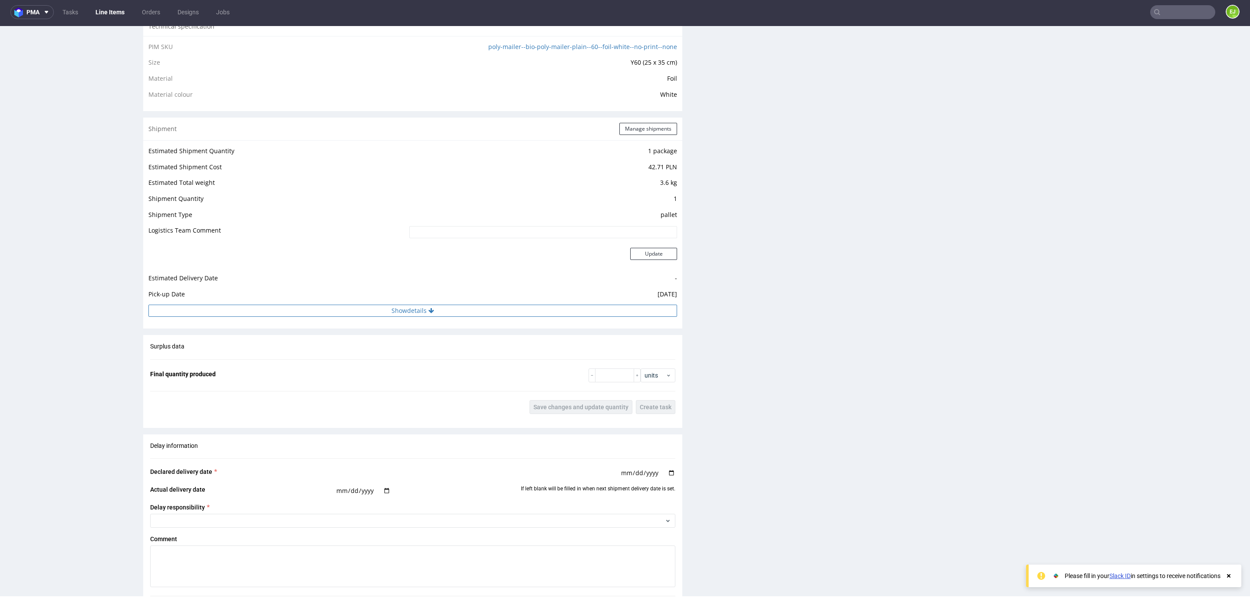
click at [344, 311] on button "Show details" at bounding box center [412, 311] width 529 height 12
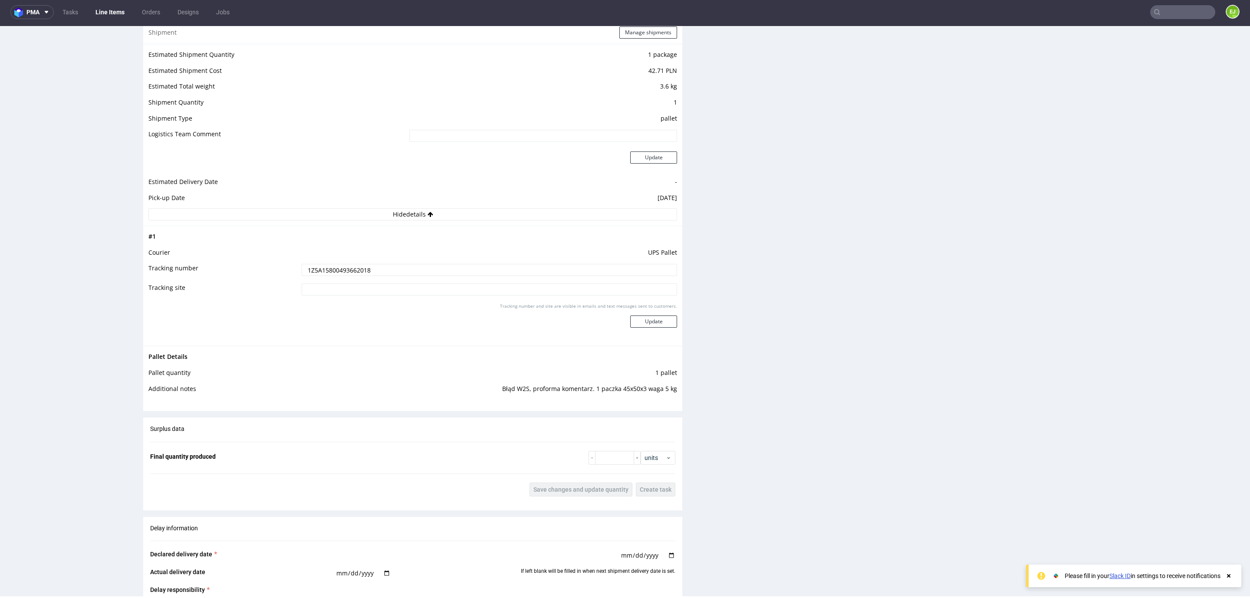
scroll to position [750, 0]
click at [331, 275] on input "1Z5A15800493662018" at bounding box center [490, 269] width 376 height 12
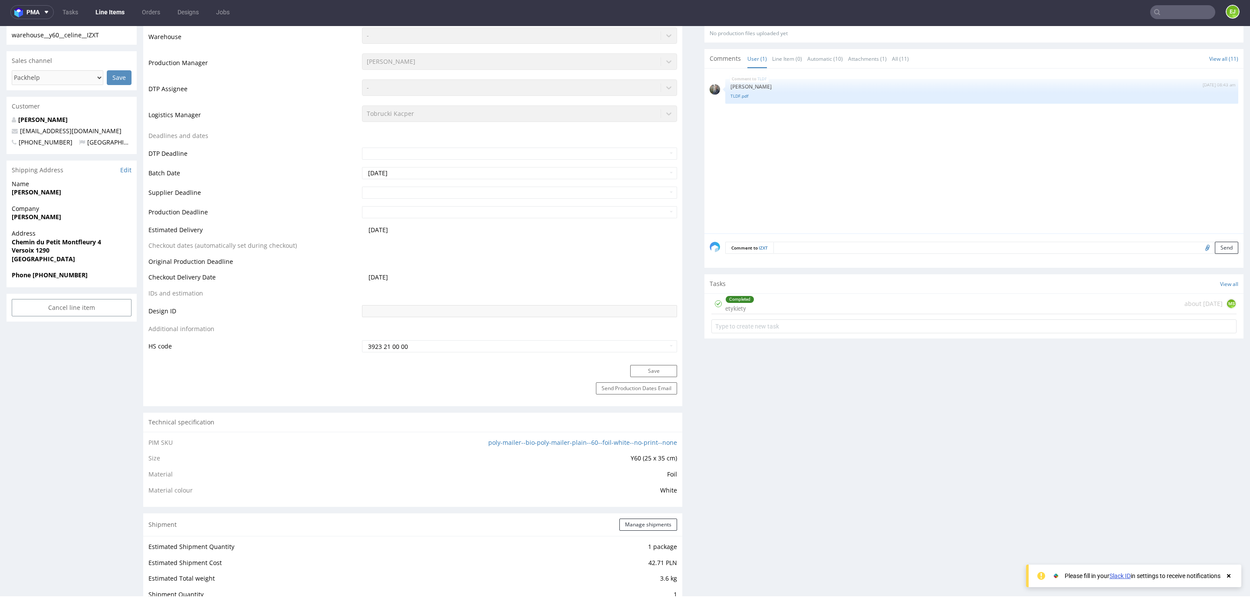
scroll to position [0, 0]
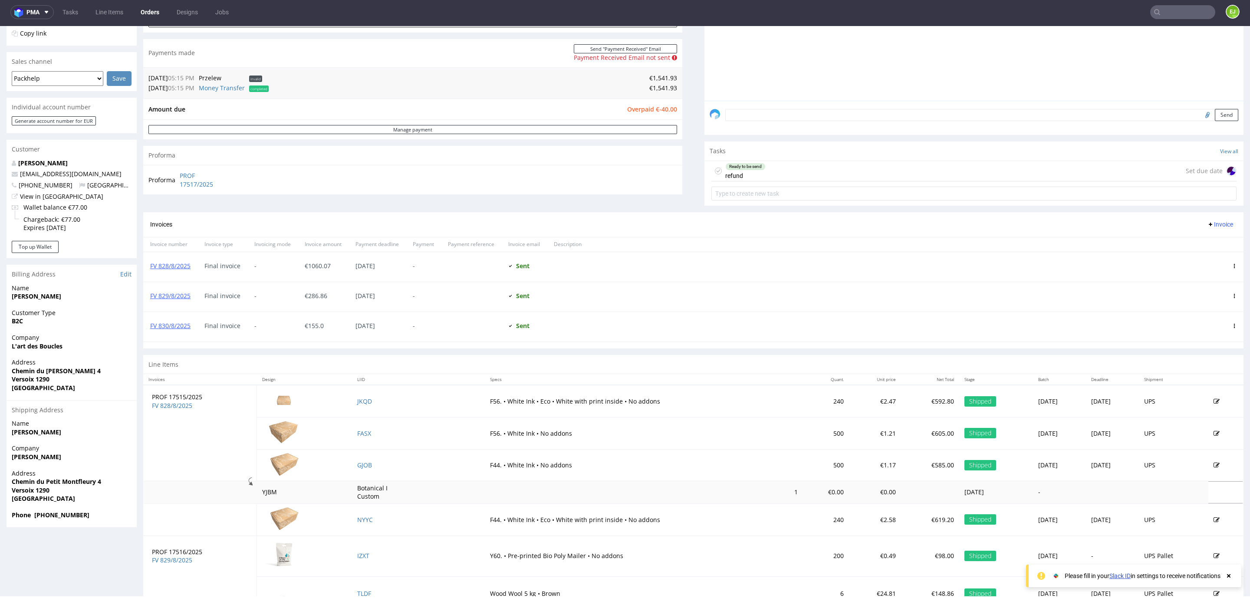
scroll to position [305, 0]
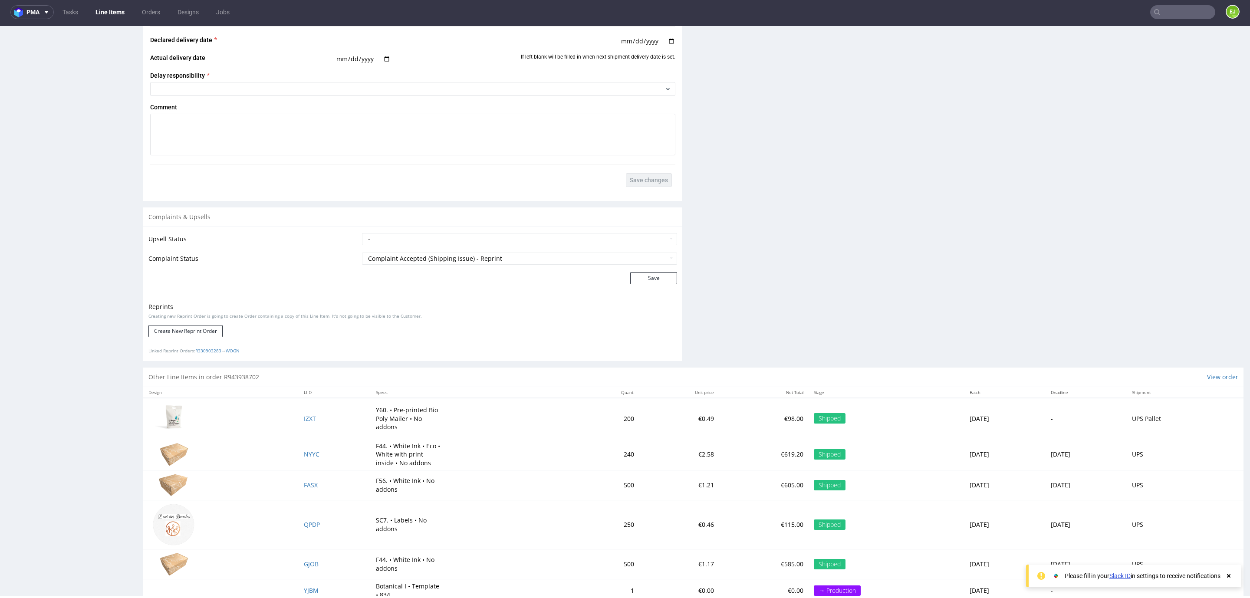
scroll to position [1101, 0]
drag, startPoint x: 321, startPoint y: 419, endPoint x: 292, endPoint y: 417, distance: 29.2
click at [299, 417] on td "IZXT" at bounding box center [335, 417] width 72 height 41
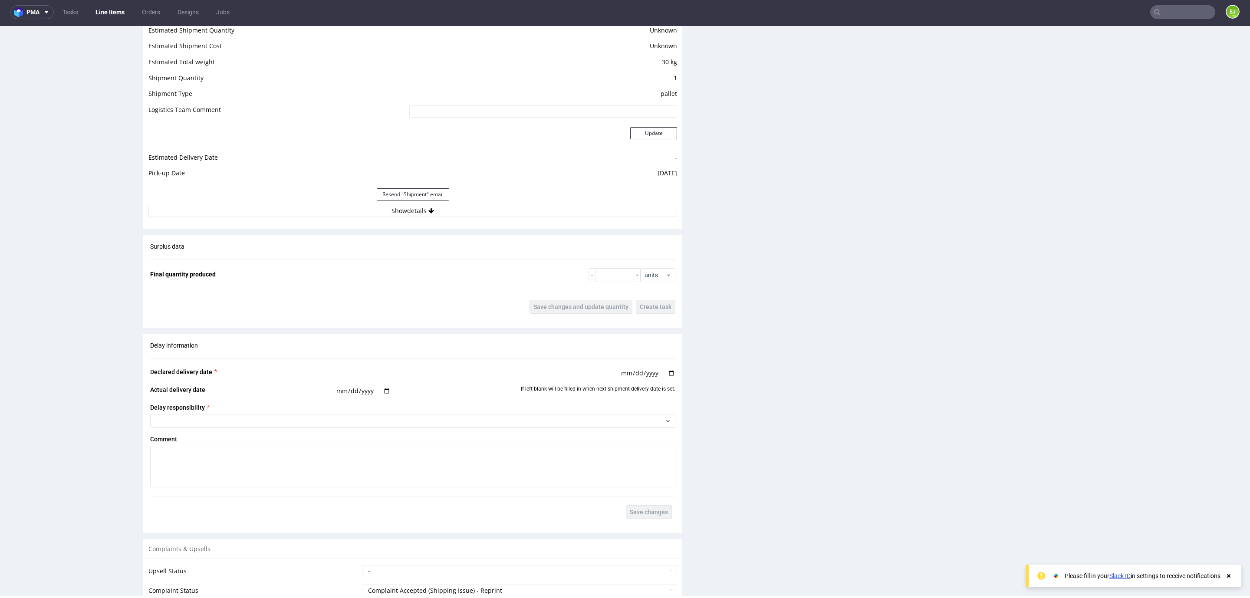
scroll to position [724, 0]
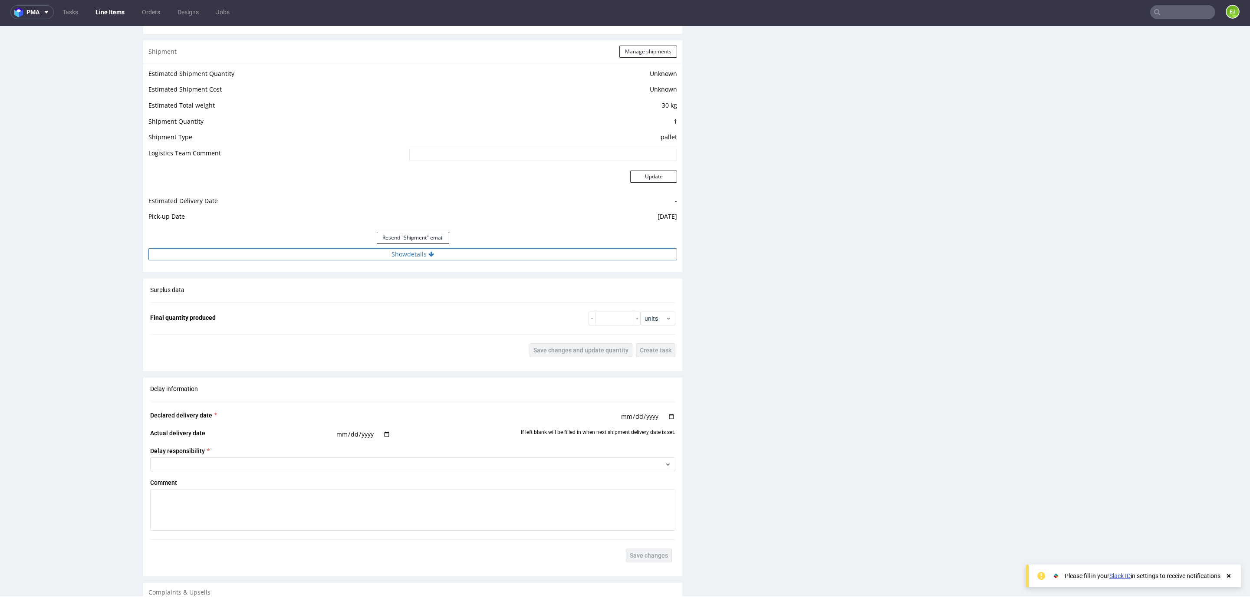
click at [379, 255] on button "Show details" at bounding box center [412, 254] width 529 height 12
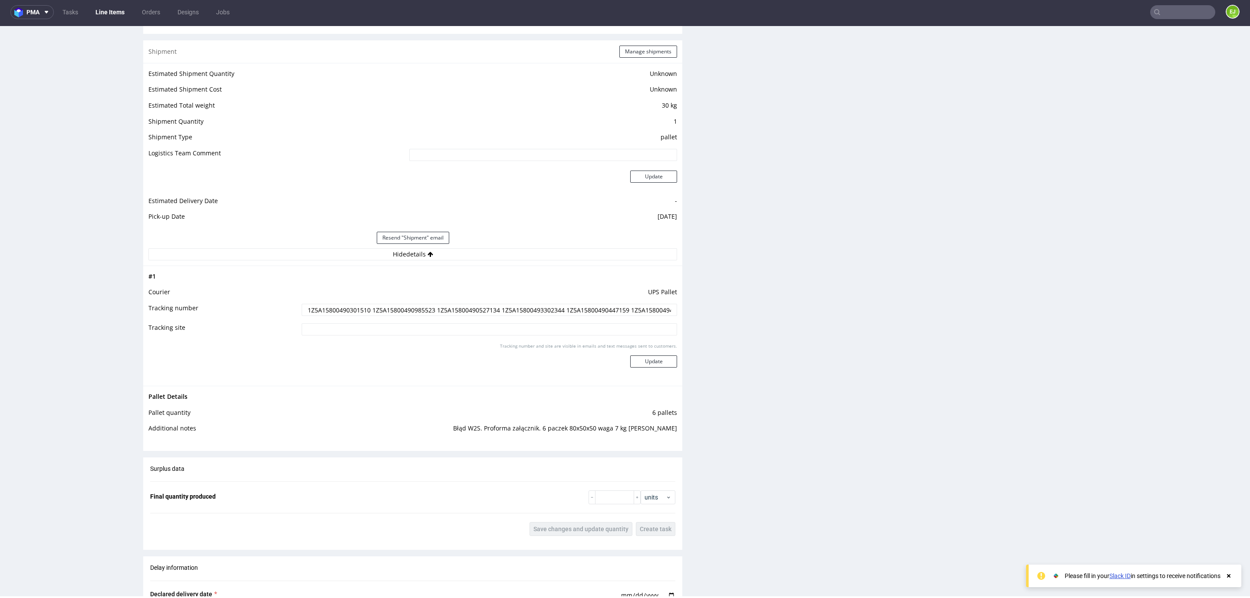
scroll to position [0, 25]
drag, startPoint x: 599, startPoint y: 312, endPoint x: 666, endPoint y: 313, distance: 66.9
click at [666, 313] on input "1Z5A15800490301510 1Z5A15800490985523 1Z5A15800490527134 1Z5A15800493302344 1Z5…" at bounding box center [490, 310] width 376 height 12
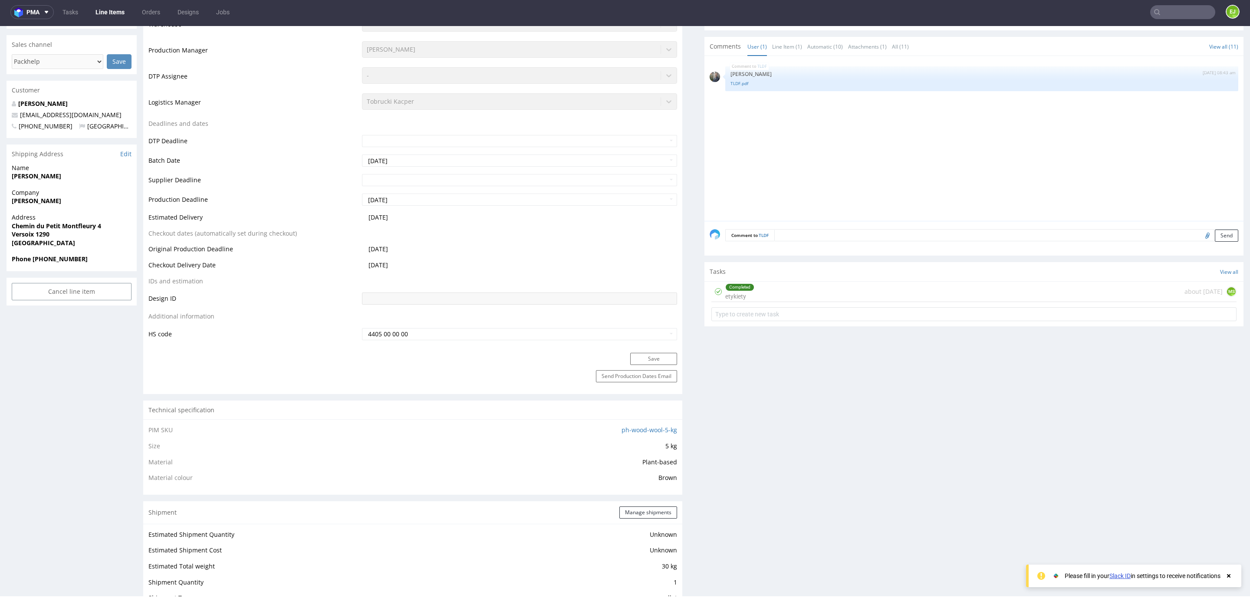
scroll to position [0, 0]
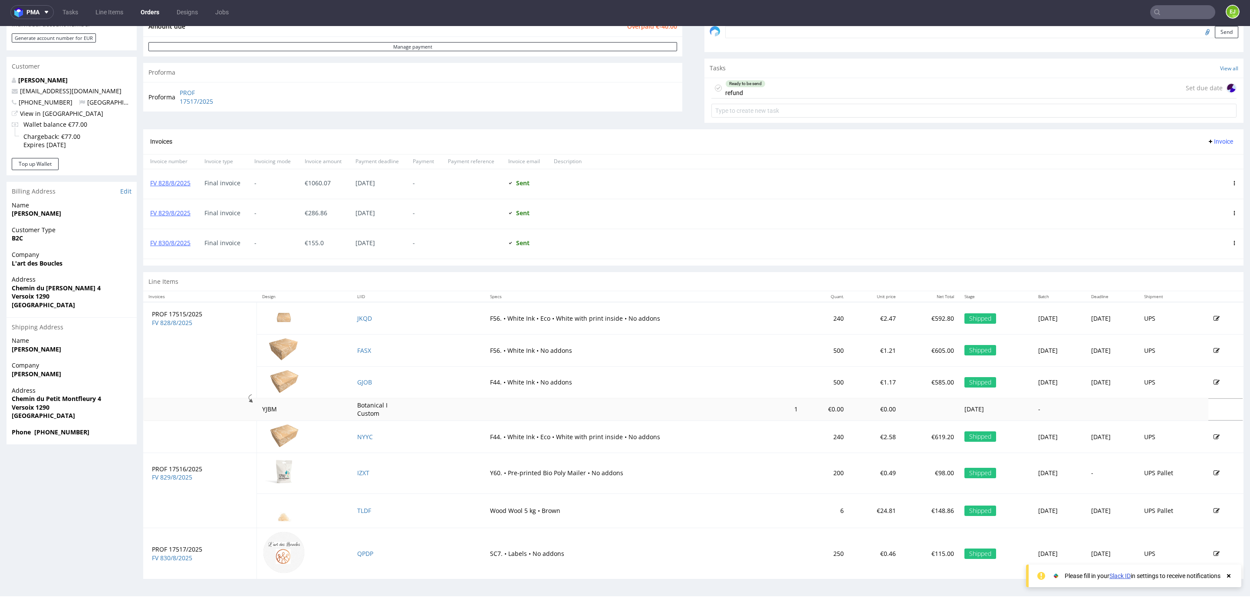
scroll to position [305, 0]
click at [168, 214] on link "FV 829/8/2025" at bounding box center [170, 213] width 40 height 8
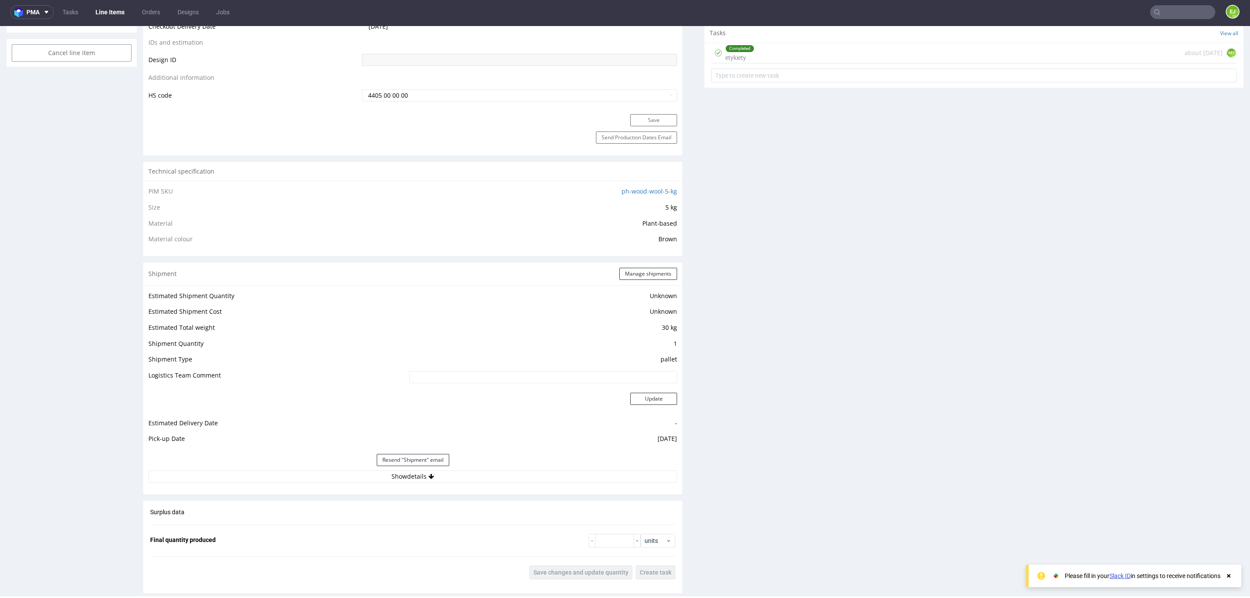
scroll to position [503, 0]
click at [261, 472] on button "Show details" at bounding box center [412, 476] width 529 height 12
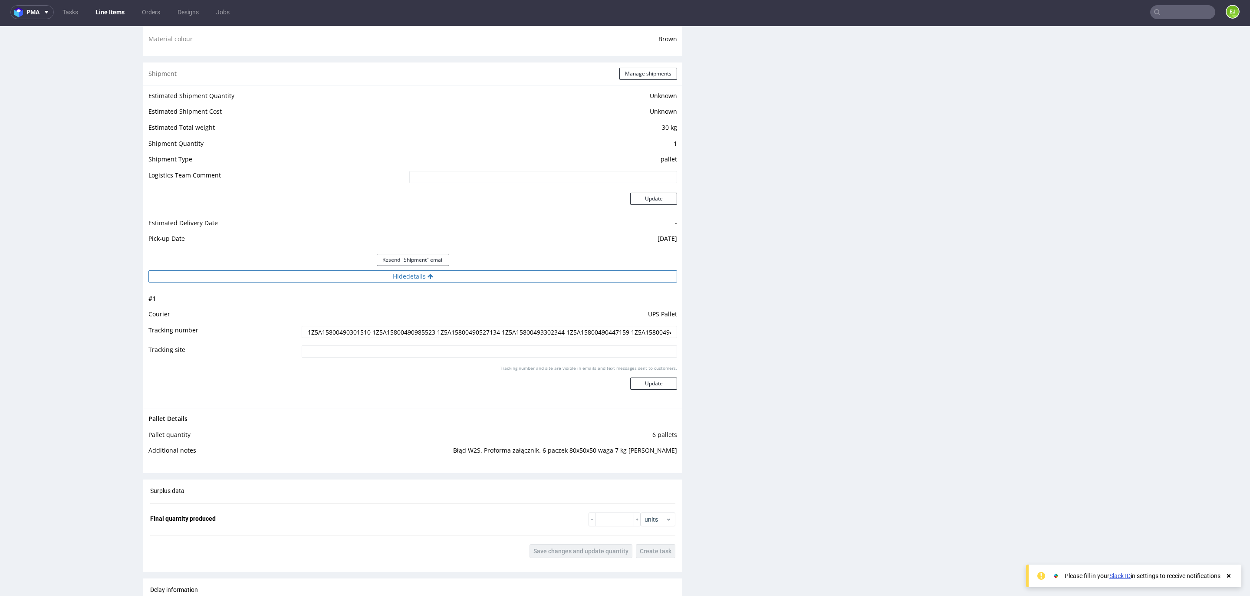
scroll to position [705, 0]
click at [320, 330] on input "1Z5A15800490301510 1Z5A15800490985523 1Z5A15800490527134 1Z5A15800493302344 1Z5…" at bounding box center [490, 329] width 376 height 12
click at [619, 330] on input "1Z5A15800490301510 1Z5A15800490985523 1Z5A15800490527134 1Z5A15800493302344 1Z5…" at bounding box center [490, 329] width 376 height 12
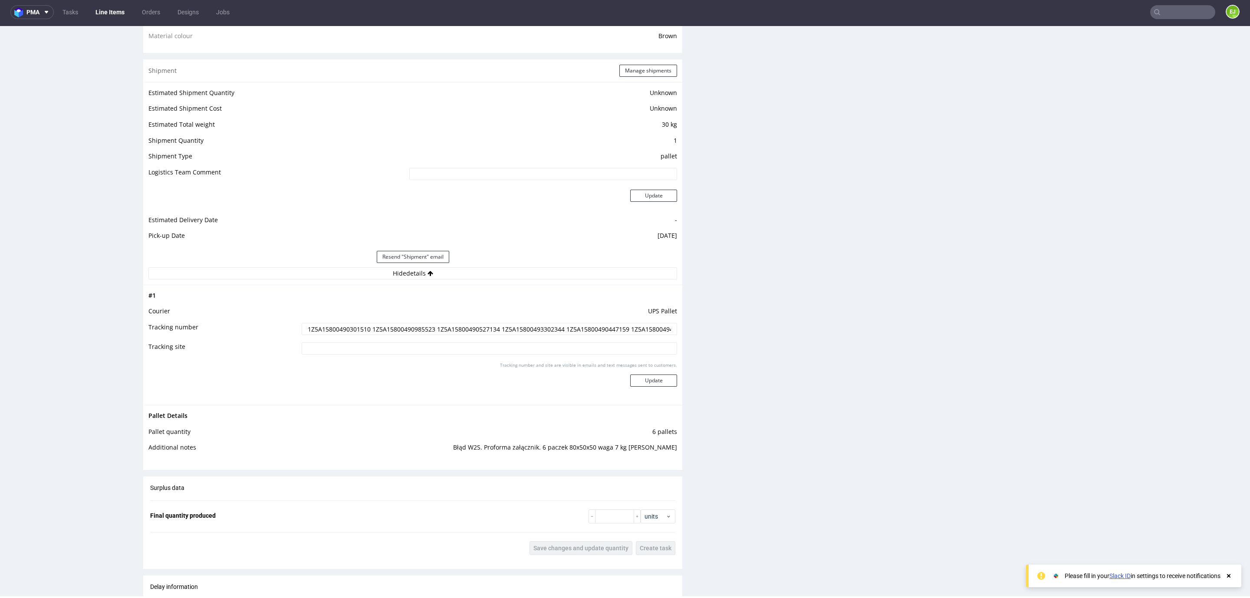
scroll to position [0, 25]
drag, startPoint x: 619, startPoint y: 330, endPoint x: 682, endPoint y: 334, distance: 63.1
click at [682, 334] on div "Progress Payment Owed Design N/A DTP Complete Batch Complete [DATE] Production …" at bounding box center [693, 293] width 1101 height 1841
click at [599, 329] on input "1Z5A15800490301510 1Z5A15800490985523 1Z5A15800490527134 1Z5A15800493302344 1Z5…" at bounding box center [490, 329] width 376 height 12
drag, startPoint x: 599, startPoint y: 329, endPoint x: 674, endPoint y: 329, distance: 74.7
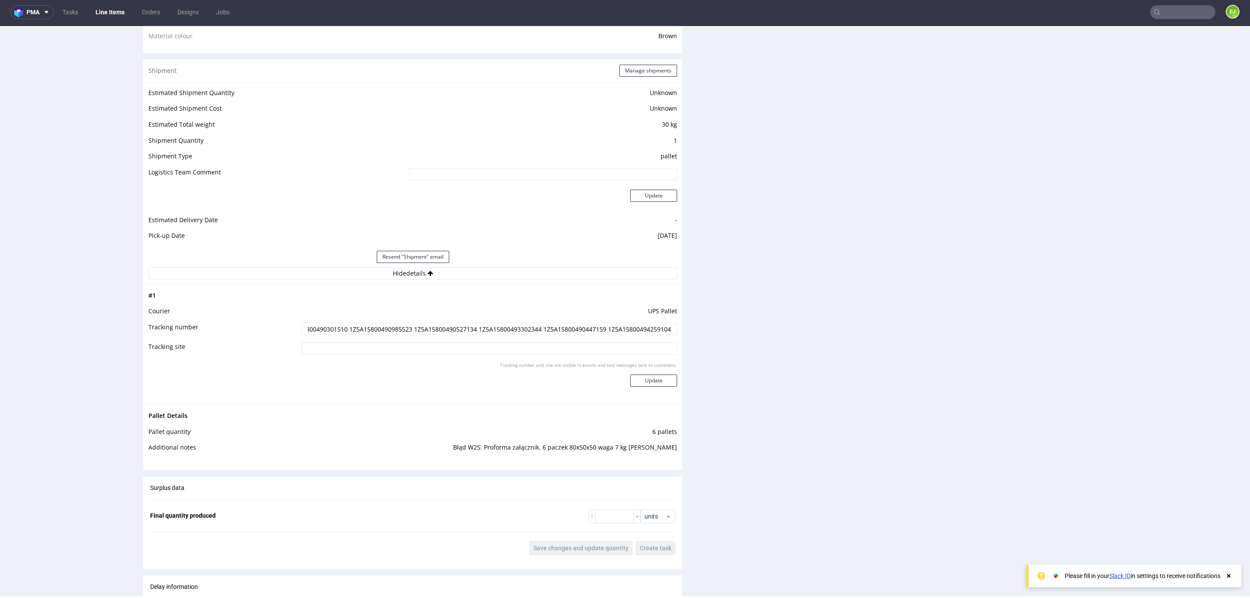
click at [674, 329] on div "Progress Payment Owed Design N/A DTP Complete Batch Complete [DATE] Production …" at bounding box center [693, 293] width 1101 height 1841
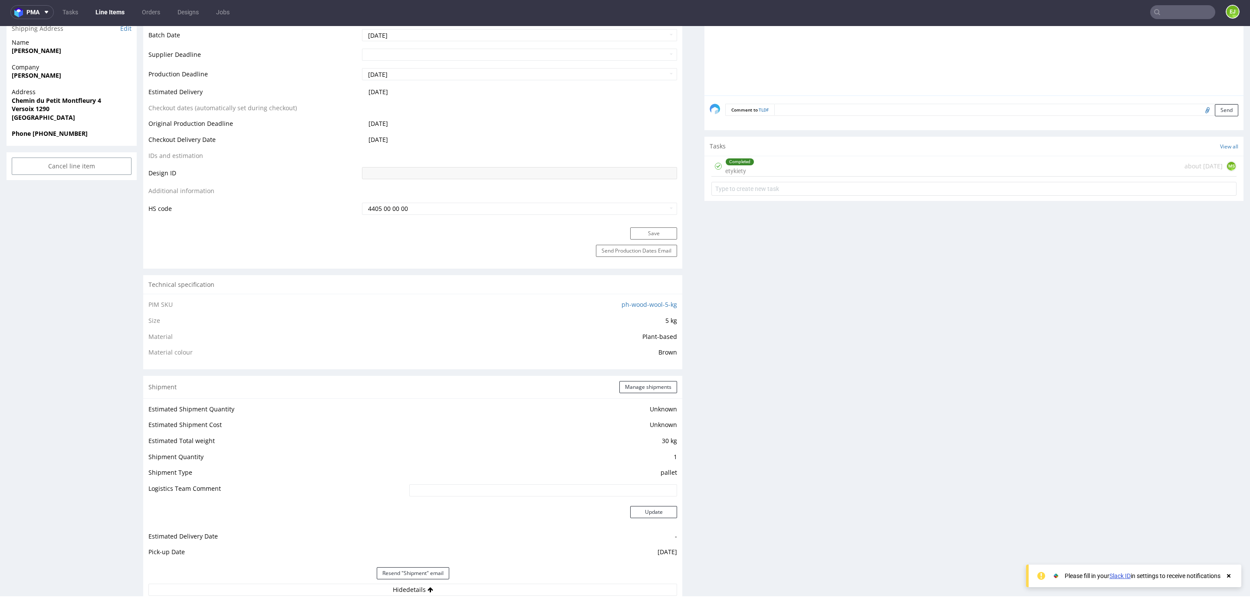
scroll to position [0, 0]
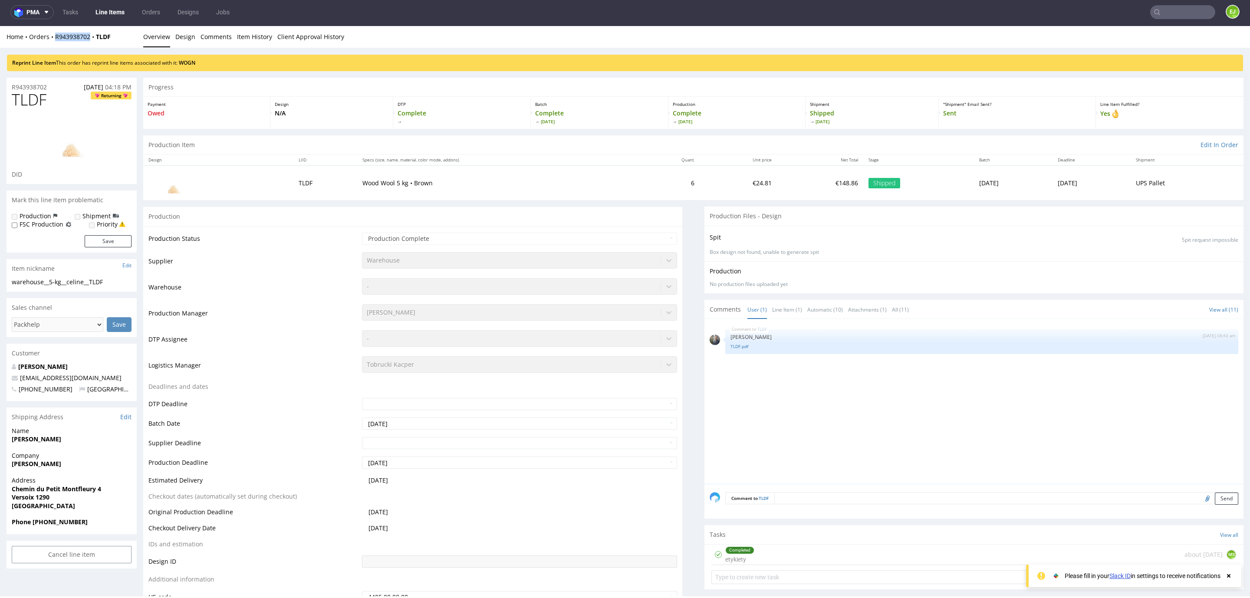
drag, startPoint x: 93, startPoint y: 43, endPoint x: 56, endPoint y: 43, distance: 36.5
click at [56, 43] on div "Home Orders R943938702 TLDF Overview Design Comments Item History Client Approv…" at bounding box center [625, 37] width 1250 height 22
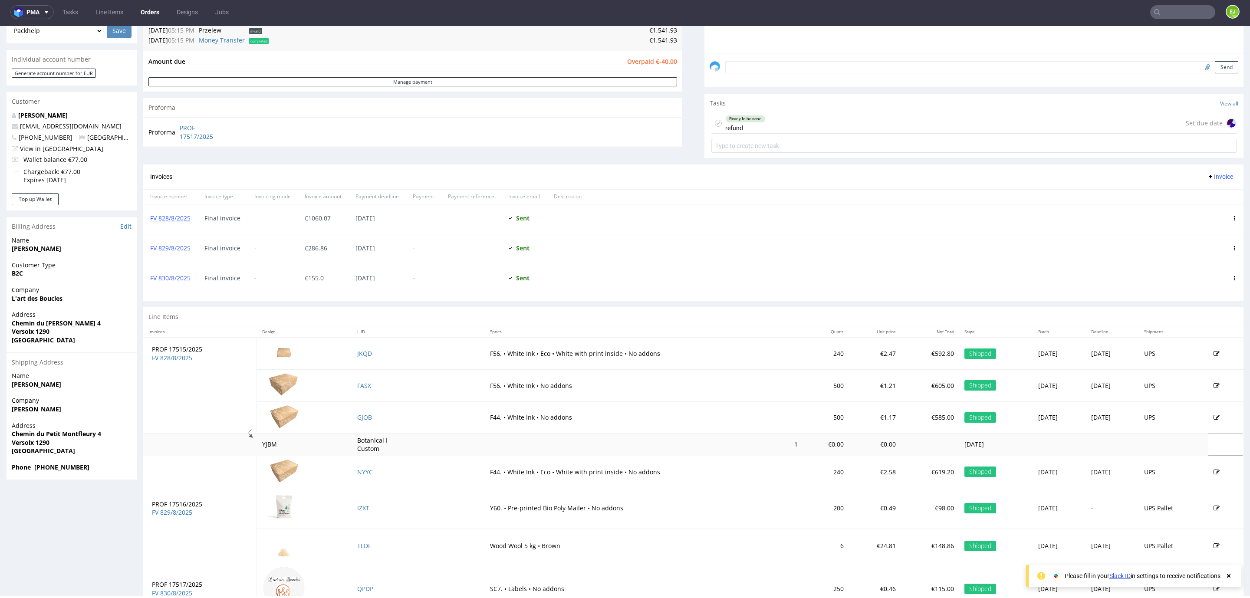
scroll to position [305, 0]
